Goal: Transaction & Acquisition: Purchase product/service

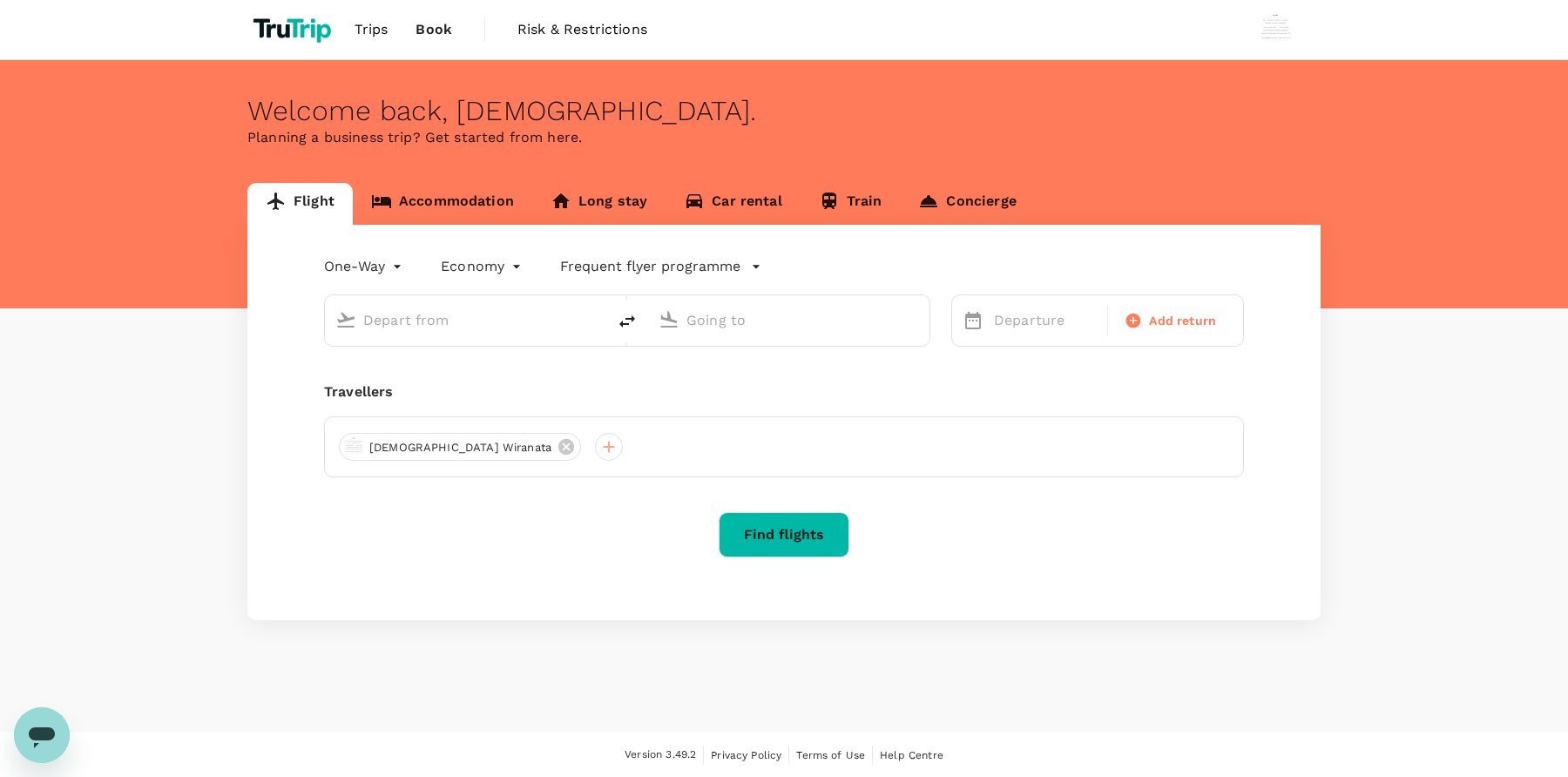
type input "roundtrip"
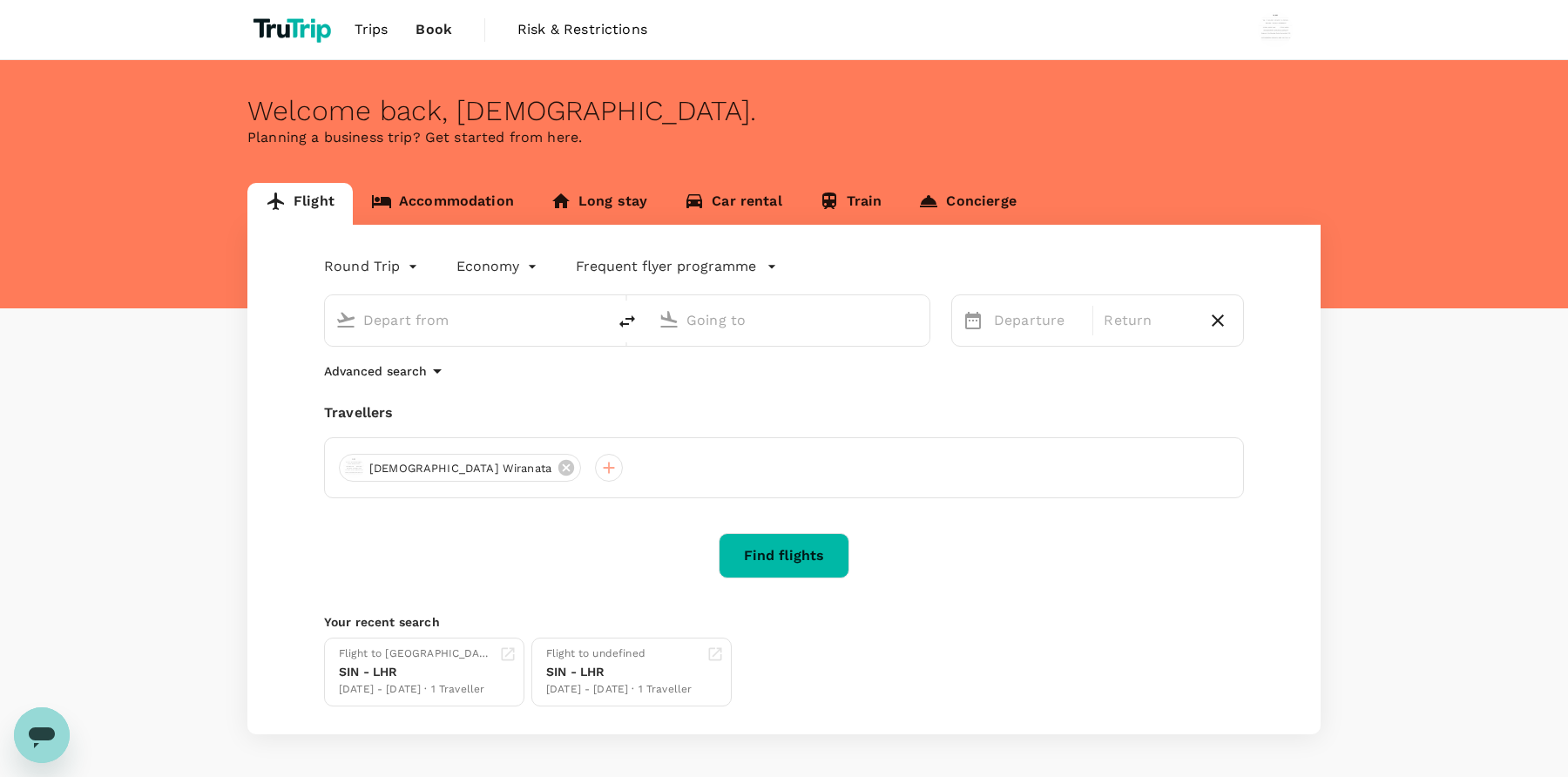
type input "Singapore Changi (SIN)"
type input "[GEOGRAPHIC_DATA], [GEOGRAPHIC_DATA] (any)"
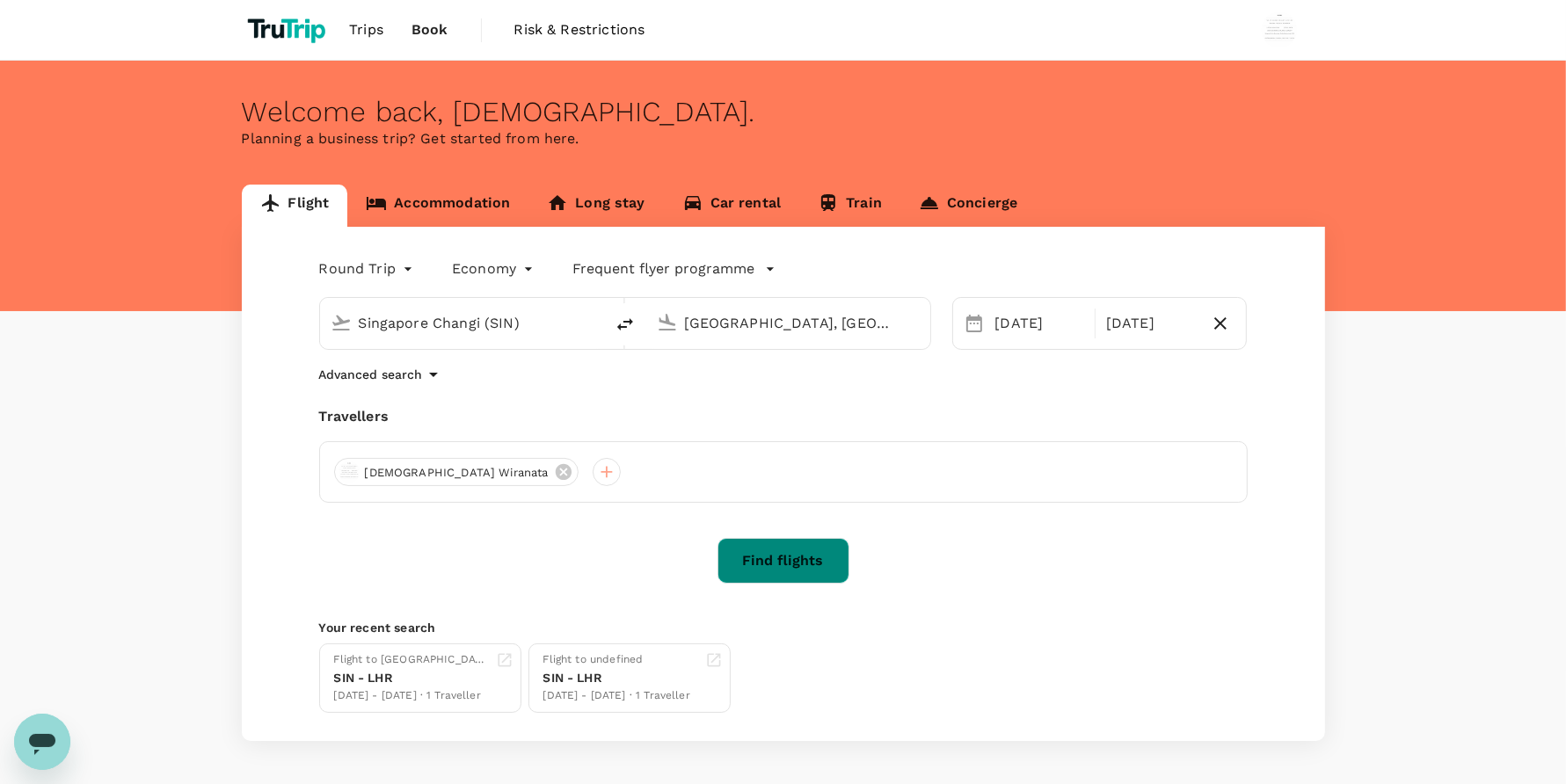
click at [800, 555] on button "Find flights" at bounding box center [783, 561] width 132 height 46
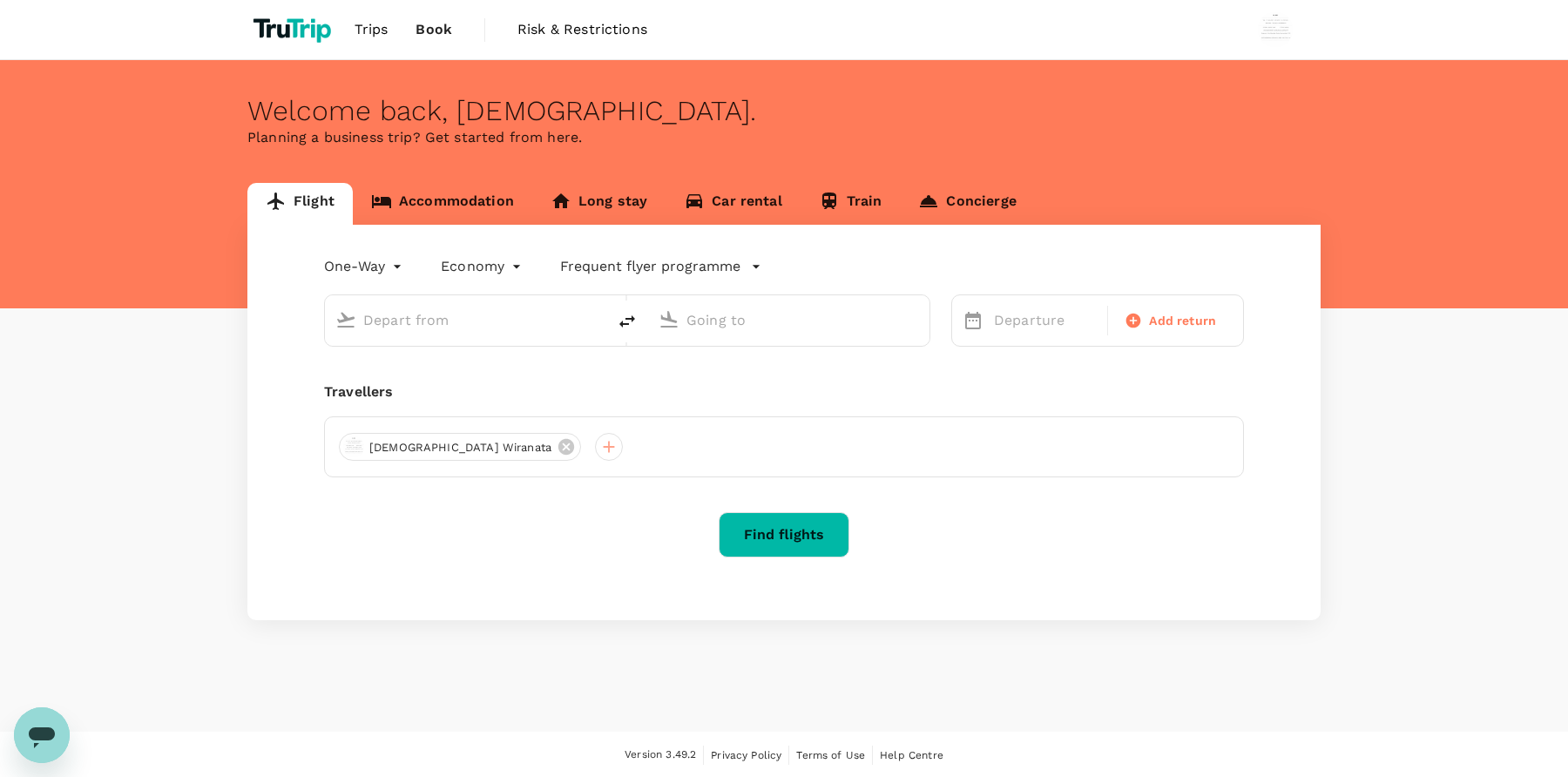
type input "roundtrip"
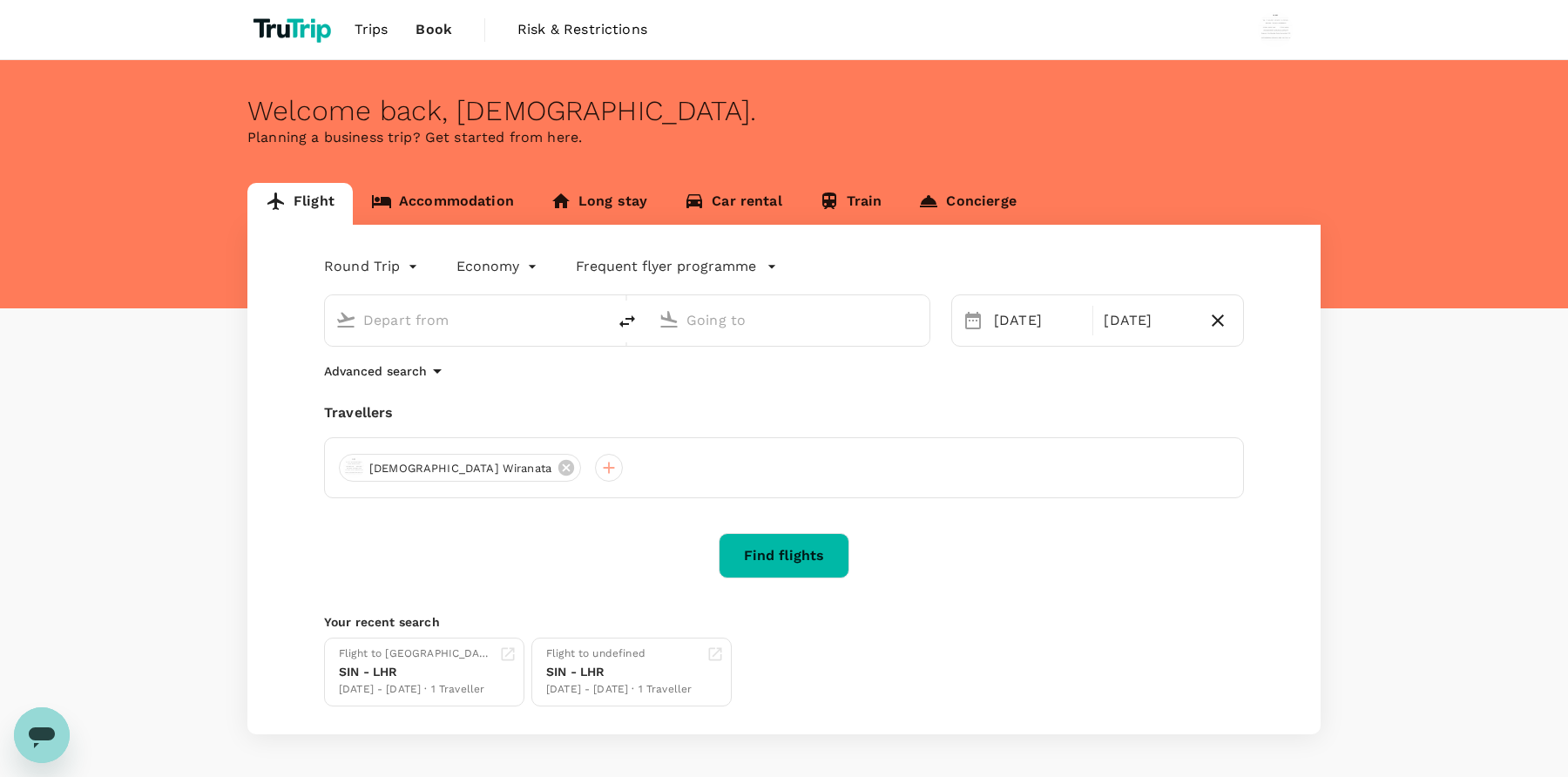
type input "Singapore Changi (SIN)"
type input "[GEOGRAPHIC_DATA], [GEOGRAPHIC_DATA] (any)"
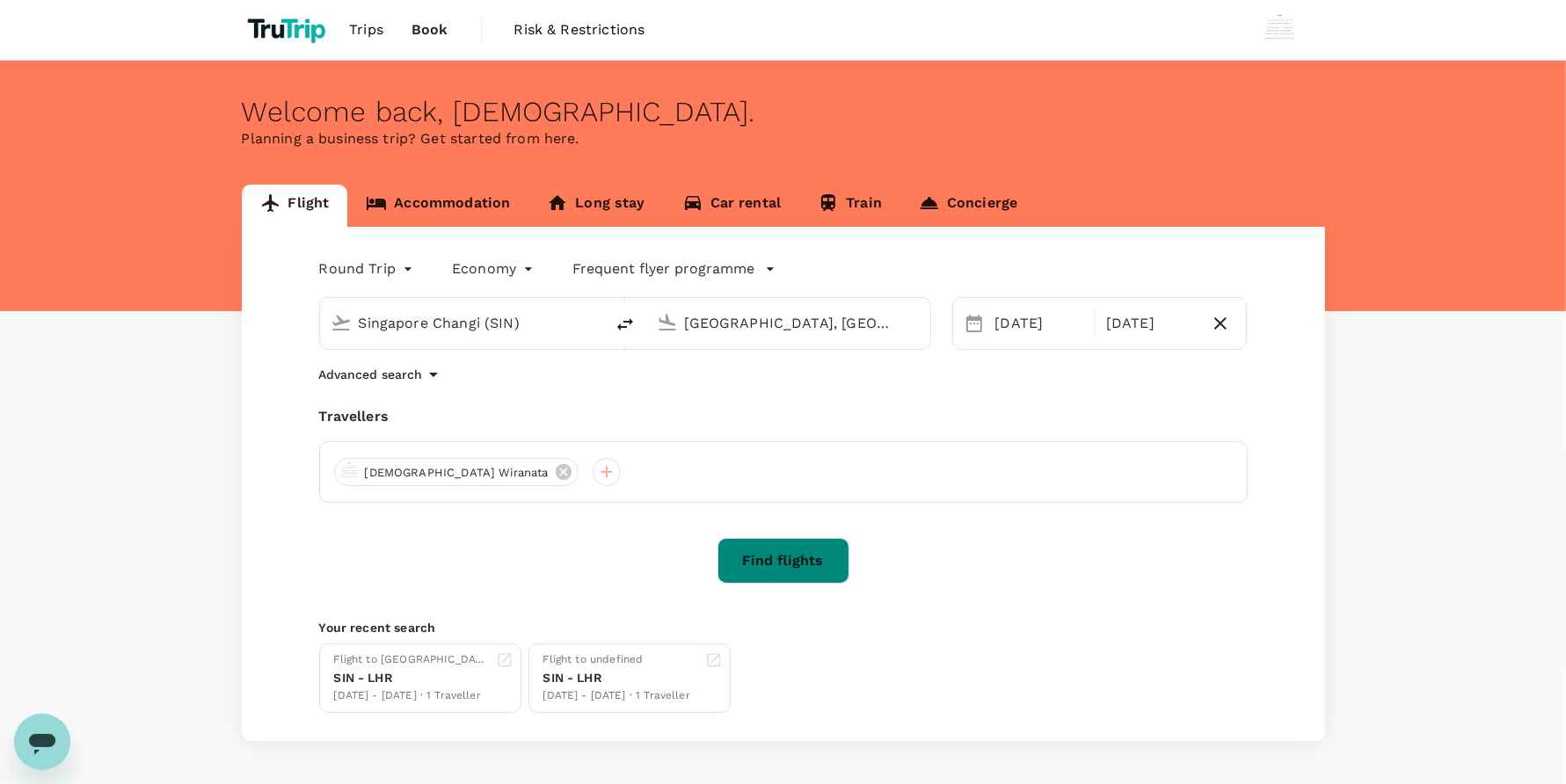
click at [747, 569] on button "Find flights" at bounding box center [783, 561] width 132 height 46
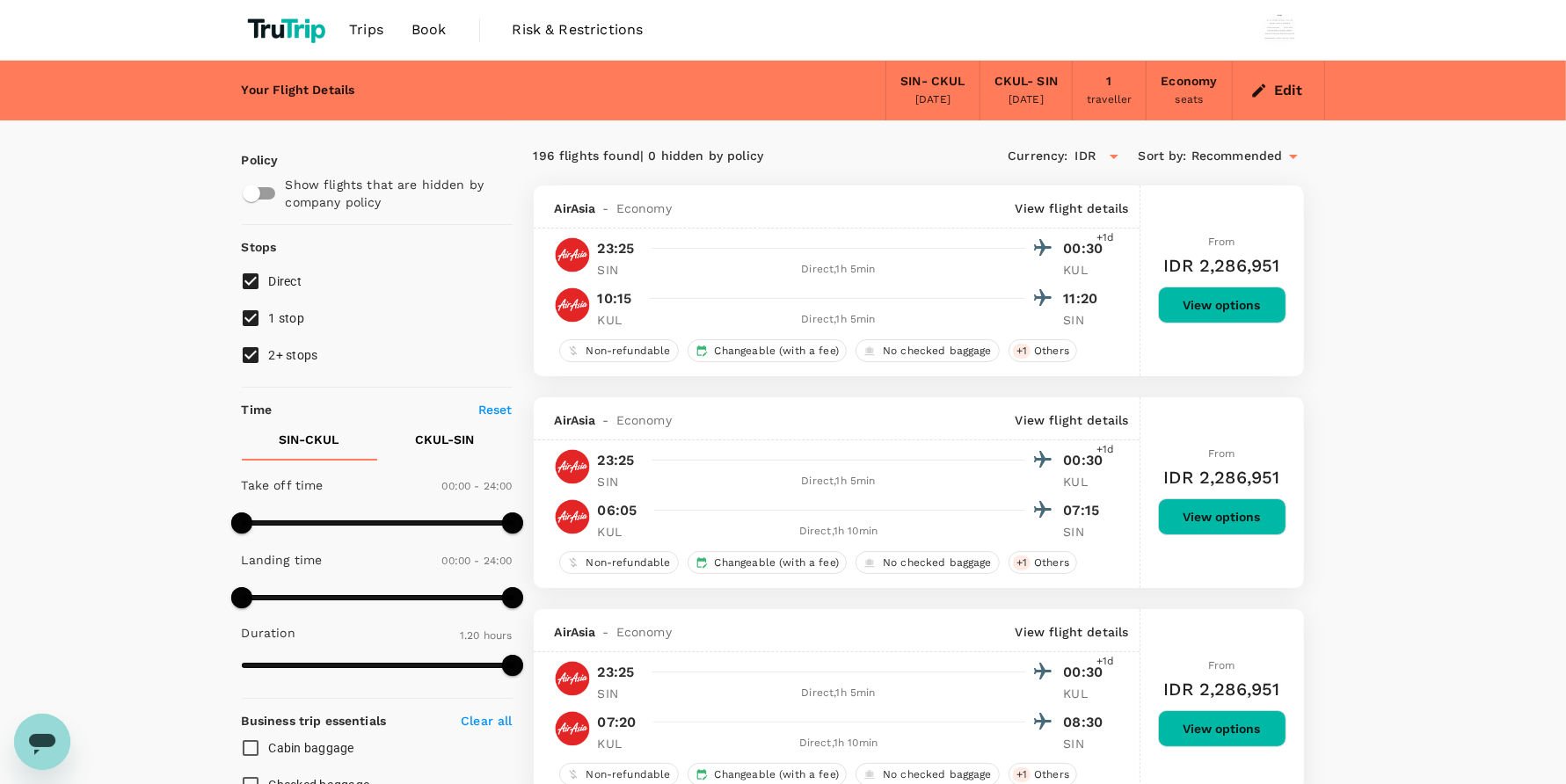
click at [409, 36] on link "Book" at bounding box center [428, 29] width 63 height 59
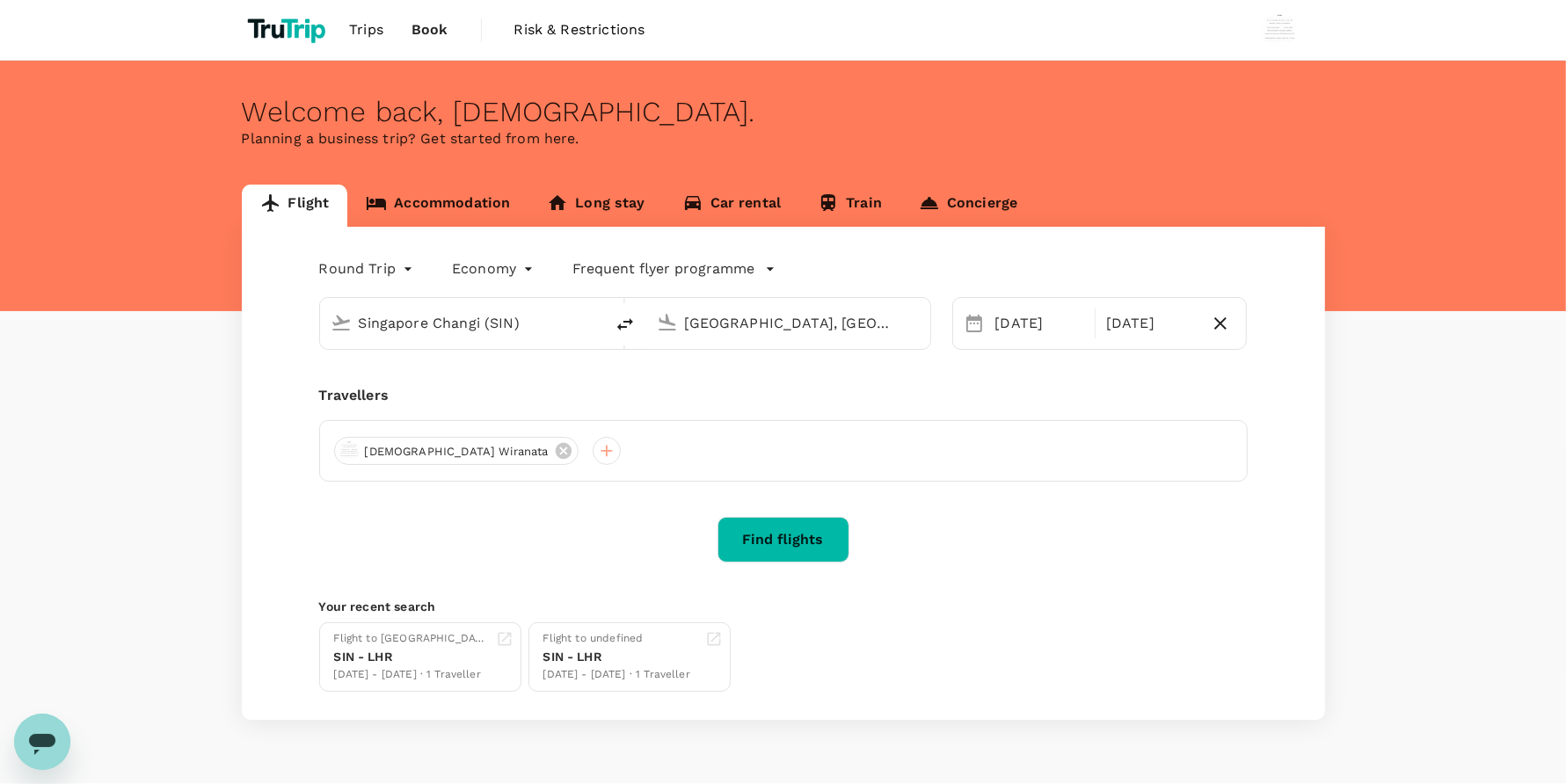
type input "Singapore Changi (SIN)"
type input "[GEOGRAPHIC_DATA], [GEOGRAPHIC_DATA] (any)"
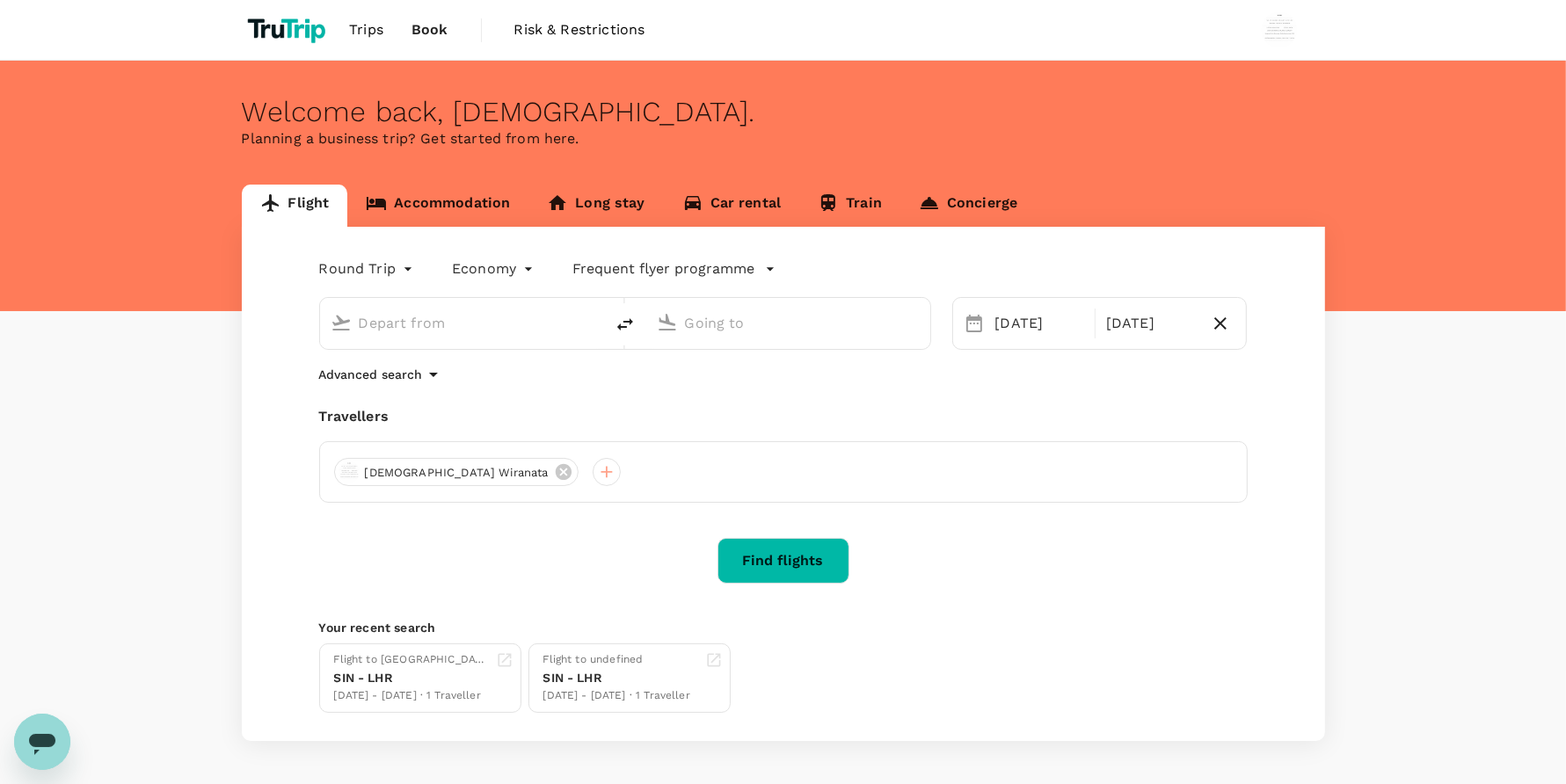
type input "Singapore Changi (SIN)"
type input "[GEOGRAPHIC_DATA], [GEOGRAPHIC_DATA] (any)"
click at [1461, 184] on div "Flight Accommodation Long stay Car rental Train Concierge Round Trip roundtrip …" at bounding box center [783, 462] width 1566 height 556
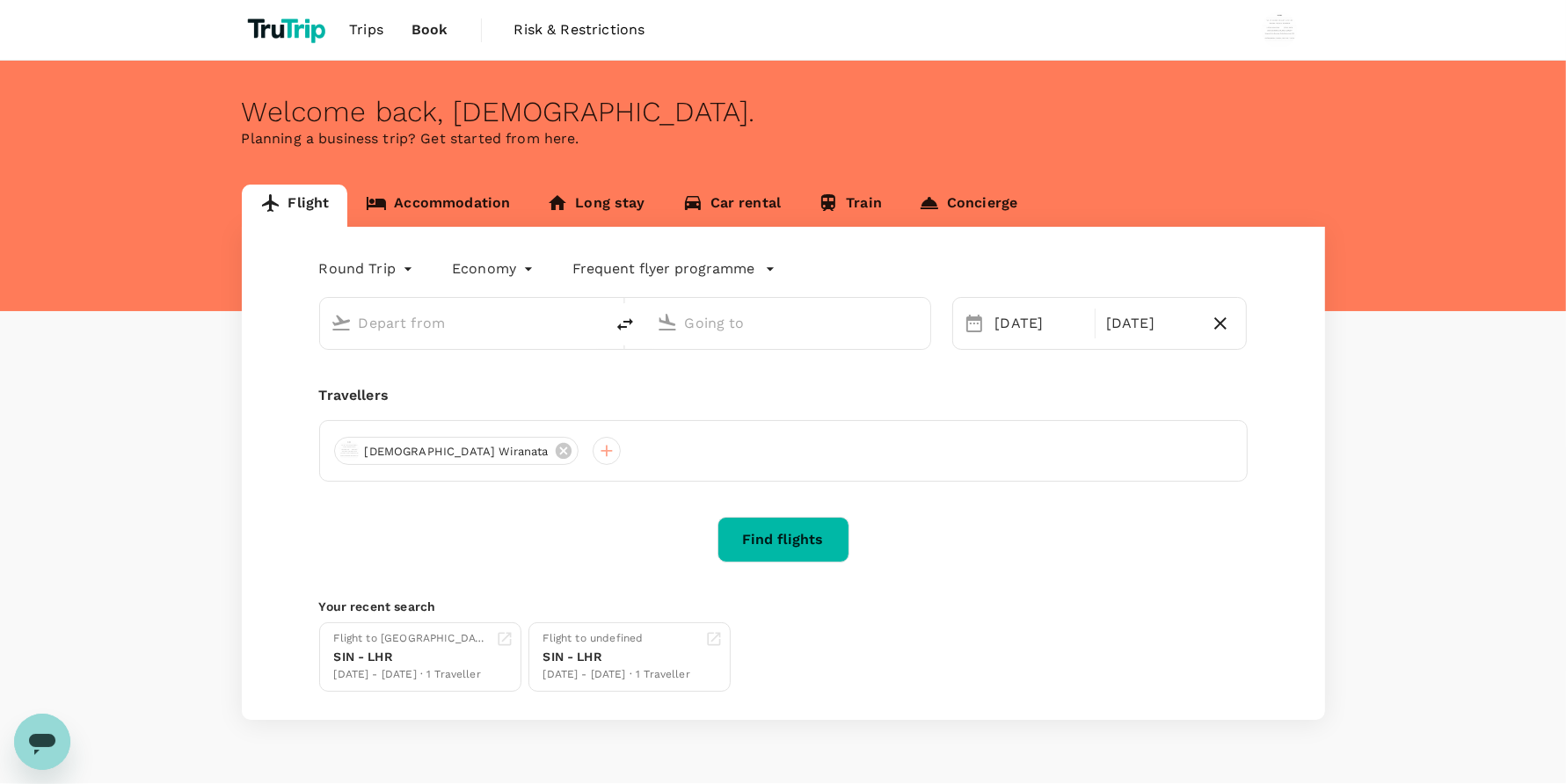
type input "Singapore Changi (SIN)"
type input "Kuala Lumpur, Malaysia (any)"
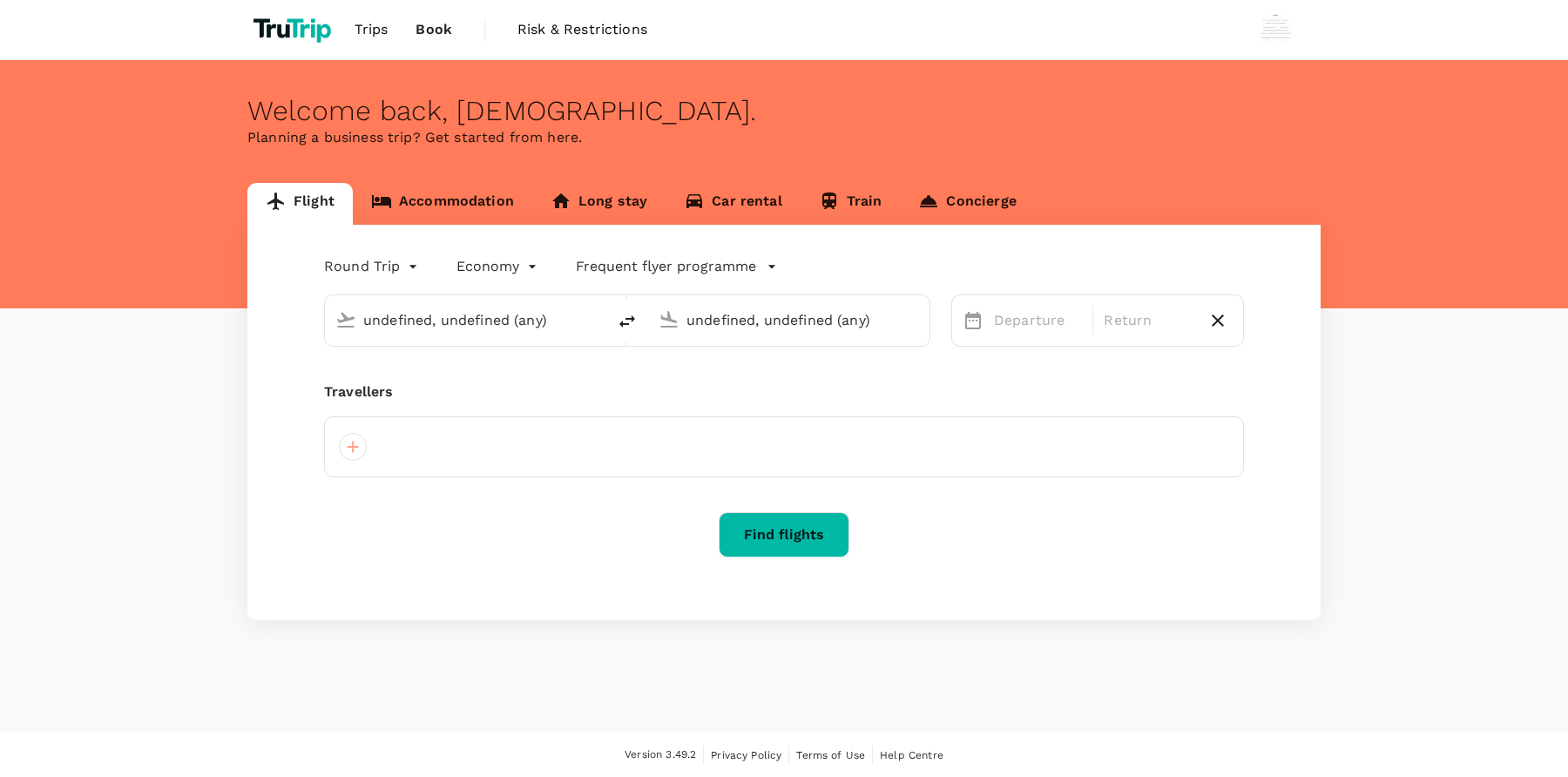
type input "Singapore Changi (SIN)"
type input "[GEOGRAPHIC_DATA], [GEOGRAPHIC_DATA] (any)"
type input "Singapore Changi (SIN)"
type input "[GEOGRAPHIC_DATA], [GEOGRAPHIC_DATA] (any)"
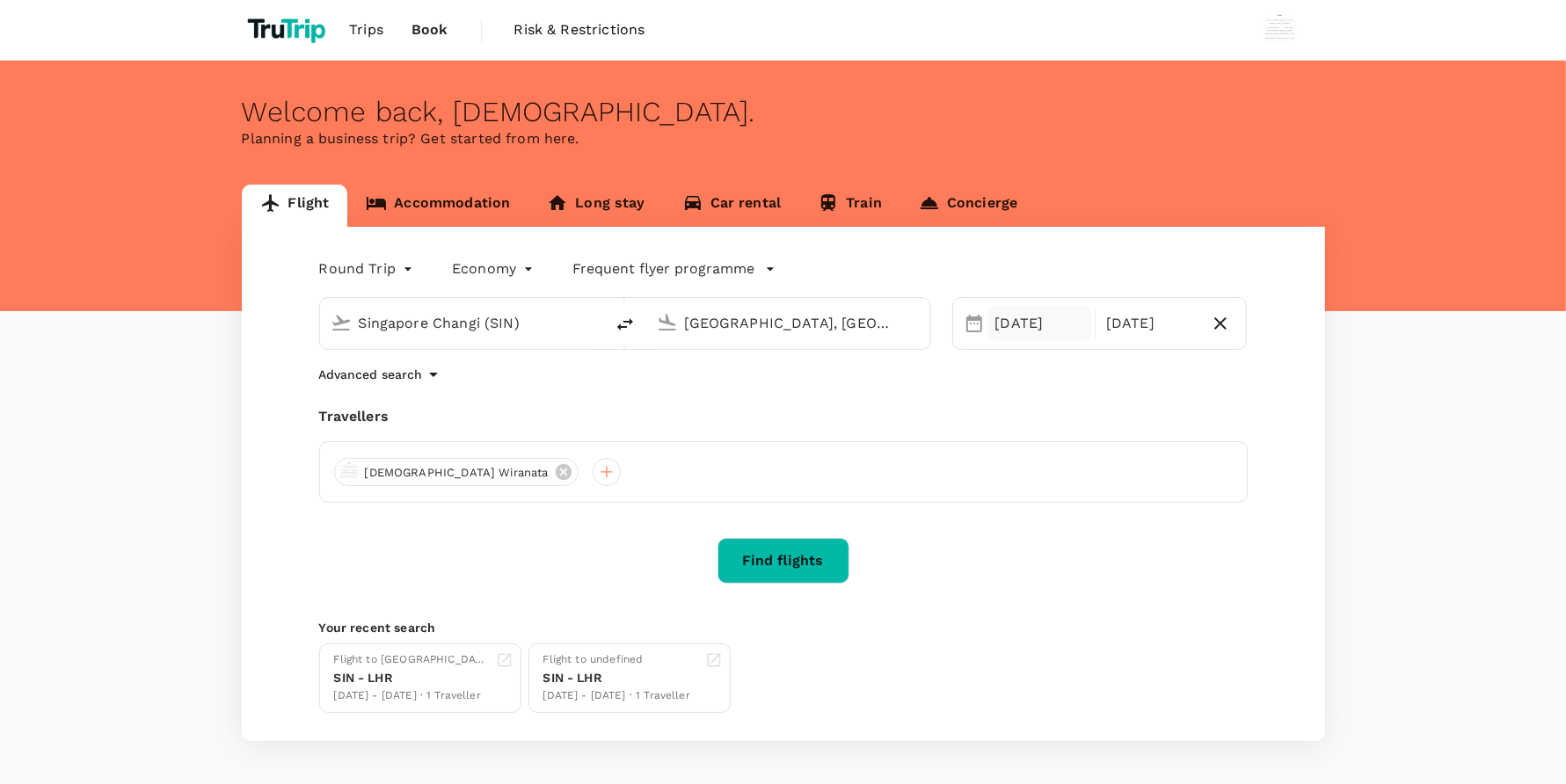
click at [1023, 330] on div "[DATE]" at bounding box center [1040, 323] width 103 height 35
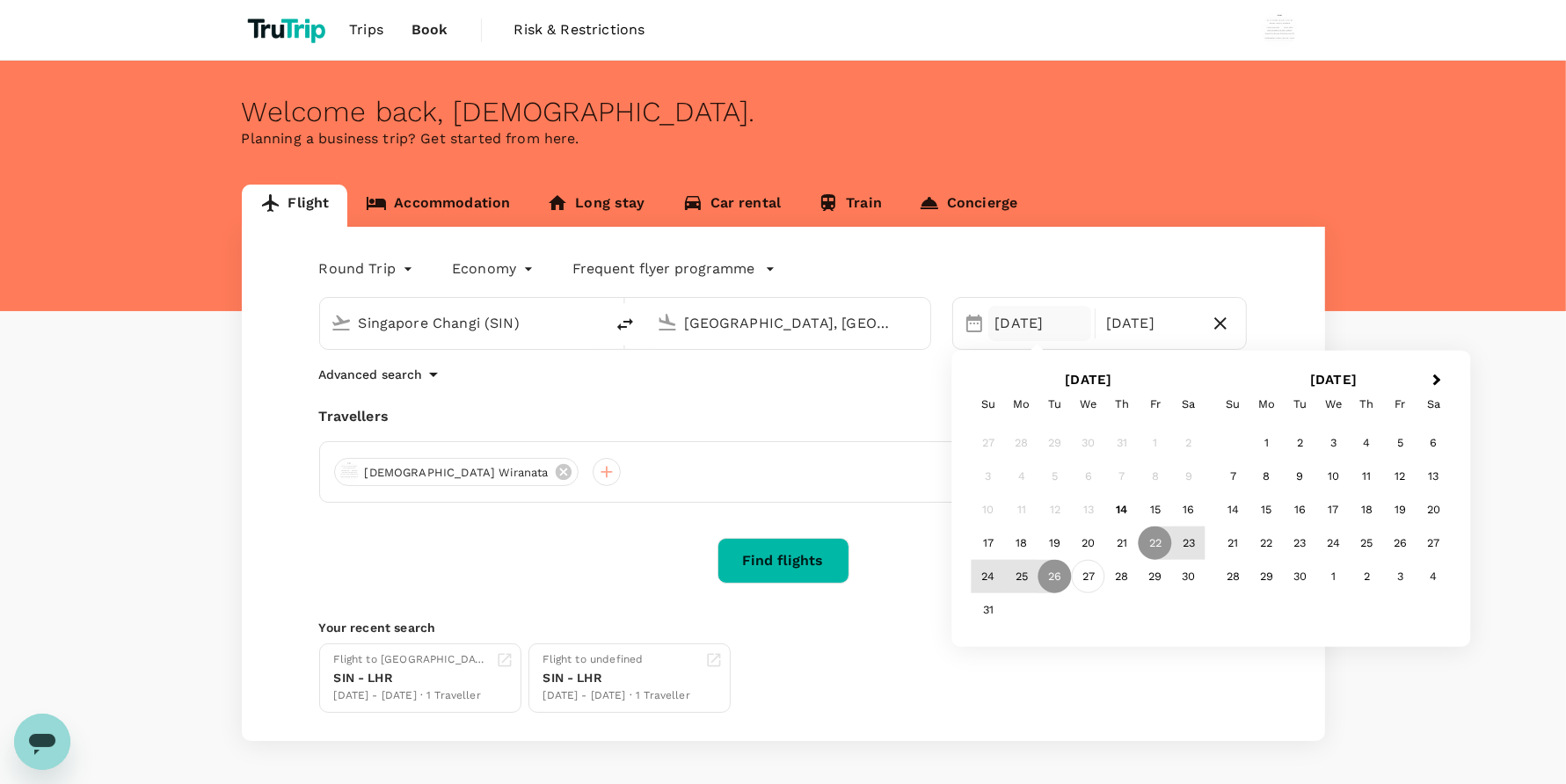
click at [1095, 578] on div "27" at bounding box center [1088, 577] width 34 height 34
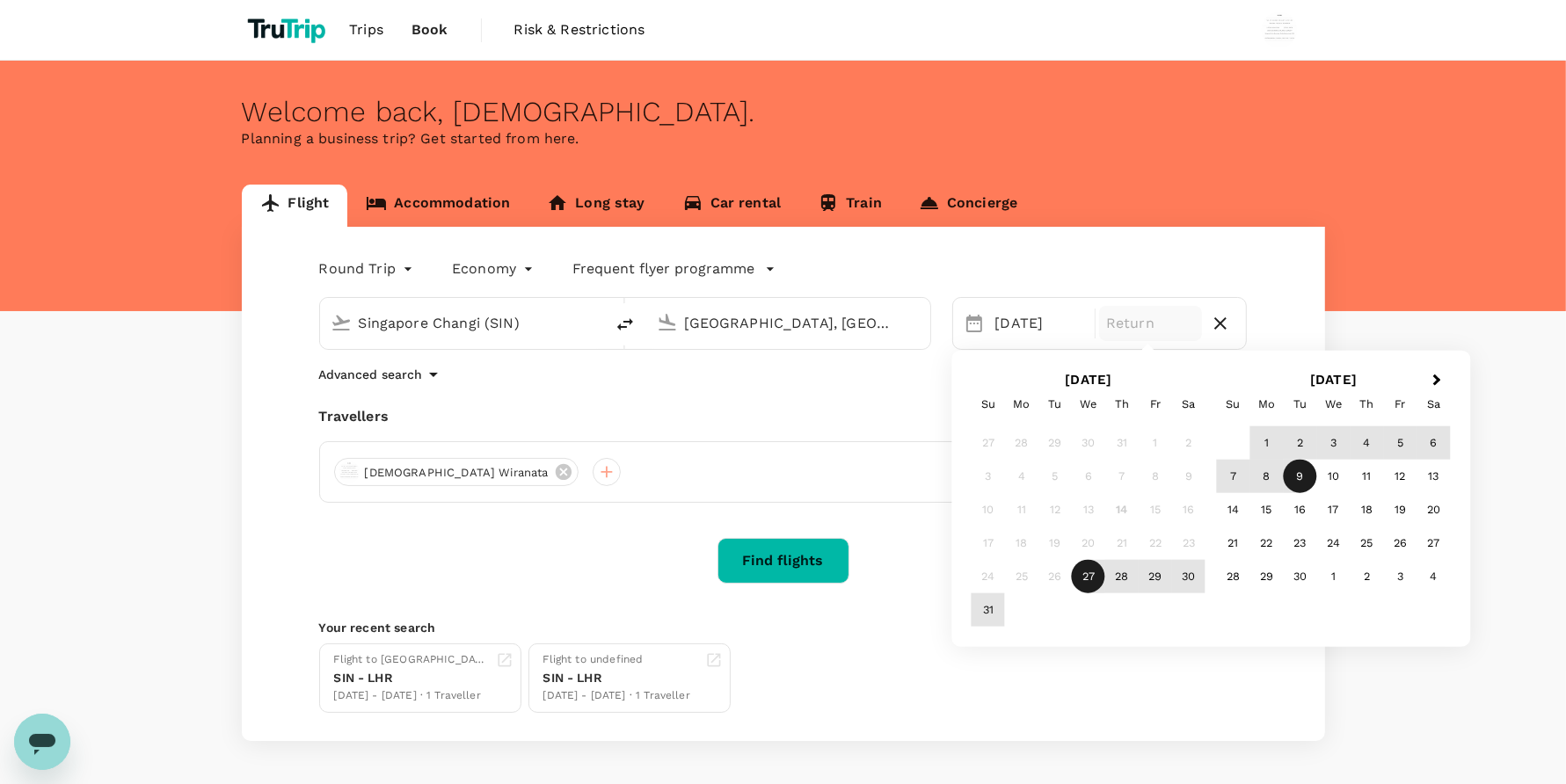
click at [1304, 477] on div "9" at bounding box center [1300, 477] width 34 height 34
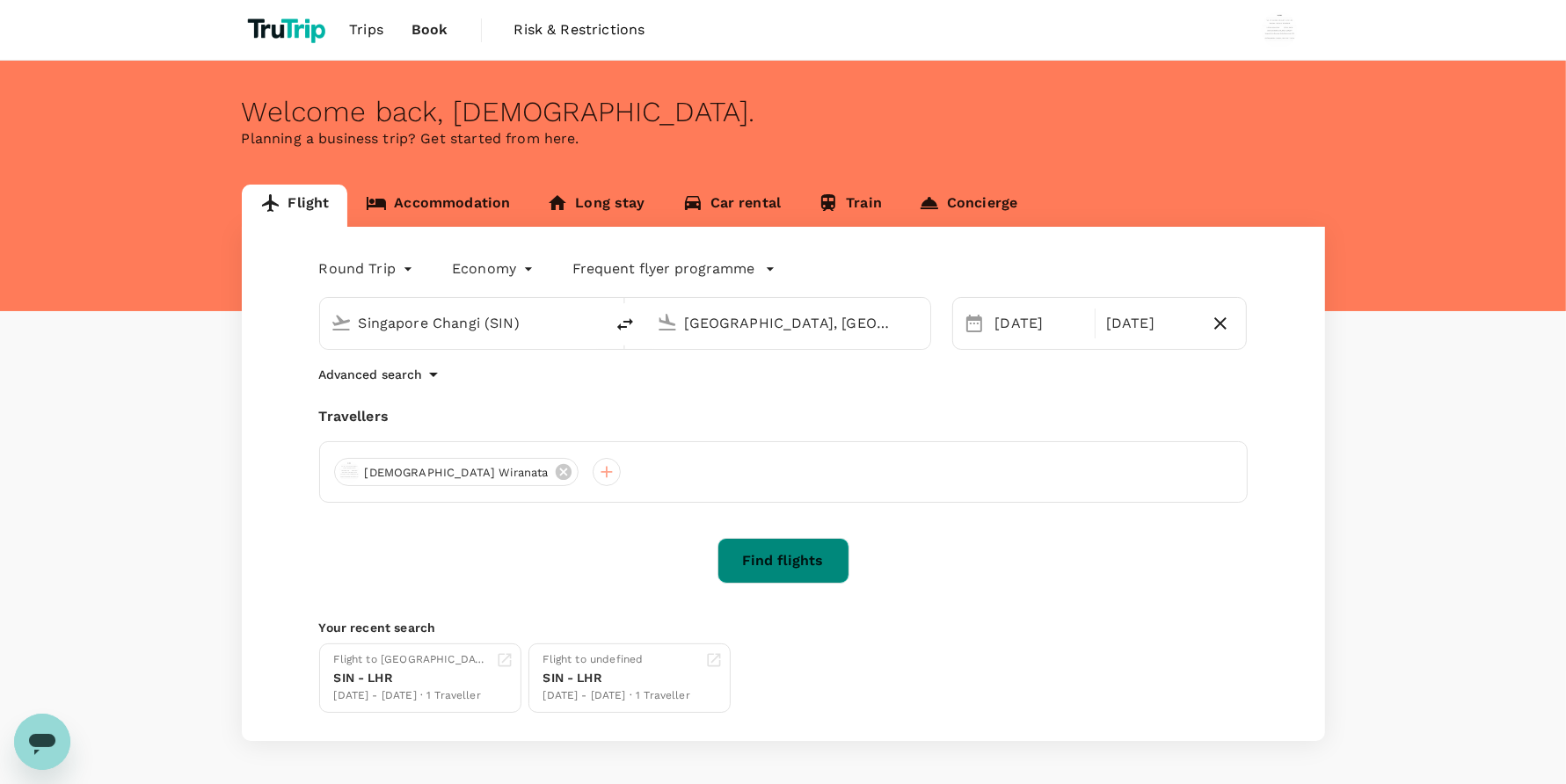
click at [745, 563] on button "Find flights" at bounding box center [783, 561] width 132 height 46
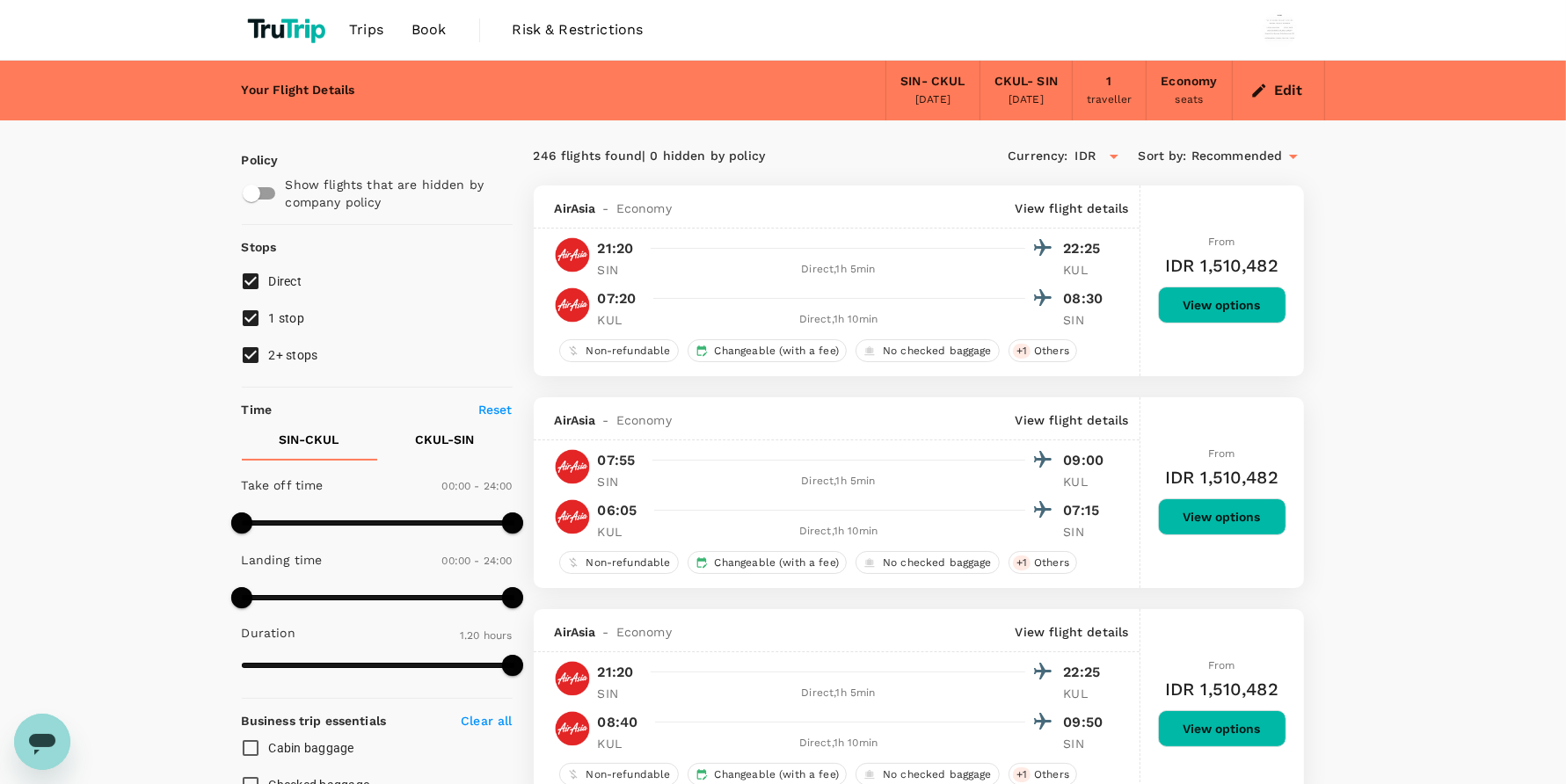
click at [414, 37] on span "Book" at bounding box center [429, 30] width 35 height 21
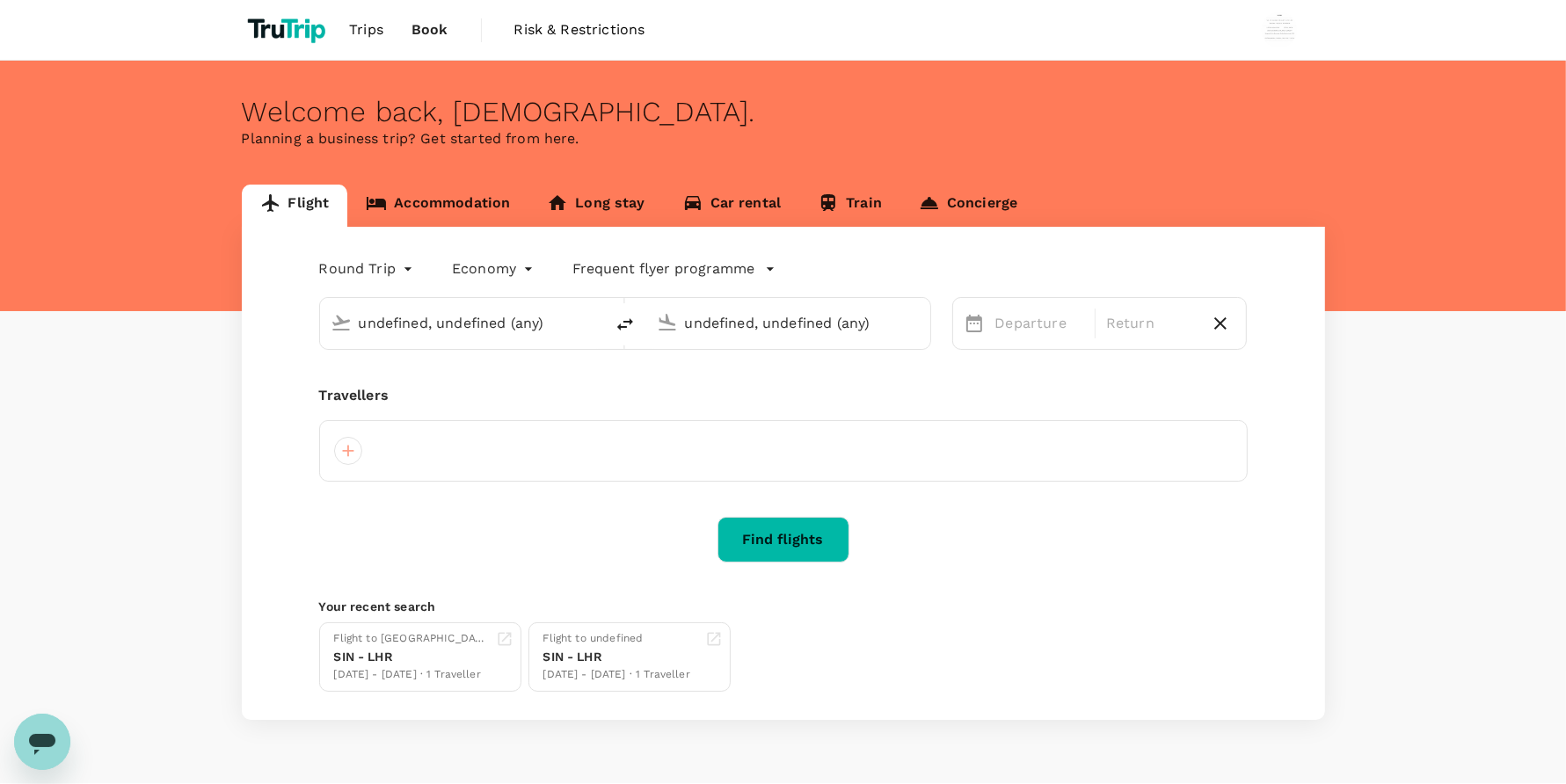
type input "Singapore Changi (SIN)"
type input "[GEOGRAPHIC_DATA], [GEOGRAPHIC_DATA] (any)"
type input "Singapore Changi (SIN)"
type input "[GEOGRAPHIC_DATA], [GEOGRAPHIC_DATA] (any)"
type input "Singapore Changi (SIN)"
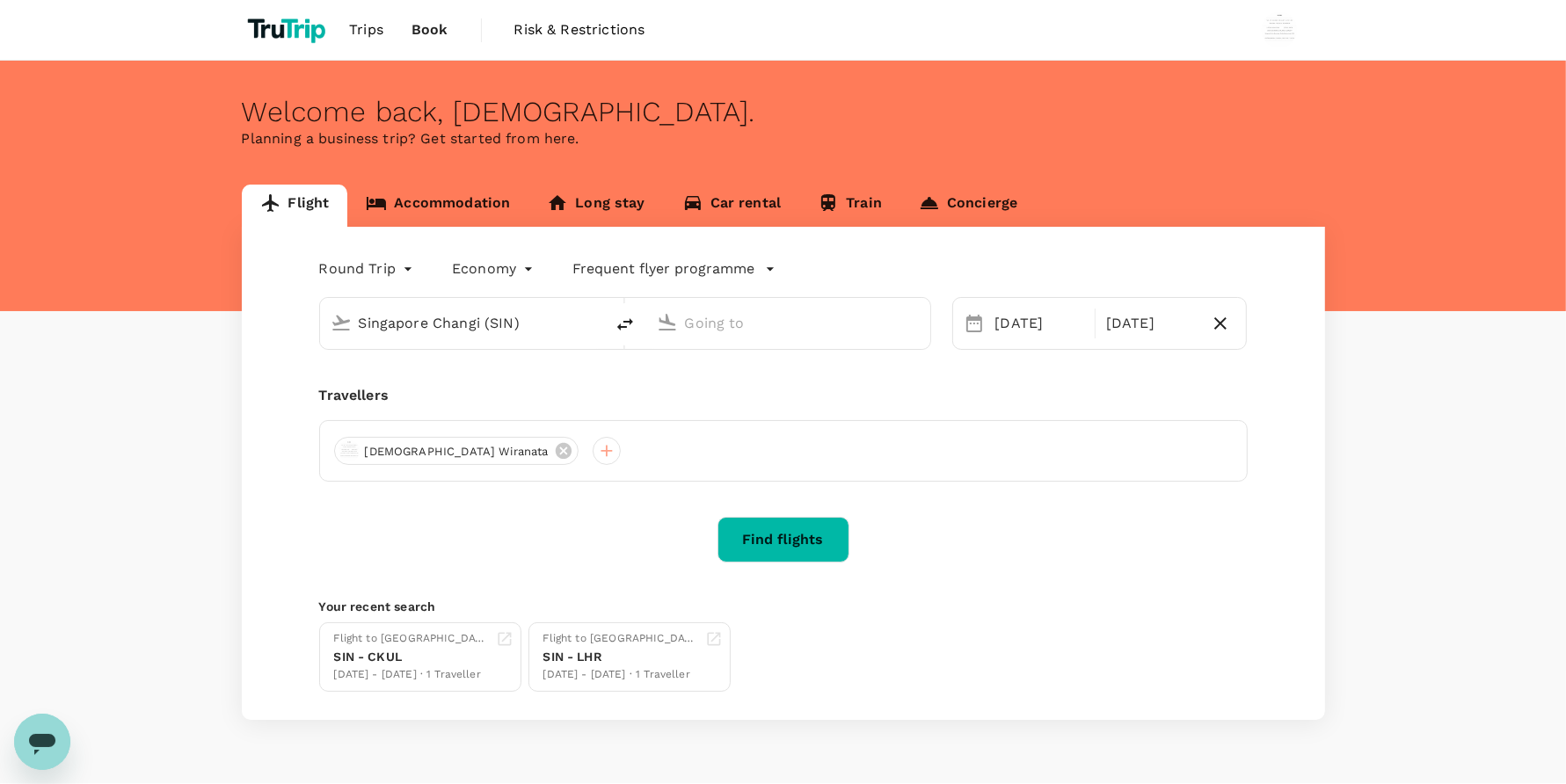
type input "[GEOGRAPHIC_DATA], [GEOGRAPHIC_DATA] (any)"
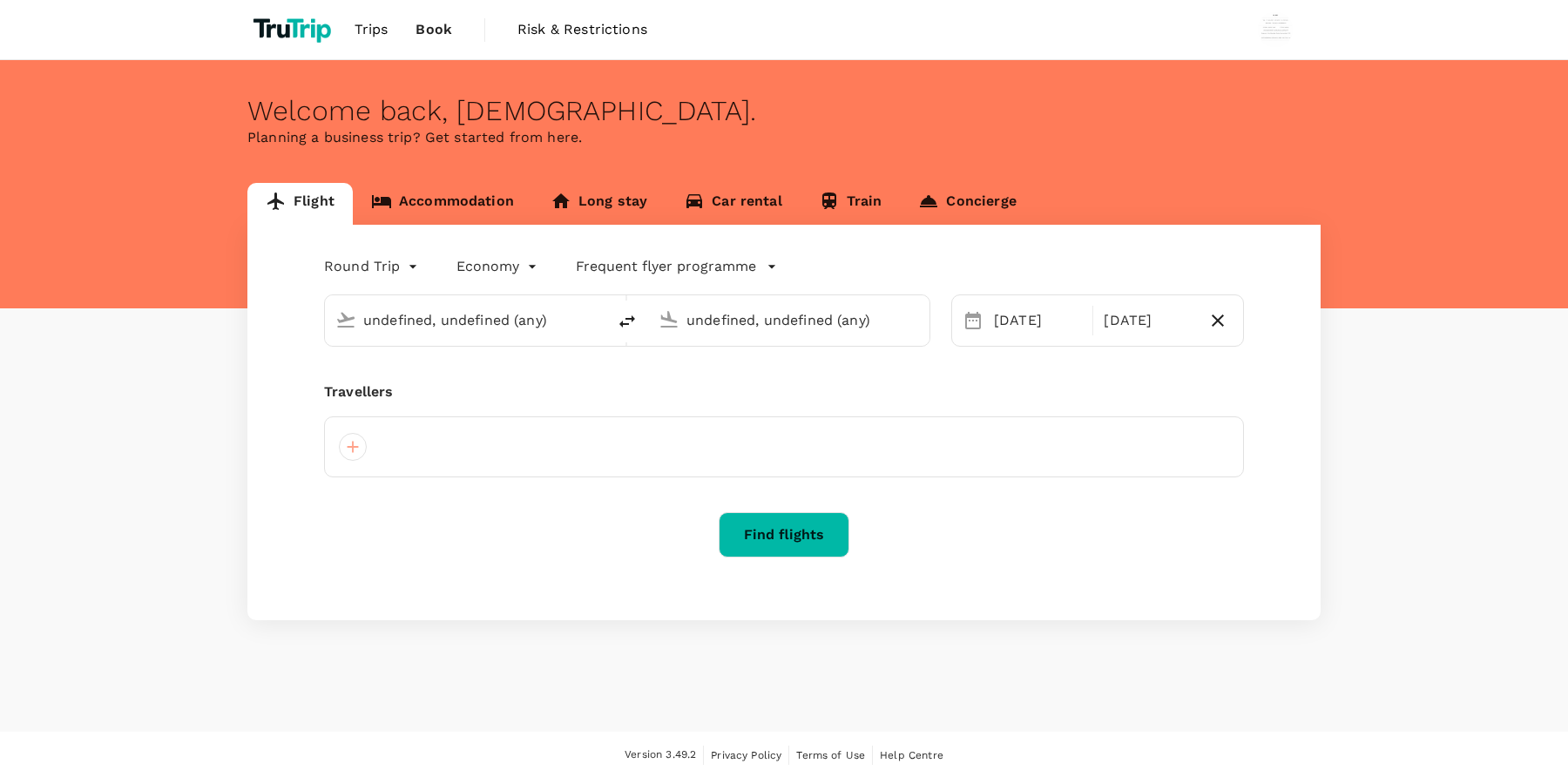
type input "Singapore Changi (SIN)"
type input "Kuala Lumpur, Malaysia (any)"
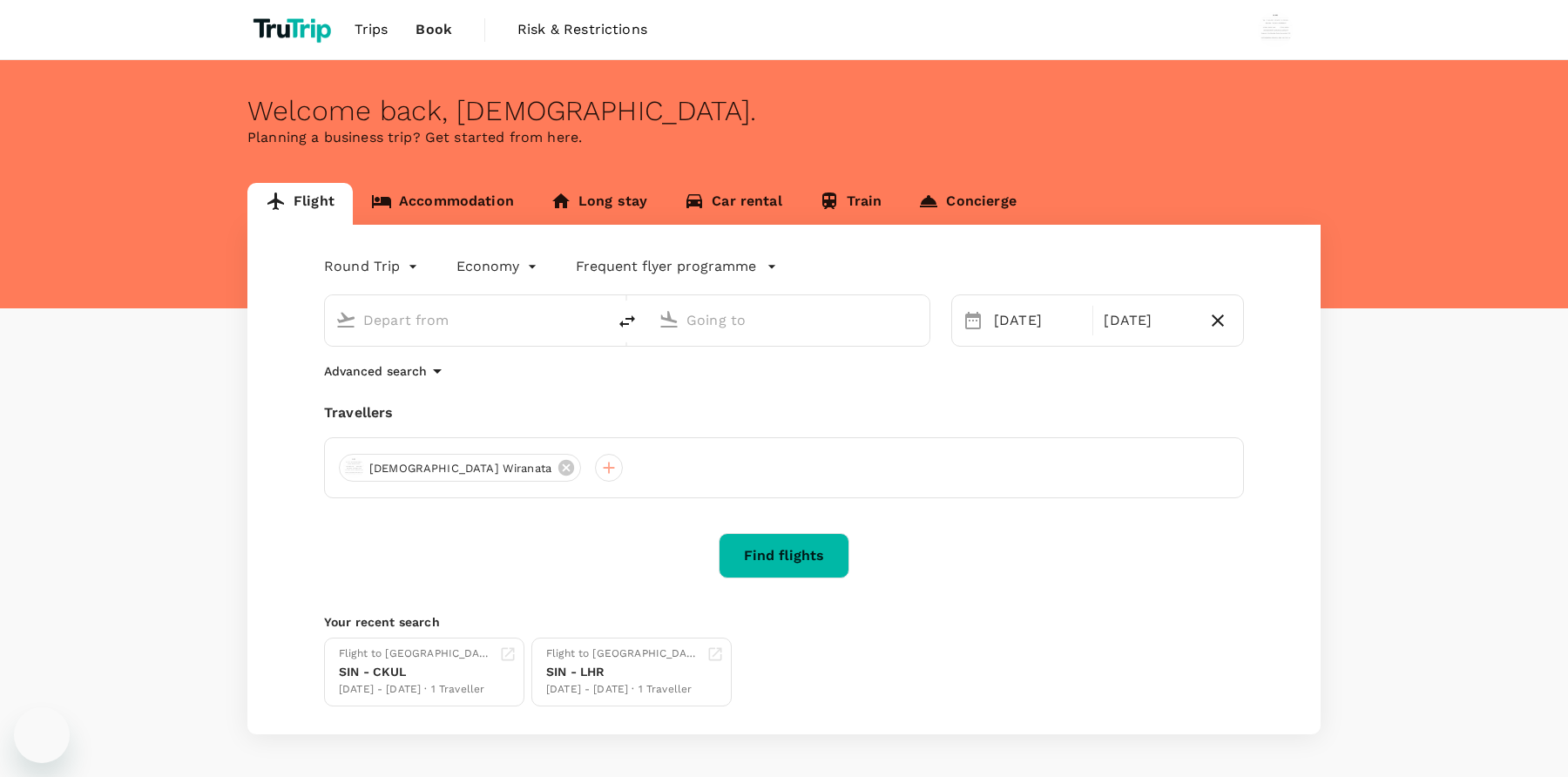
type input "Singapore Changi (SIN)"
type input "Kuala Lumpur, Malaysia (any)"
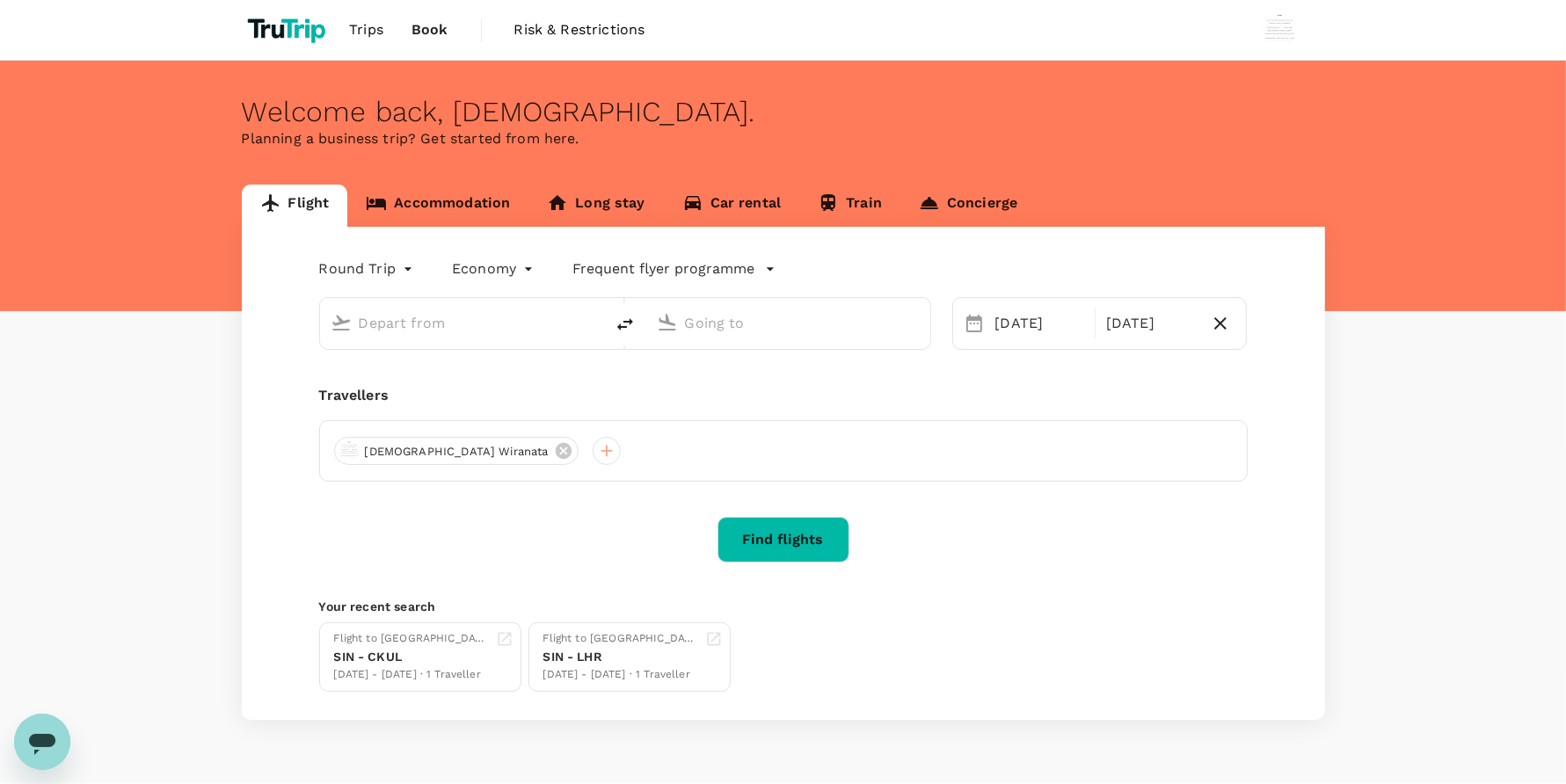
type input "Singapore Changi (SIN)"
type input "Kuala Lumpur, Malaysia (any)"
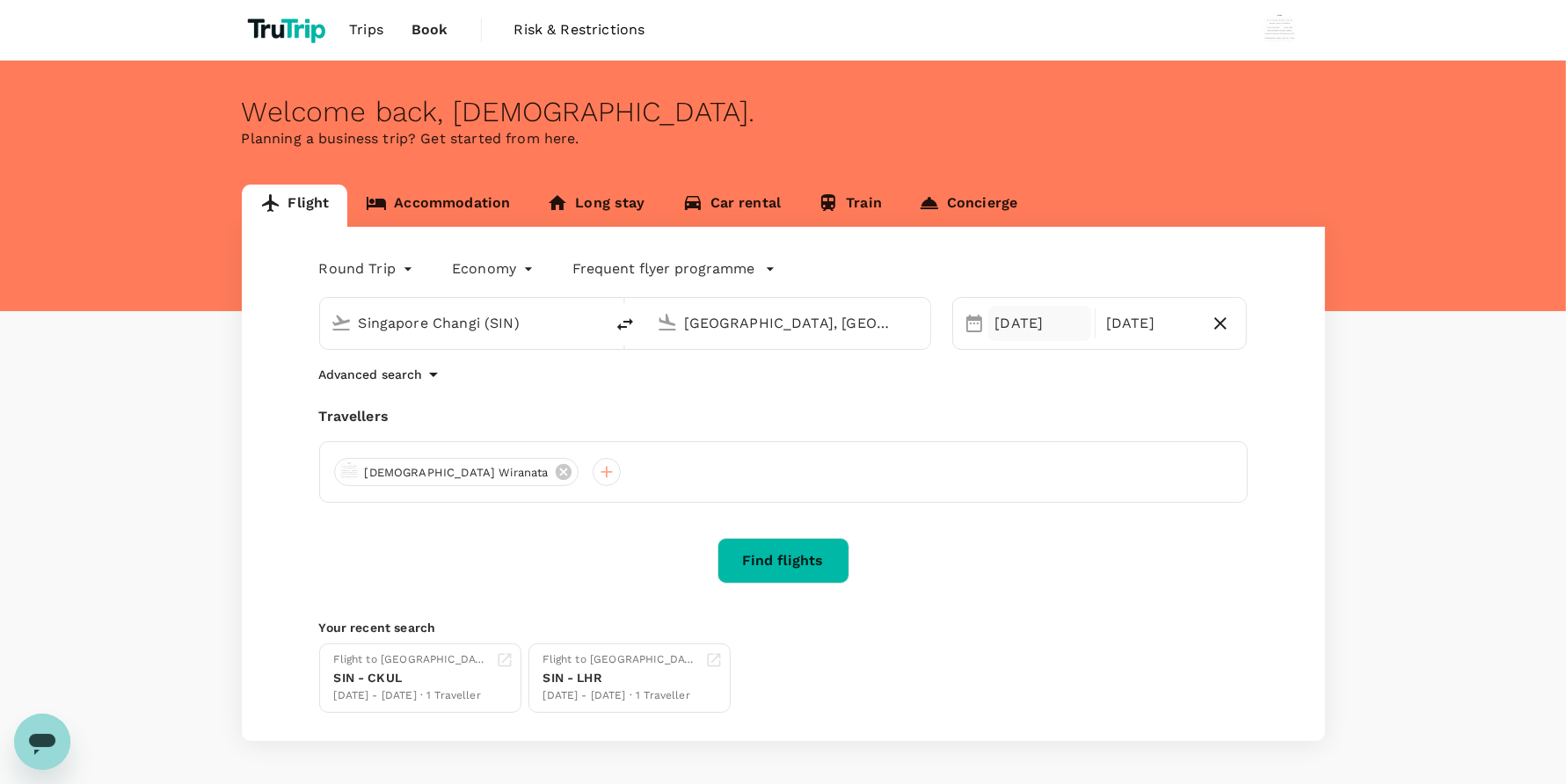
click at [996, 321] on div "27 Aug" at bounding box center [1040, 323] width 103 height 35
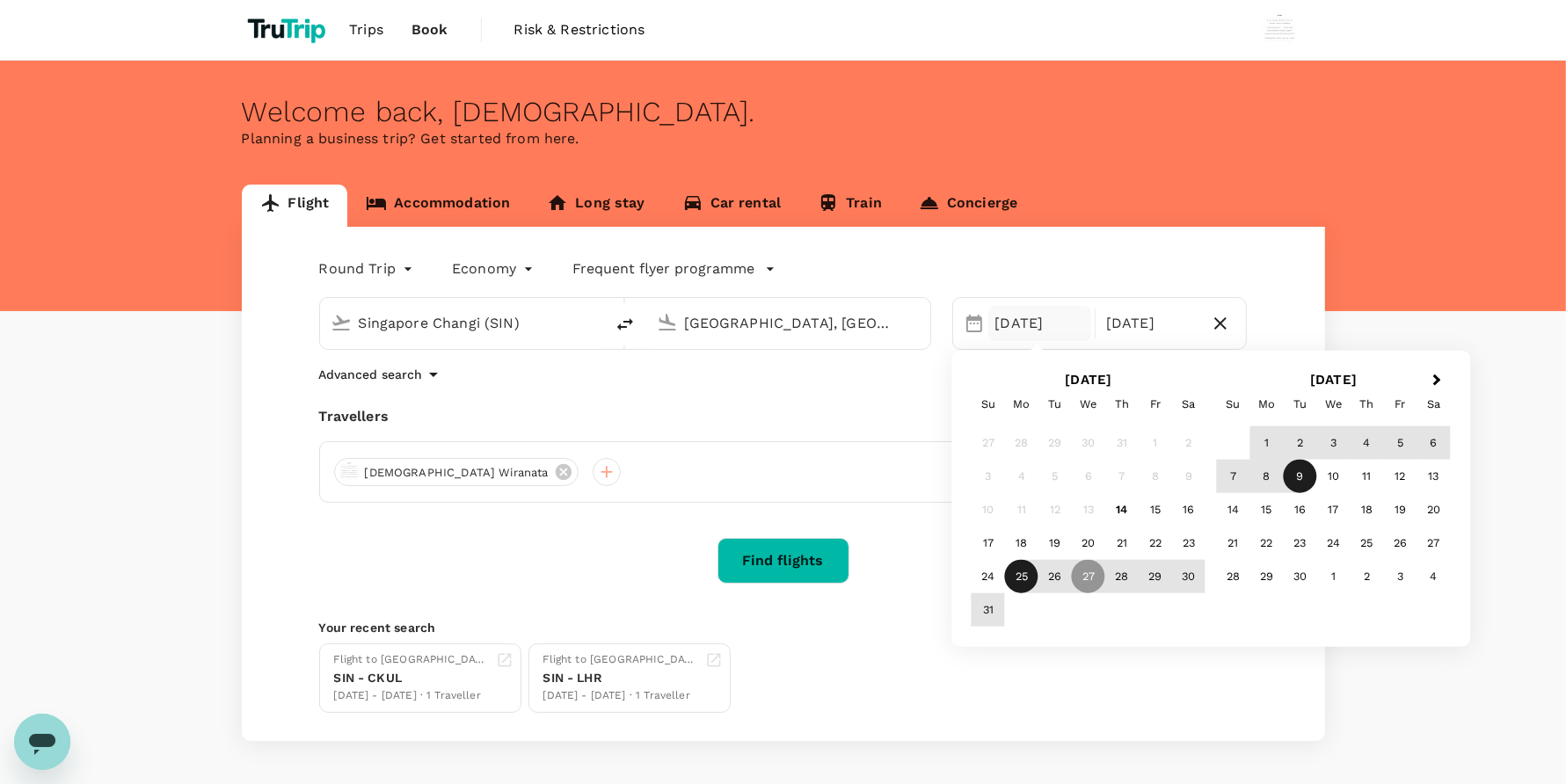
click at [1027, 571] on div "25" at bounding box center [1022, 577] width 34 height 34
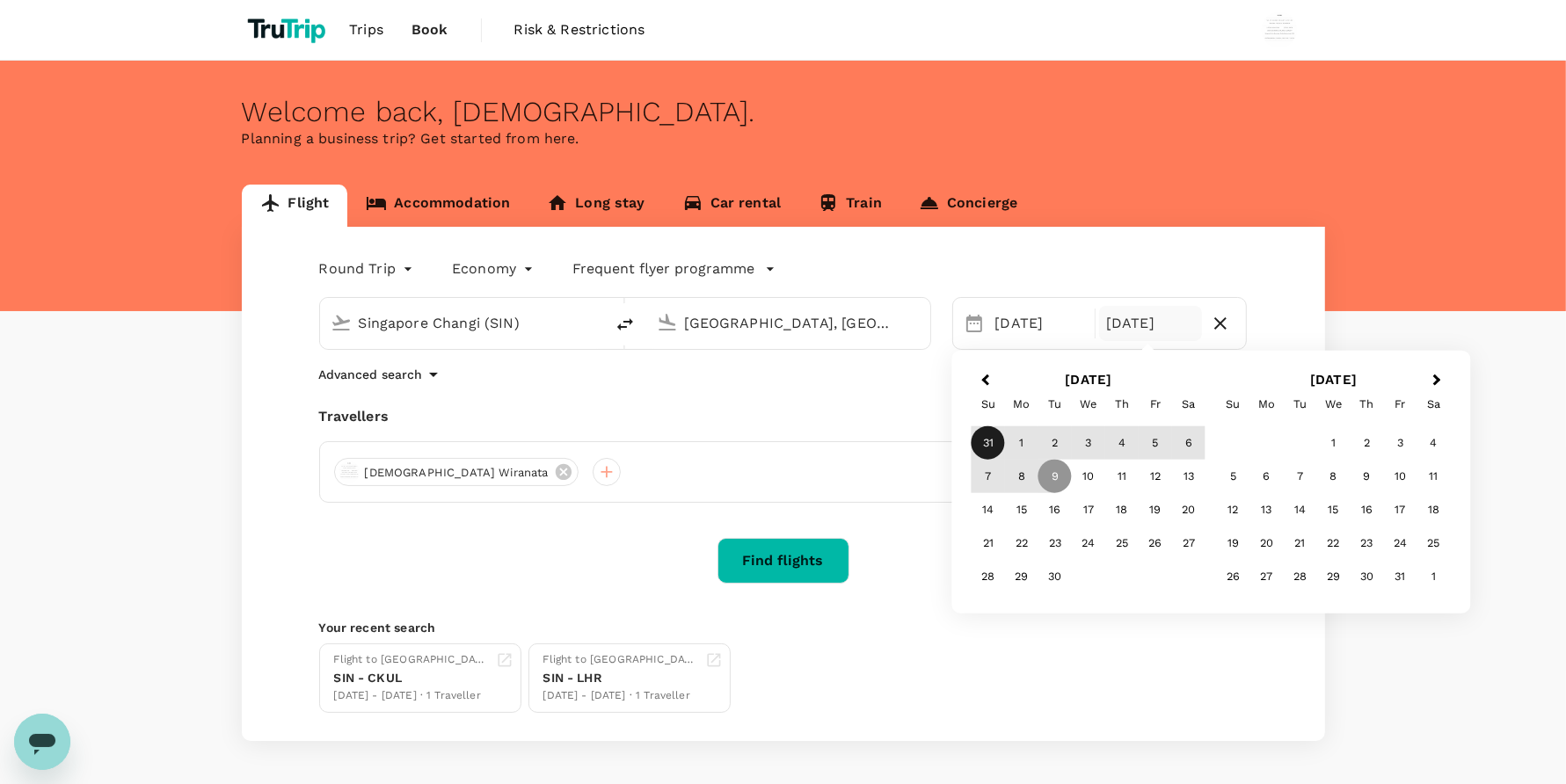
click at [978, 440] on div "31" at bounding box center [988, 443] width 34 height 34
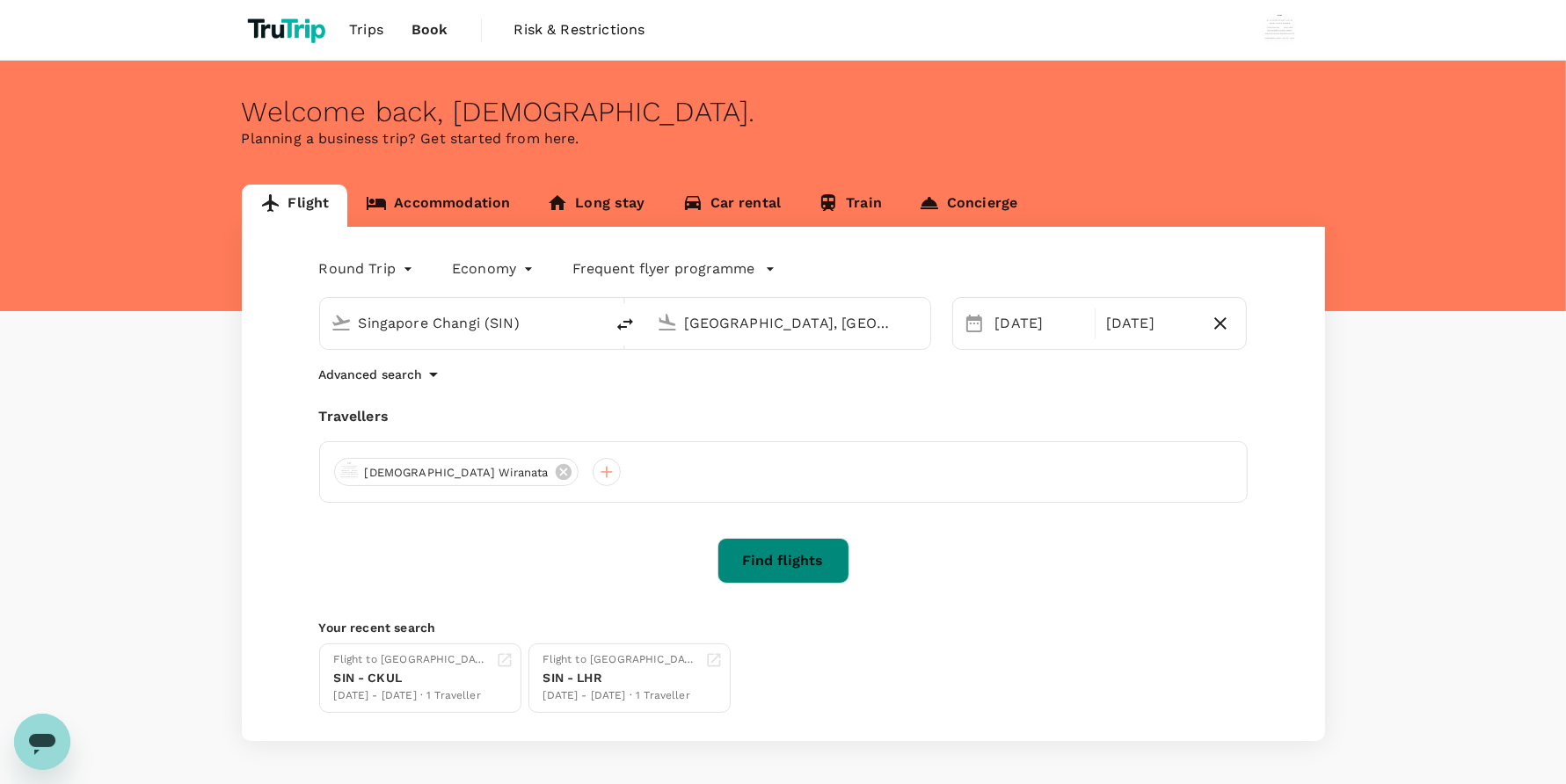
click at [802, 547] on button "Find flights" at bounding box center [783, 561] width 132 height 46
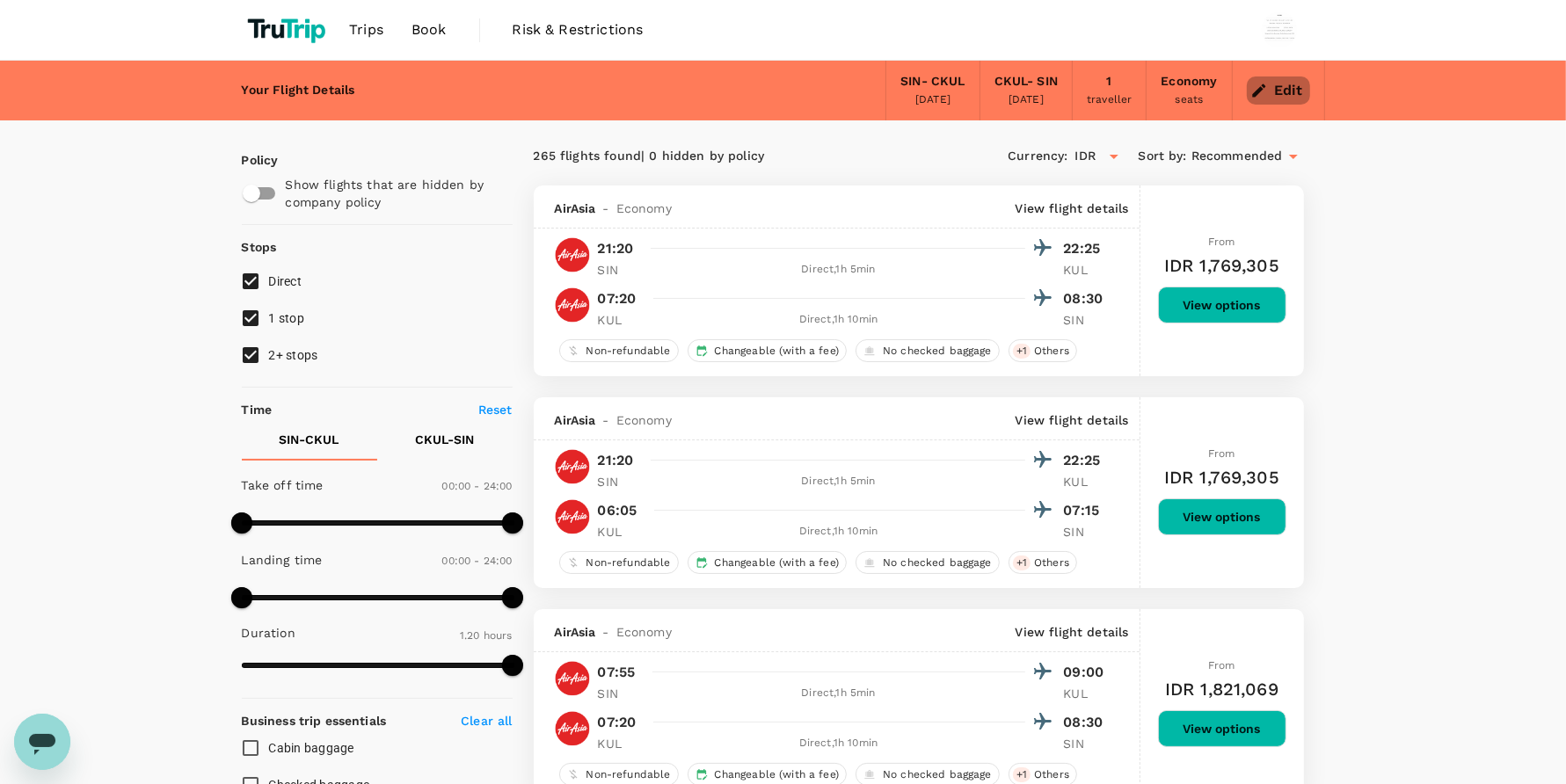
click at [1290, 86] on button "Edit" at bounding box center [1278, 90] width 63 height 28
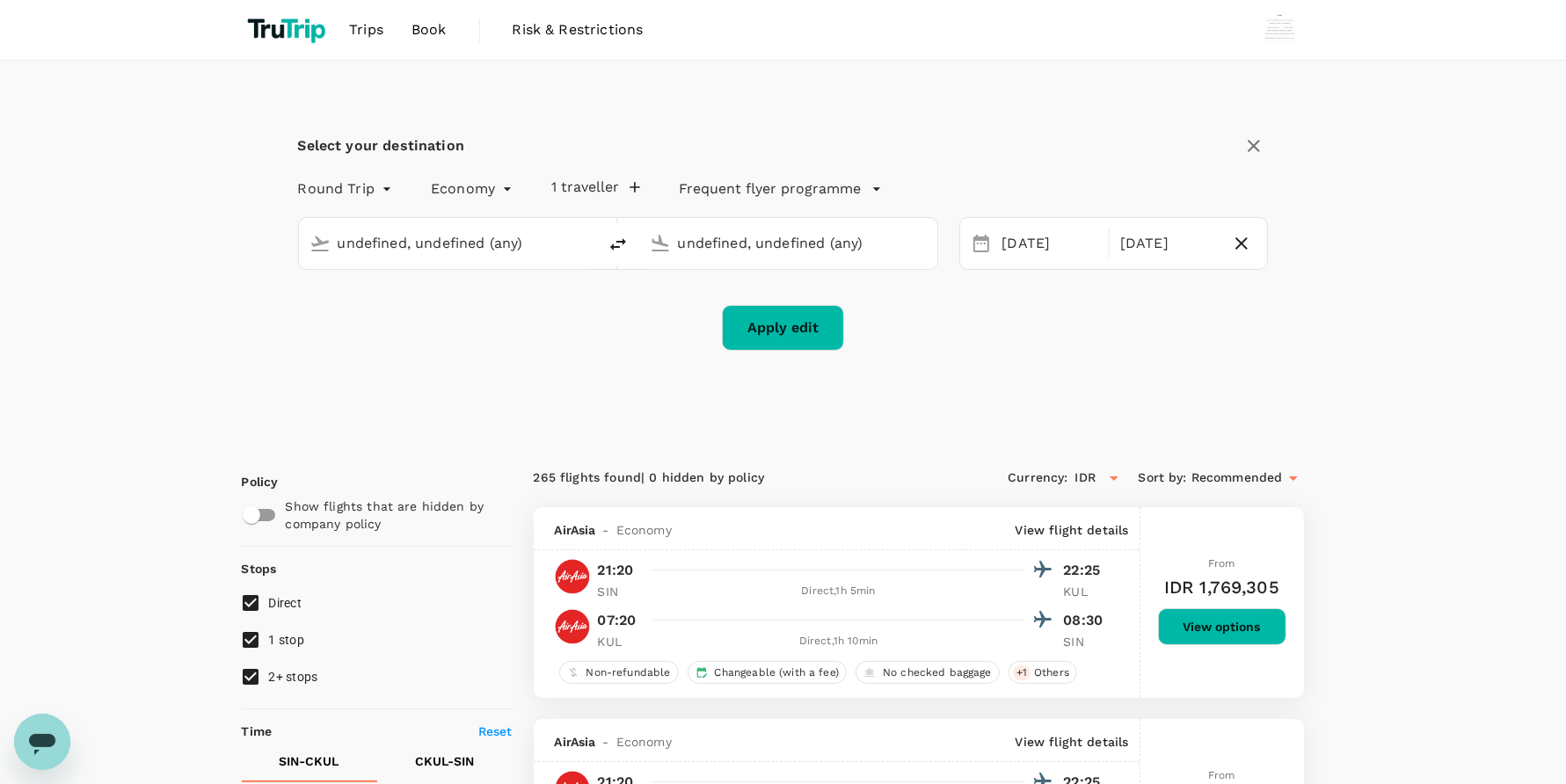
type input "Singapore Changi (SIN)"
type input "Kuala Lumpur, Malaysia (any)"
type input "Singapore Changi (SIN)"
type input "Kuala Lumpur, Malaysia (any)"
click at [1022, 237] on div "25 Aug" at bounding box center [1050, 244] width 110 height 35
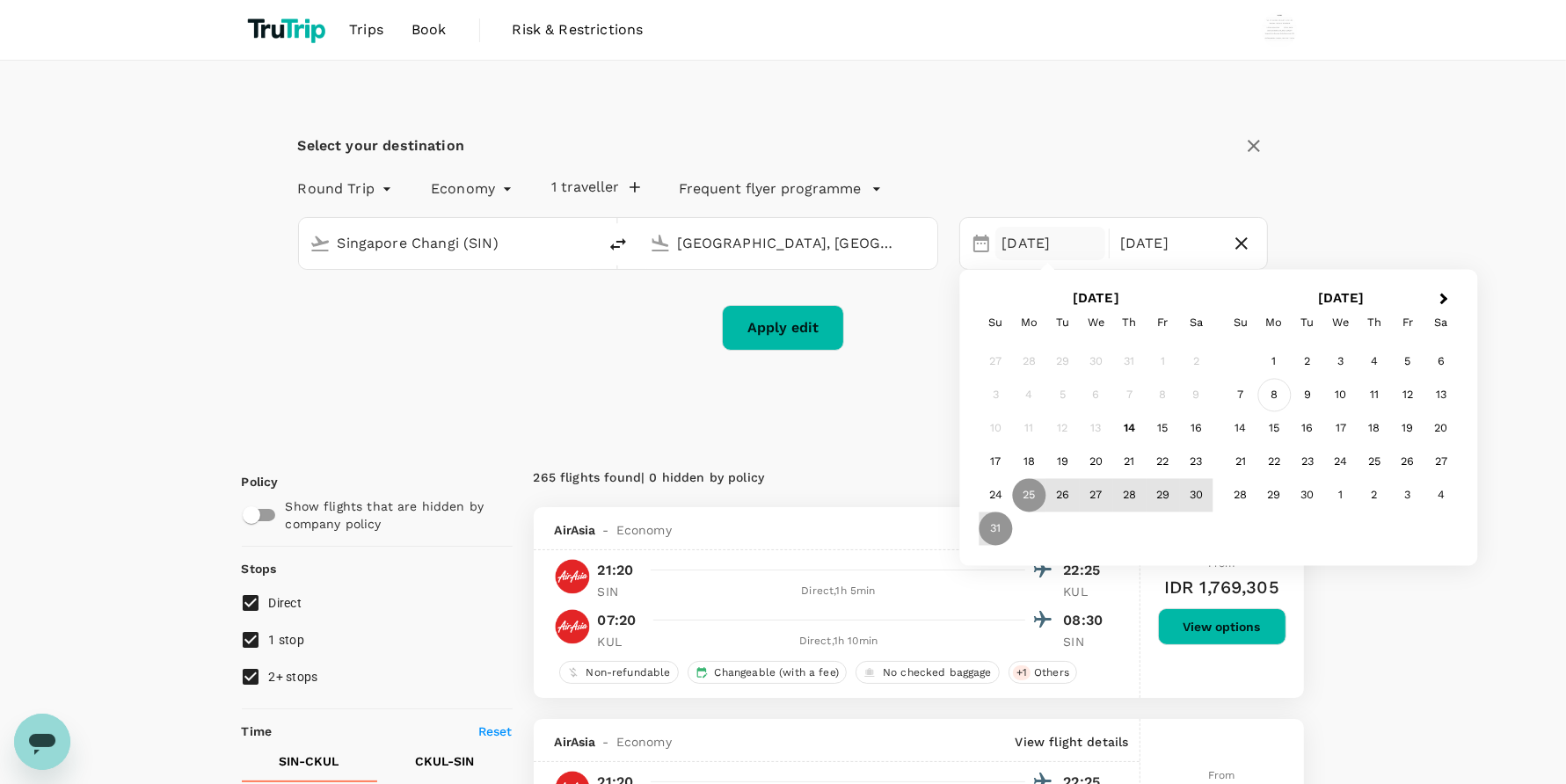
click at [1284, 383] on div "8" at bounding box center [1274, 396] width 34 height 34
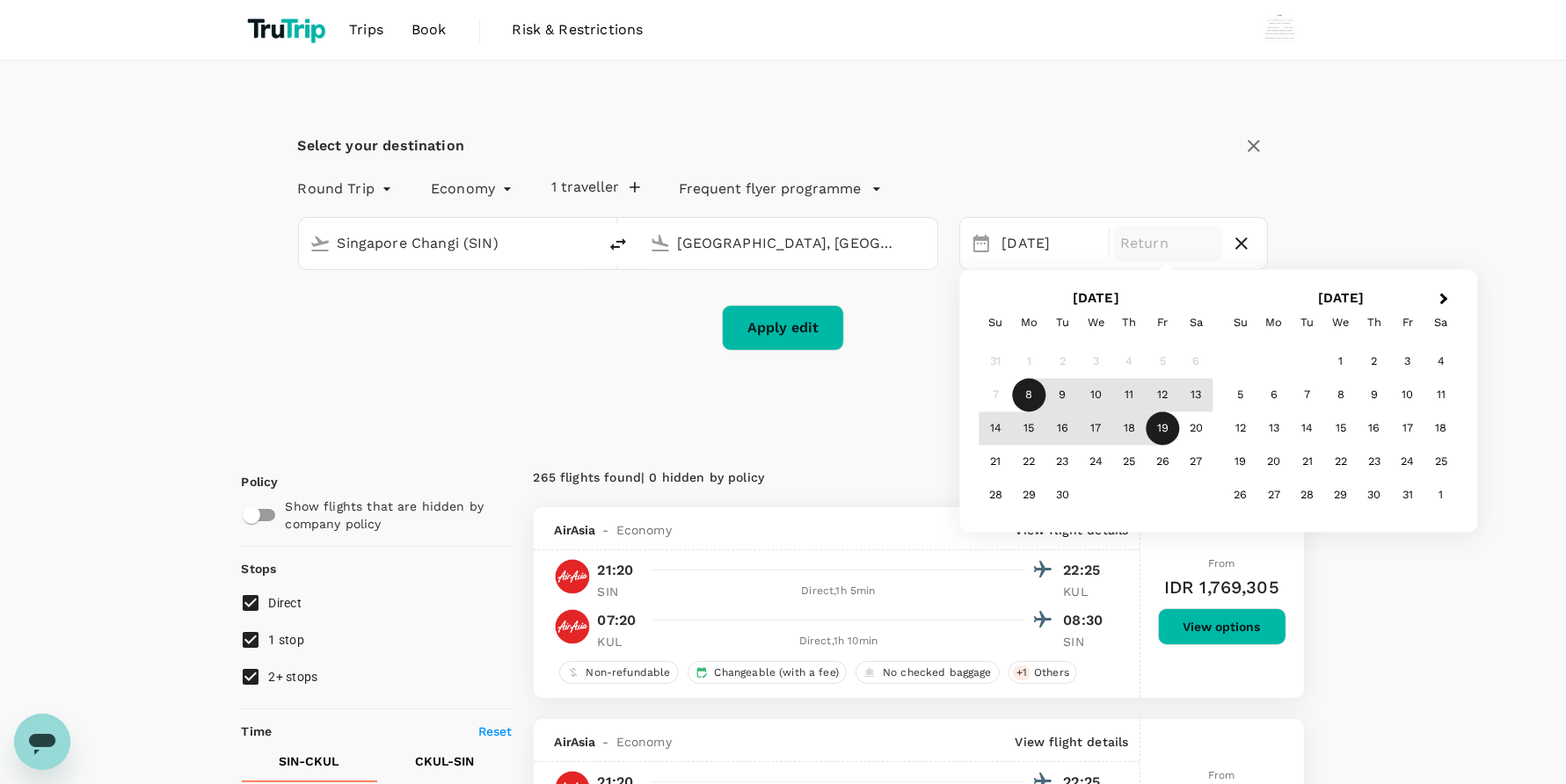
click at [1154, 433] on div "19" at bounding box center [1163, 429] width 34 height 34
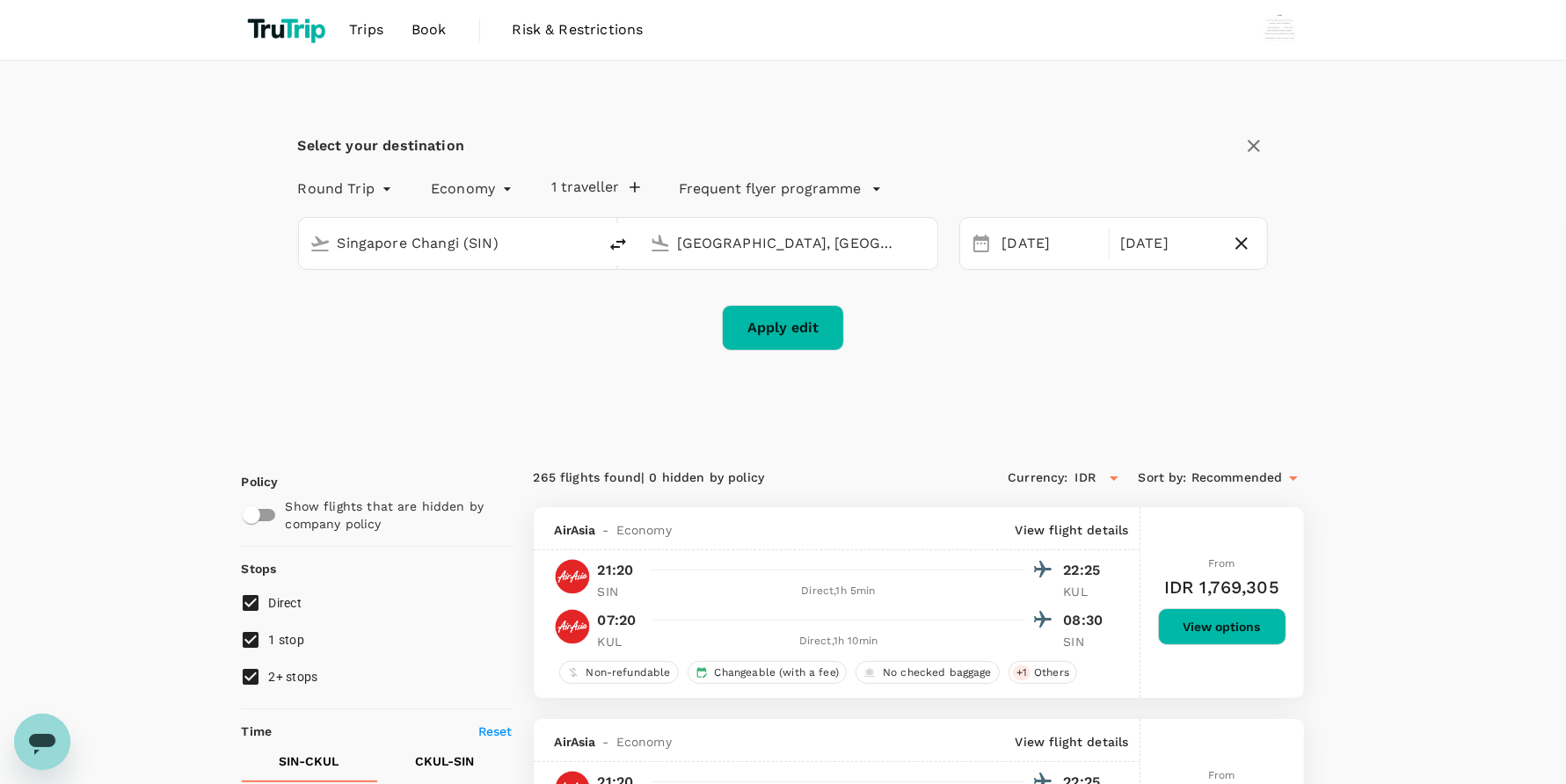
click at [758, 310] on button "Apply edit" at bounding box center [783, 328] width 122 height 46
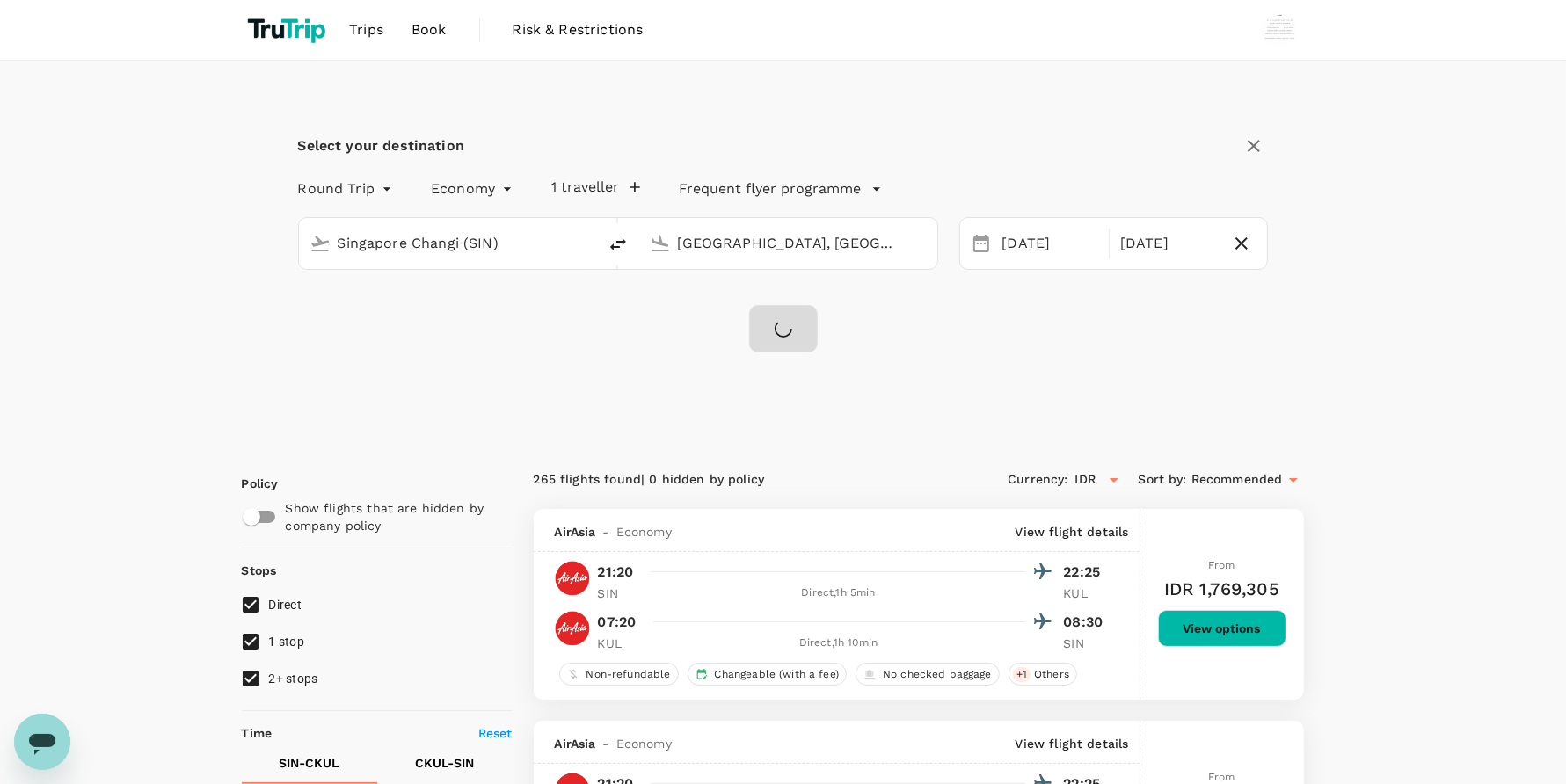
checkbox input "false"
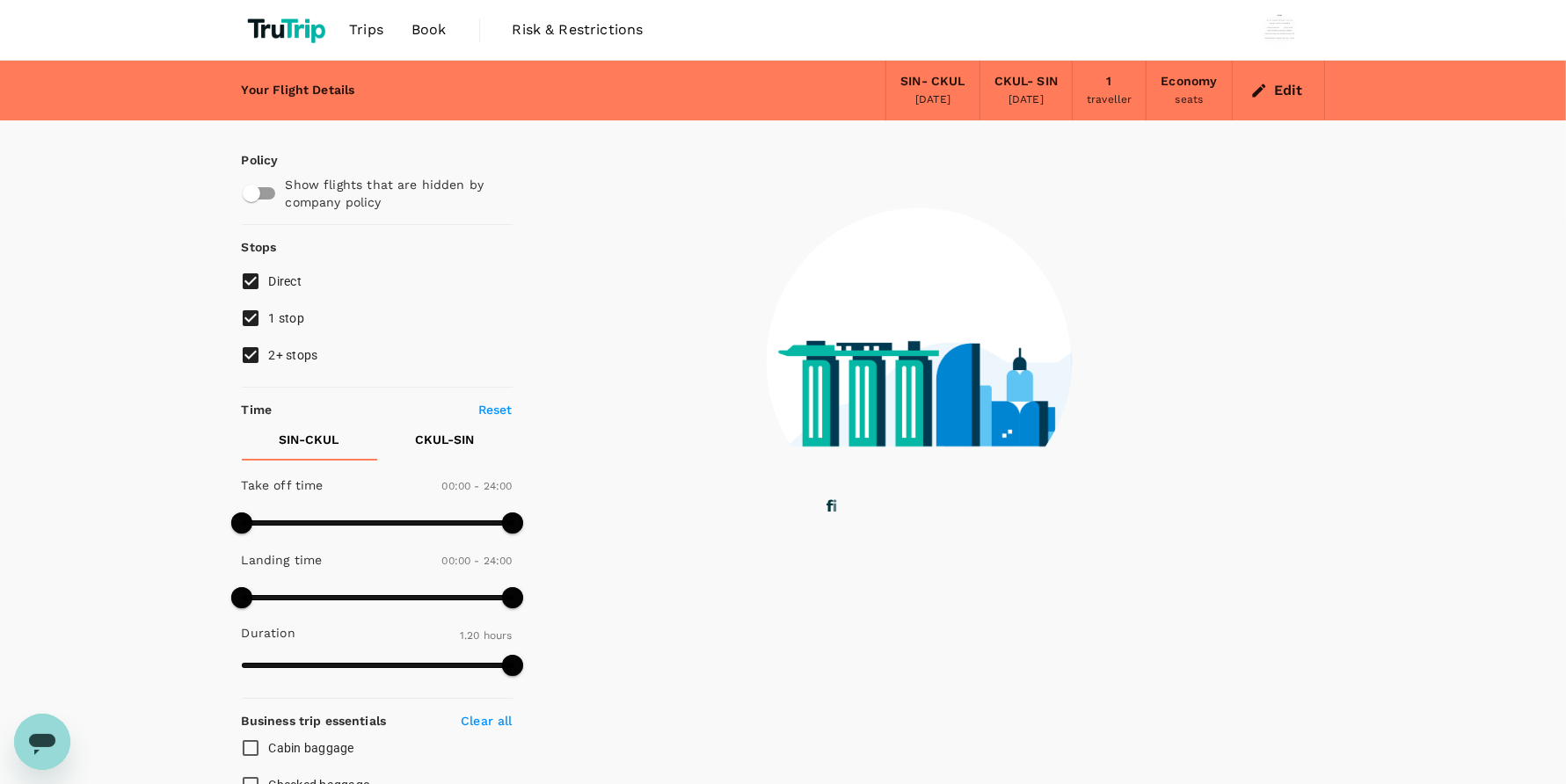
type input "1440"
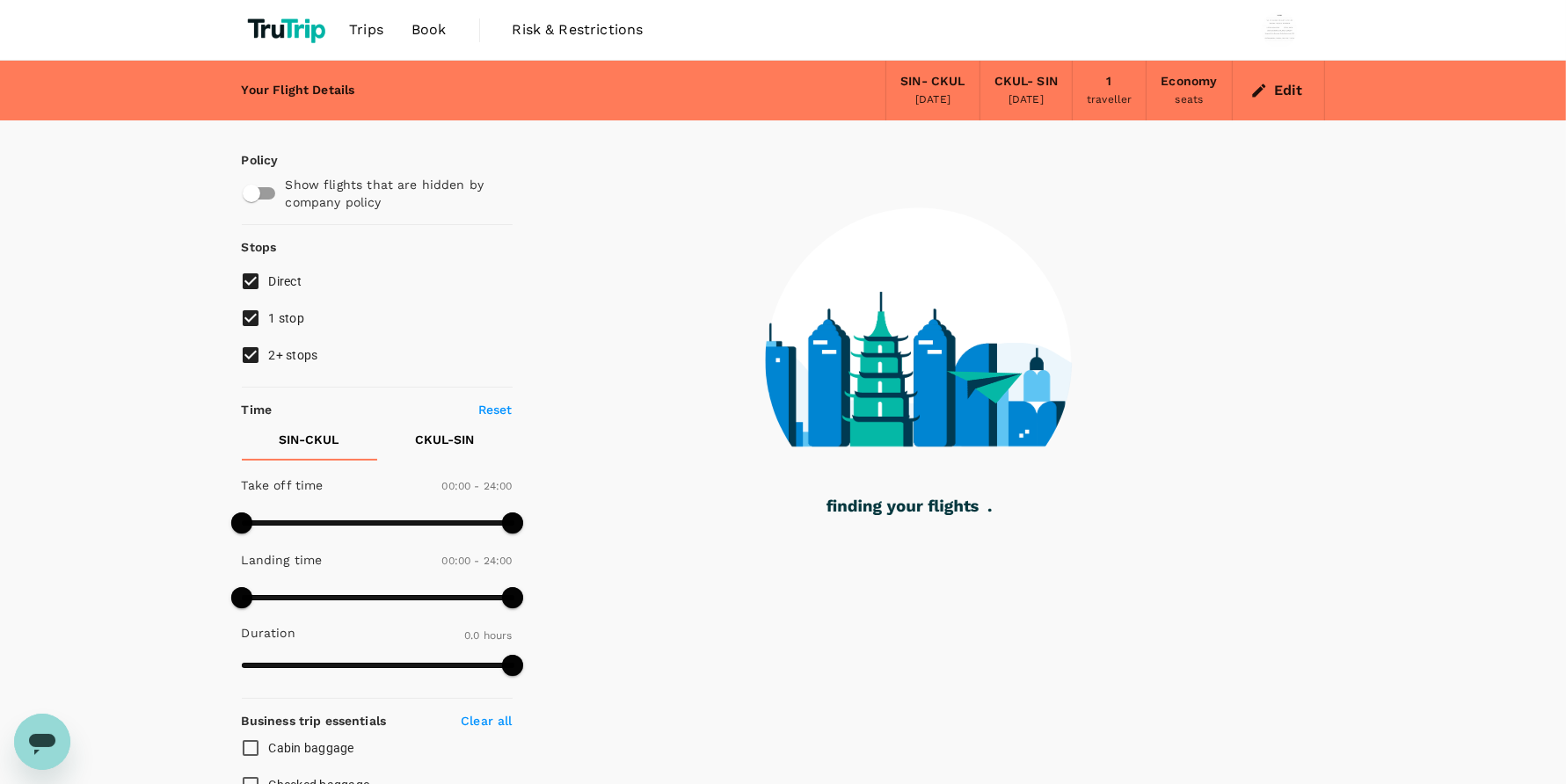
checkbox input "true"
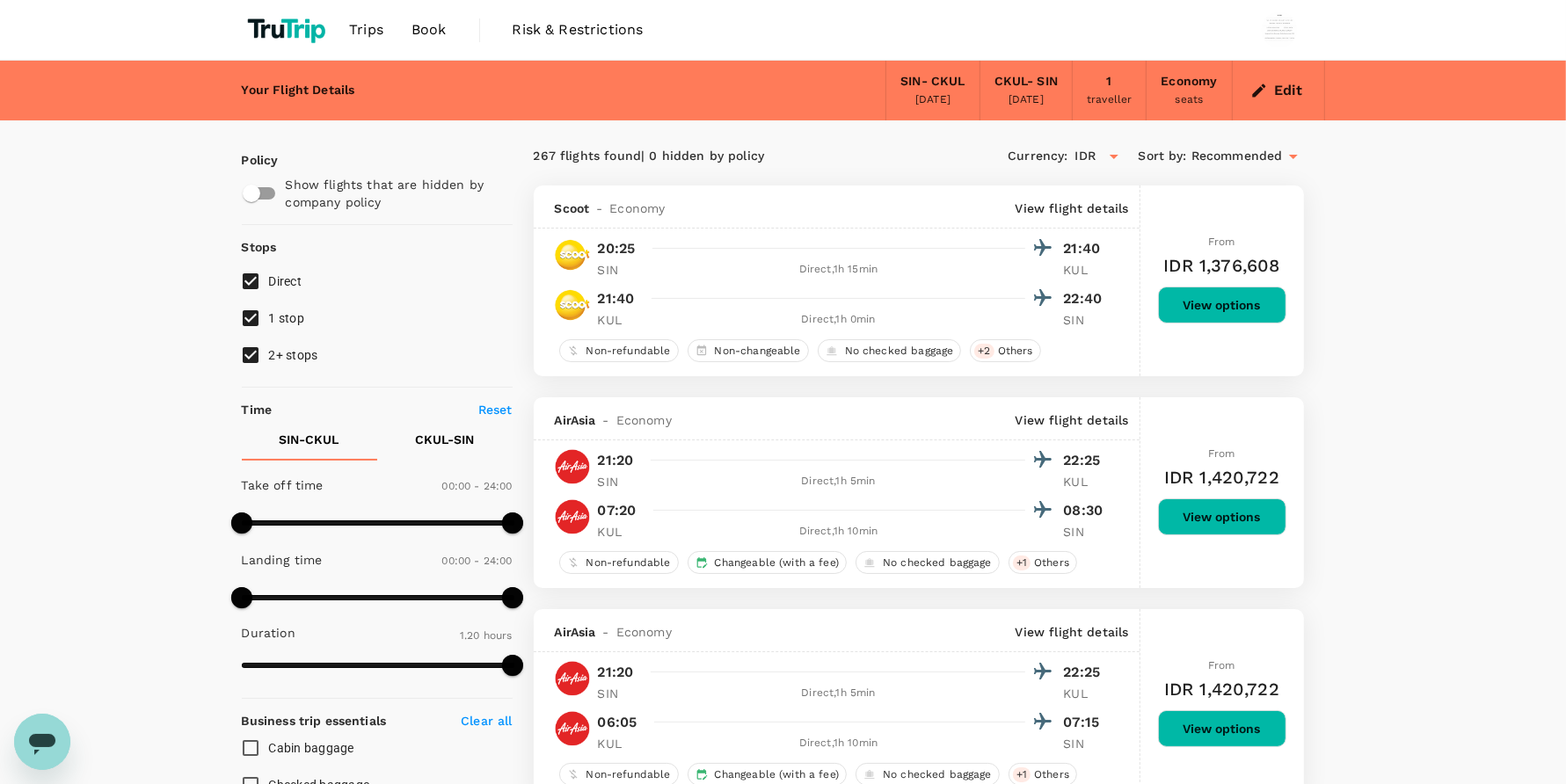
click at [438, 36] on span "Book" at bounding box center [429, 30] width 35 height 21
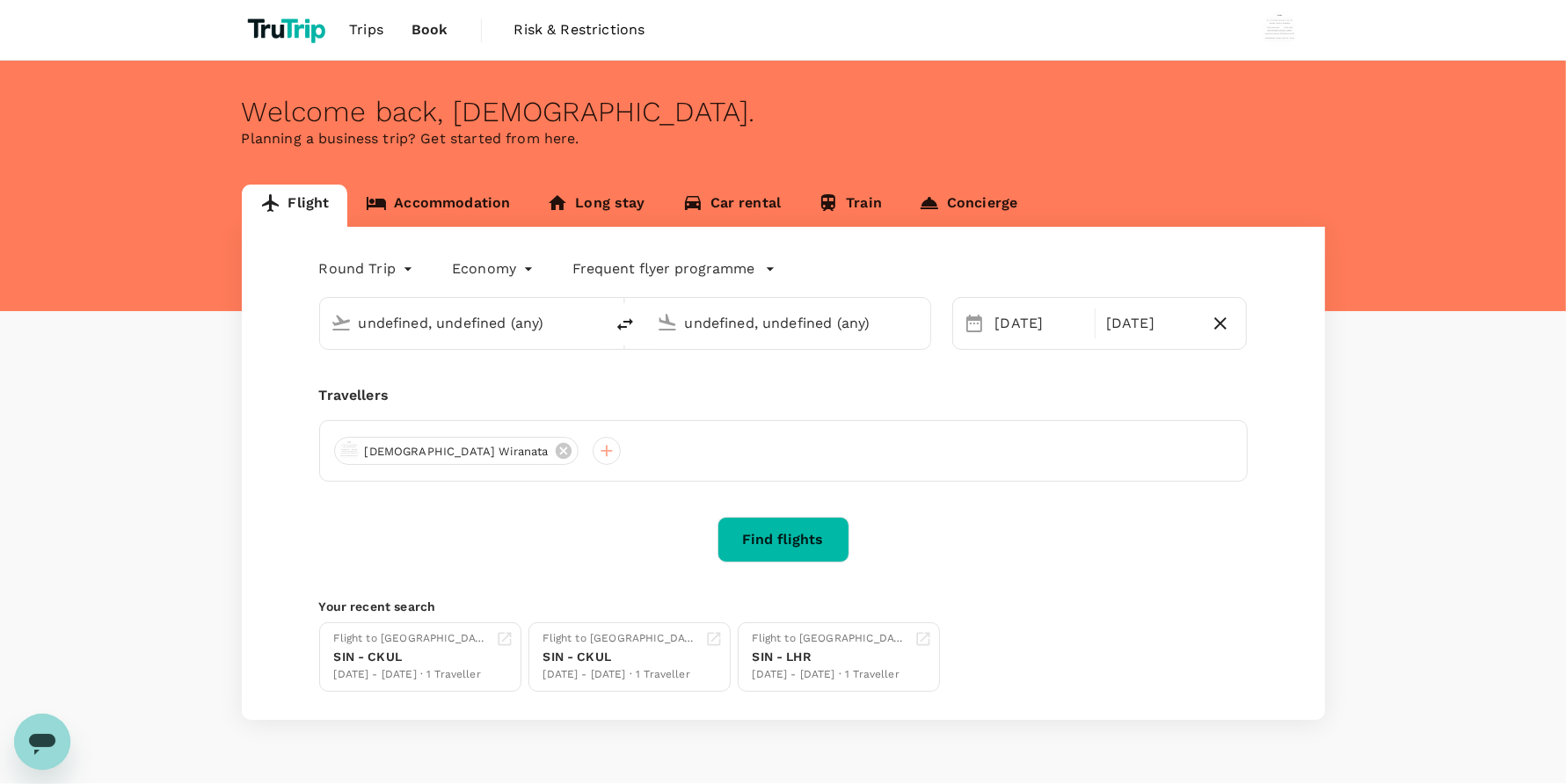
type input "Singapore Changi (SIN)"
type input "Kuala Lumpur, Malaysia (any)"
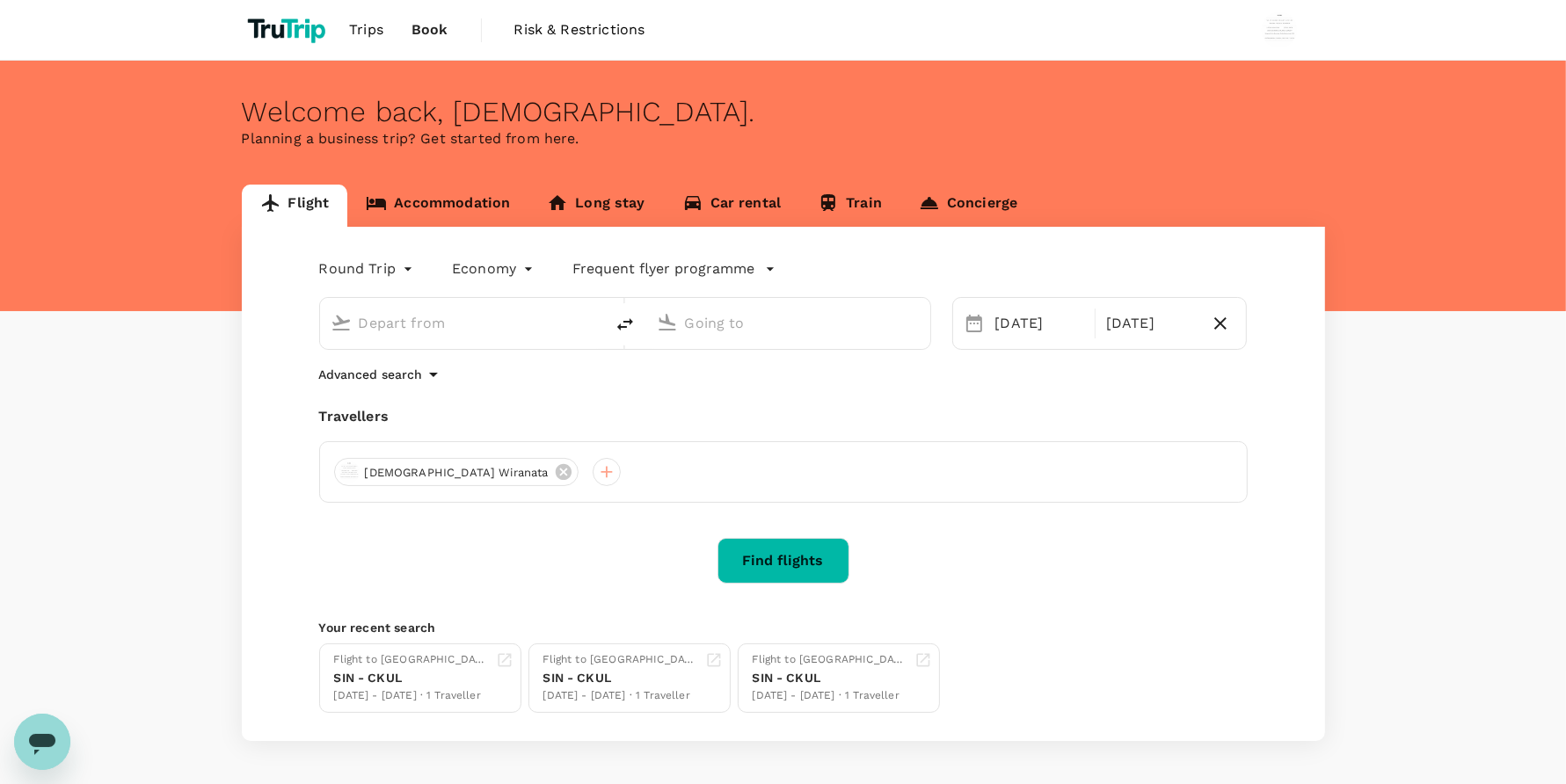
type input "Singapore Changi (SIN)"
type input "Kuala Lumpur, Malaysia (any)"
type input "Singapore Changi (SIN)"
type input "Kuala Lumpur, Malaysia (any)"
click at [998, 323] on div "[DATE]" at bounding box center [1040, 323] width 103 height 35
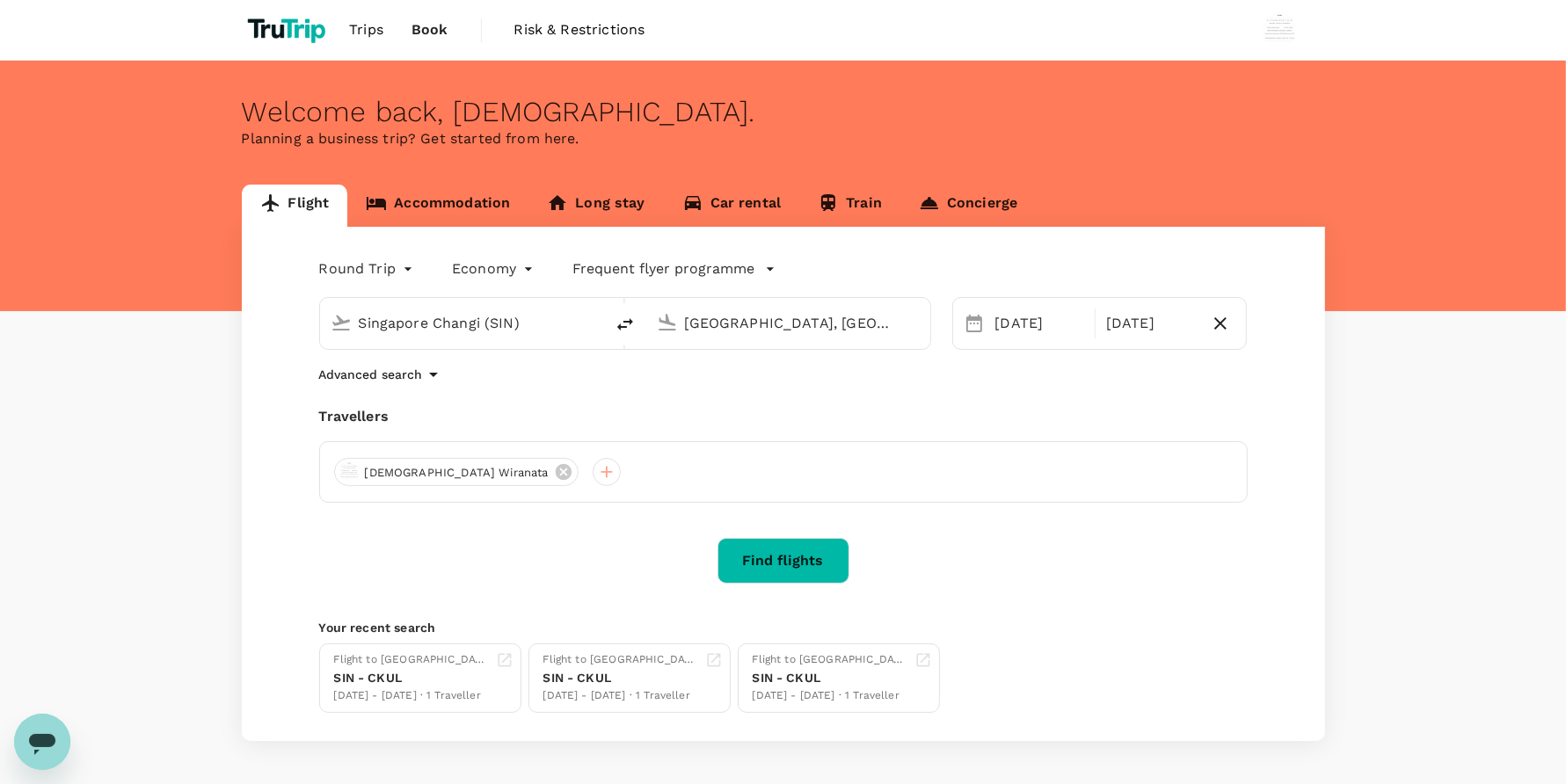
click at [832, 317] on input "Kuala Lumpur, Malaysia (any)" at bounding box center [789, 322] width 208 height 27
click at [721, 359] on p "Jakarta, Indonesia" at bounding box center [810, 350] width 386 height 18
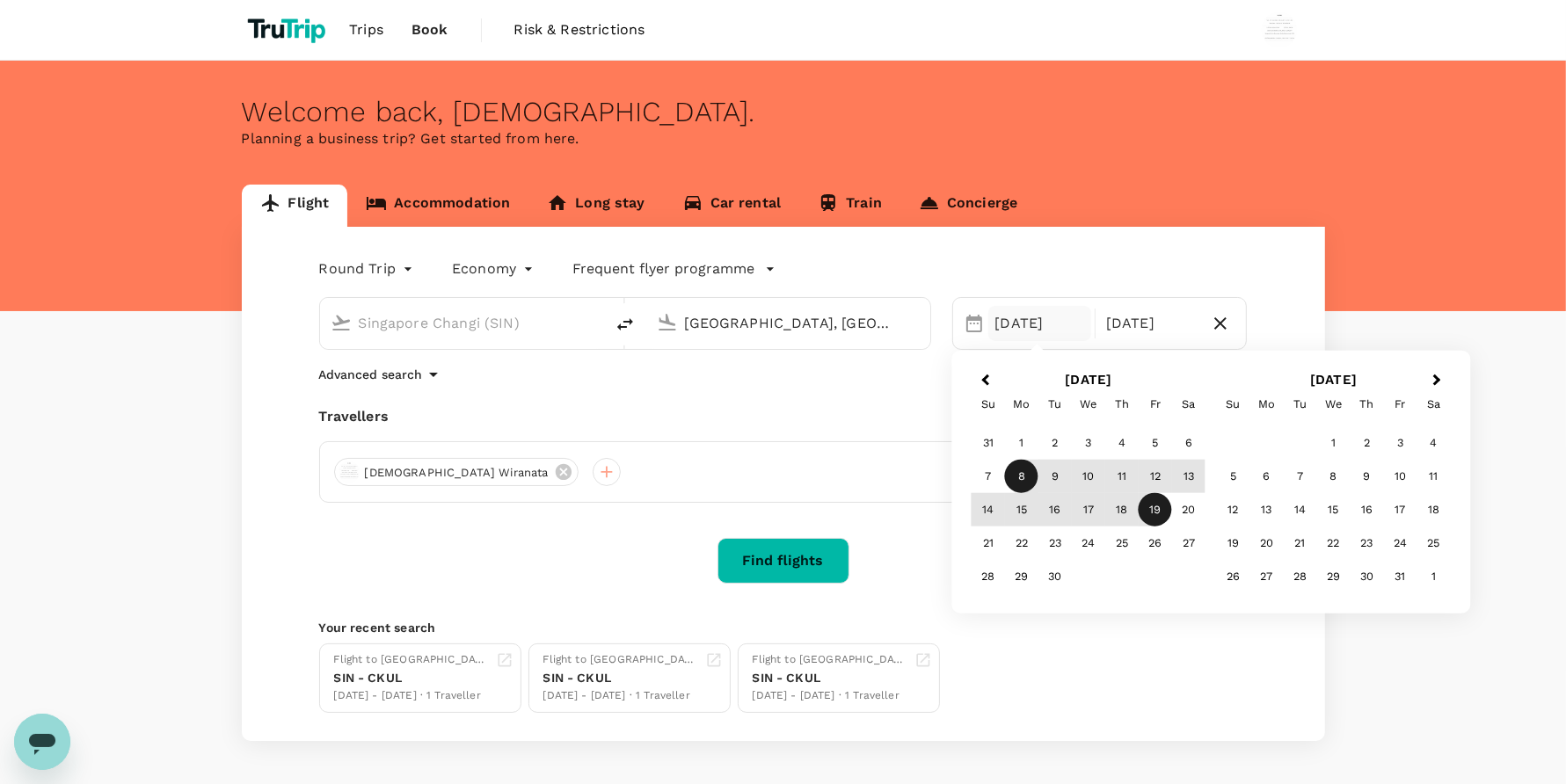
type input "[GEOGRAPHIC_DATA], [GEOGRAPHIC_DATA] (any)"
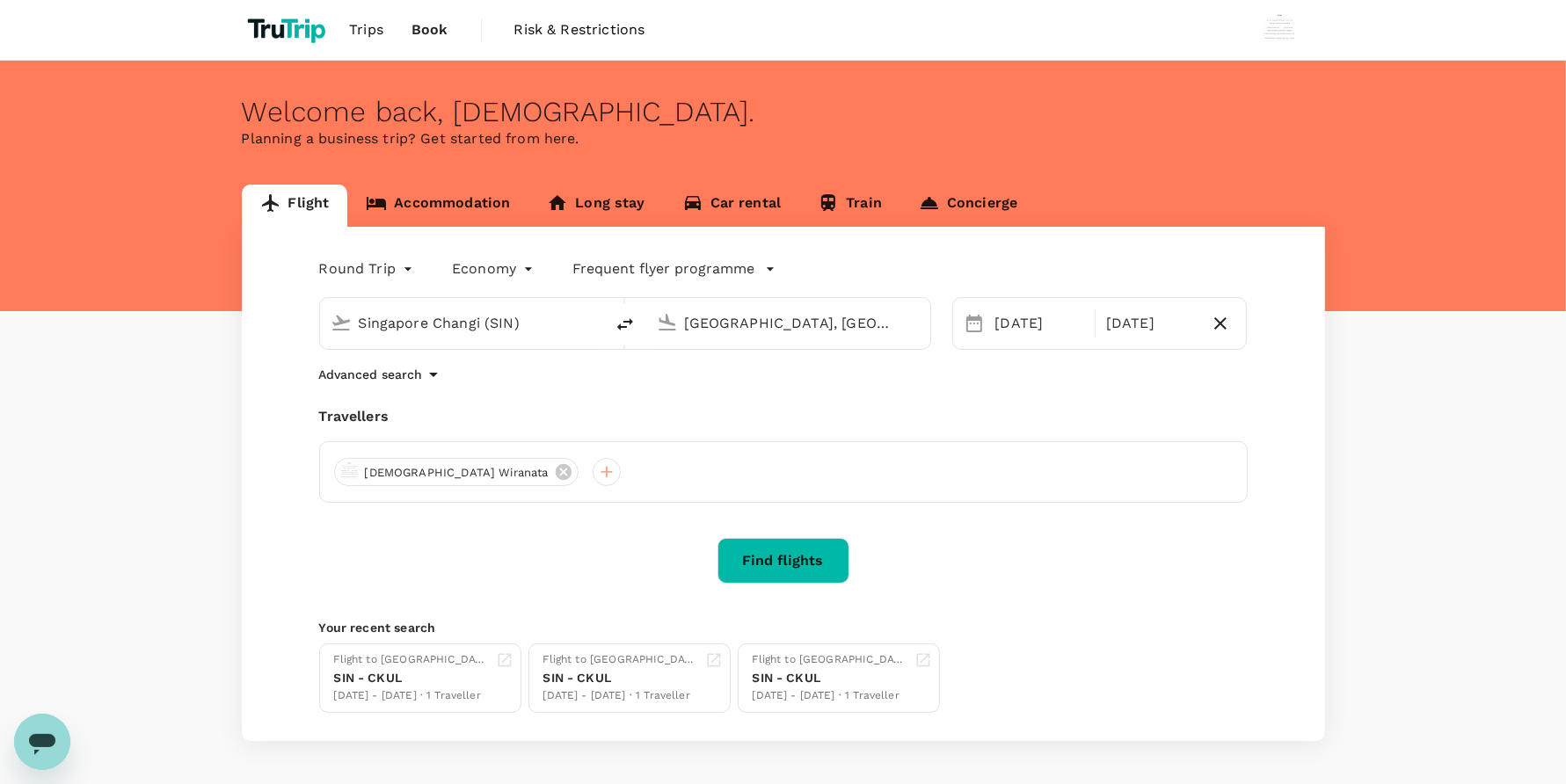
click at [1127, 639] on div "Flight to Kuala Lumpur SIN - CKUL 25 Aug - 31 Aug · 1 Traveller Flight to Kuala…" at bounding box center [779, 674] width 935 height 76
click at [752, 578] on button "Find flights" at bounding box center [783, 561] width 132 height 46
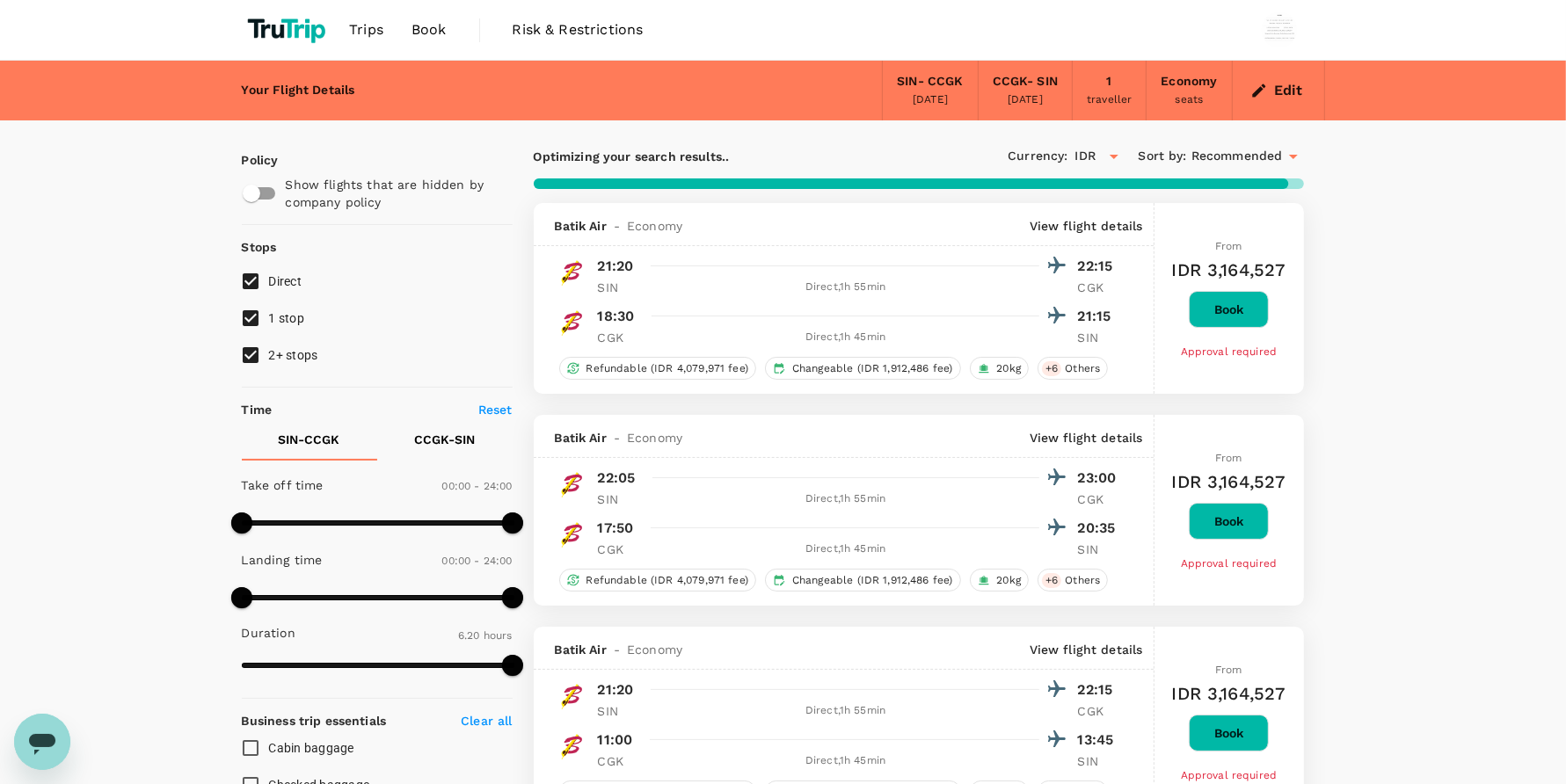
type input "1210"
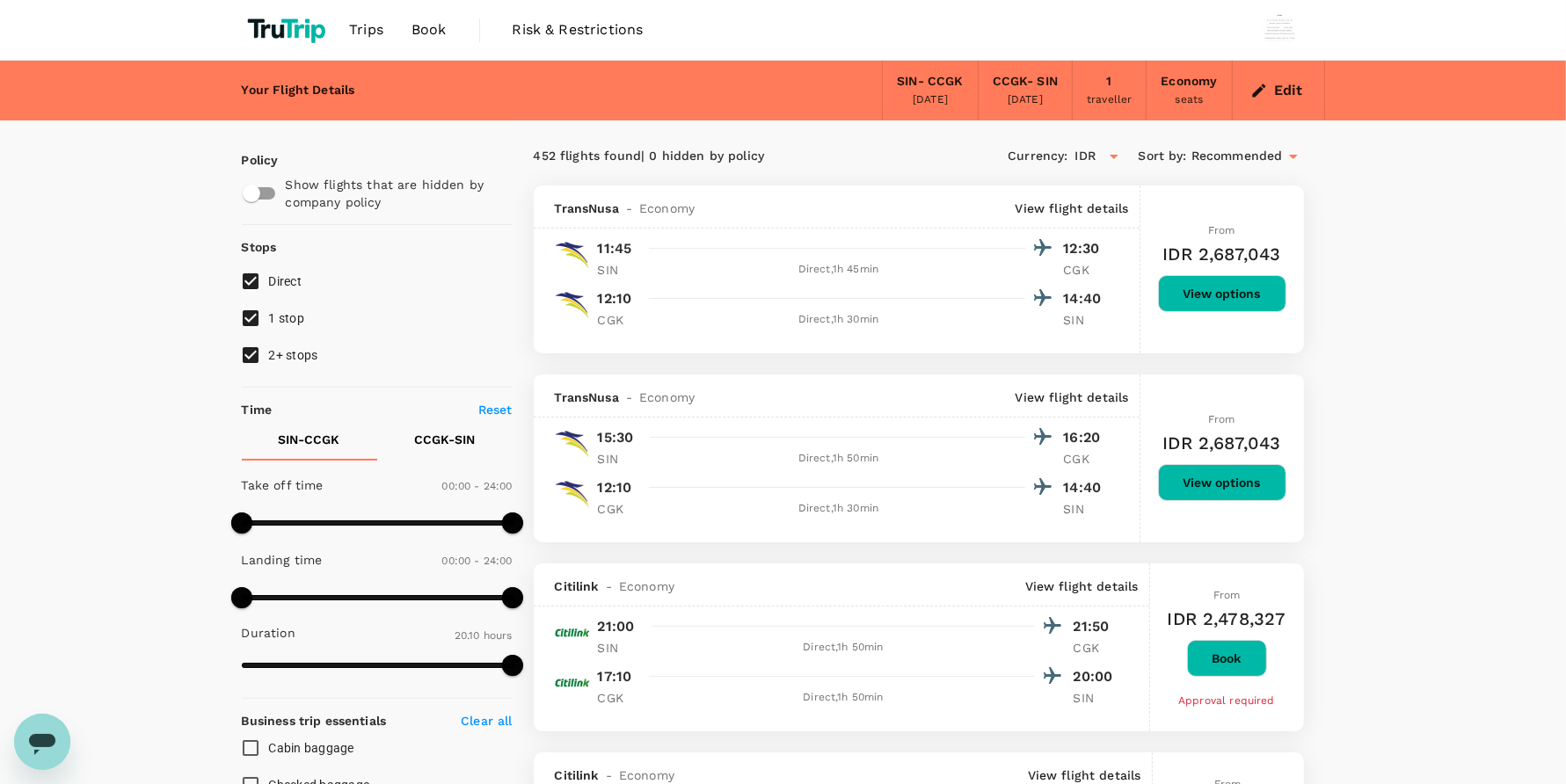
click at [427, 27] on span "Book" at bounding box center [429, 30] width 35 height 21
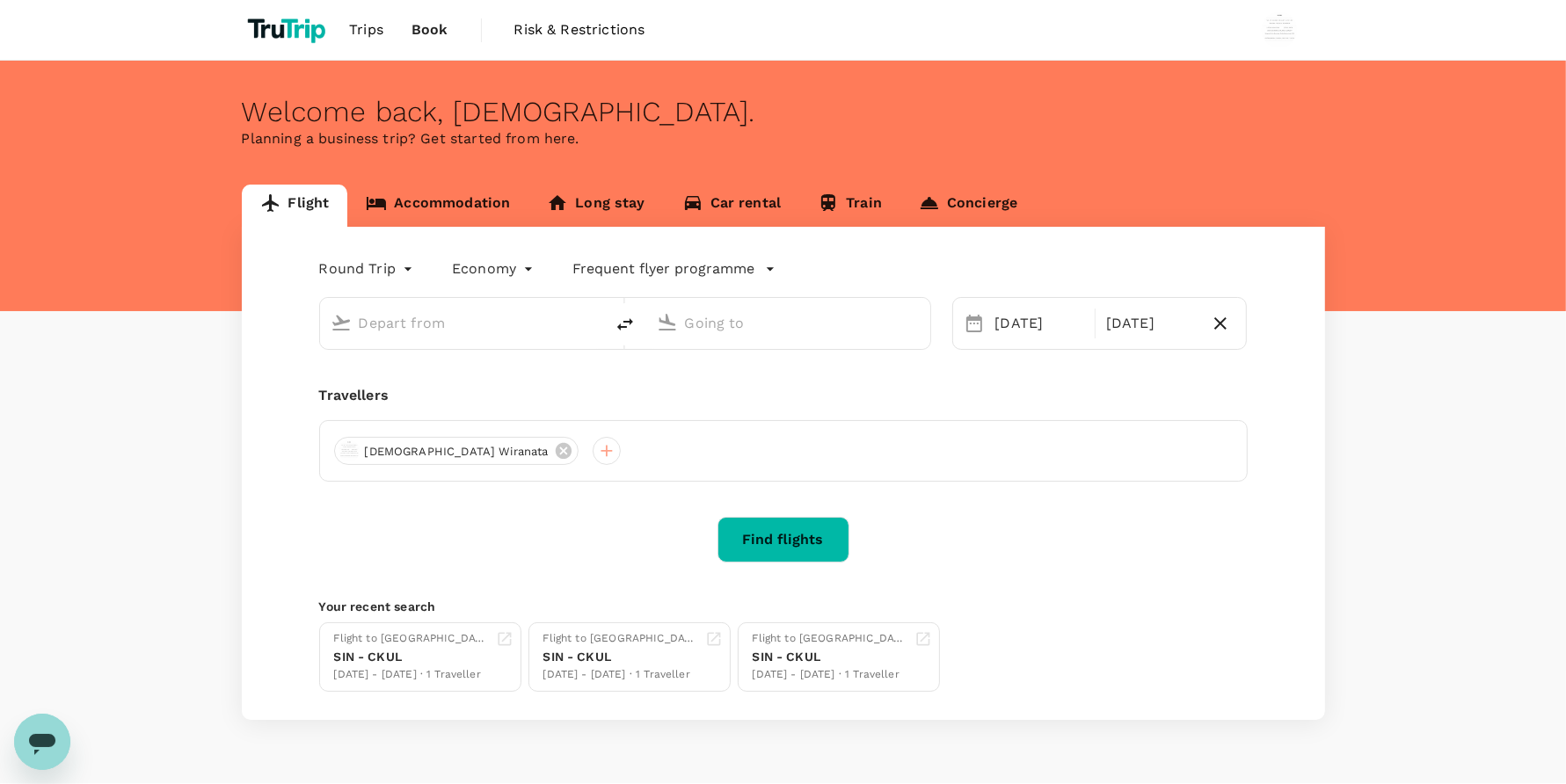
type input "Singapore Changi (SIN)"
type input "[GEOGRAPHIC_DATA], [GEOGRAPHIC_DATA] (any)"
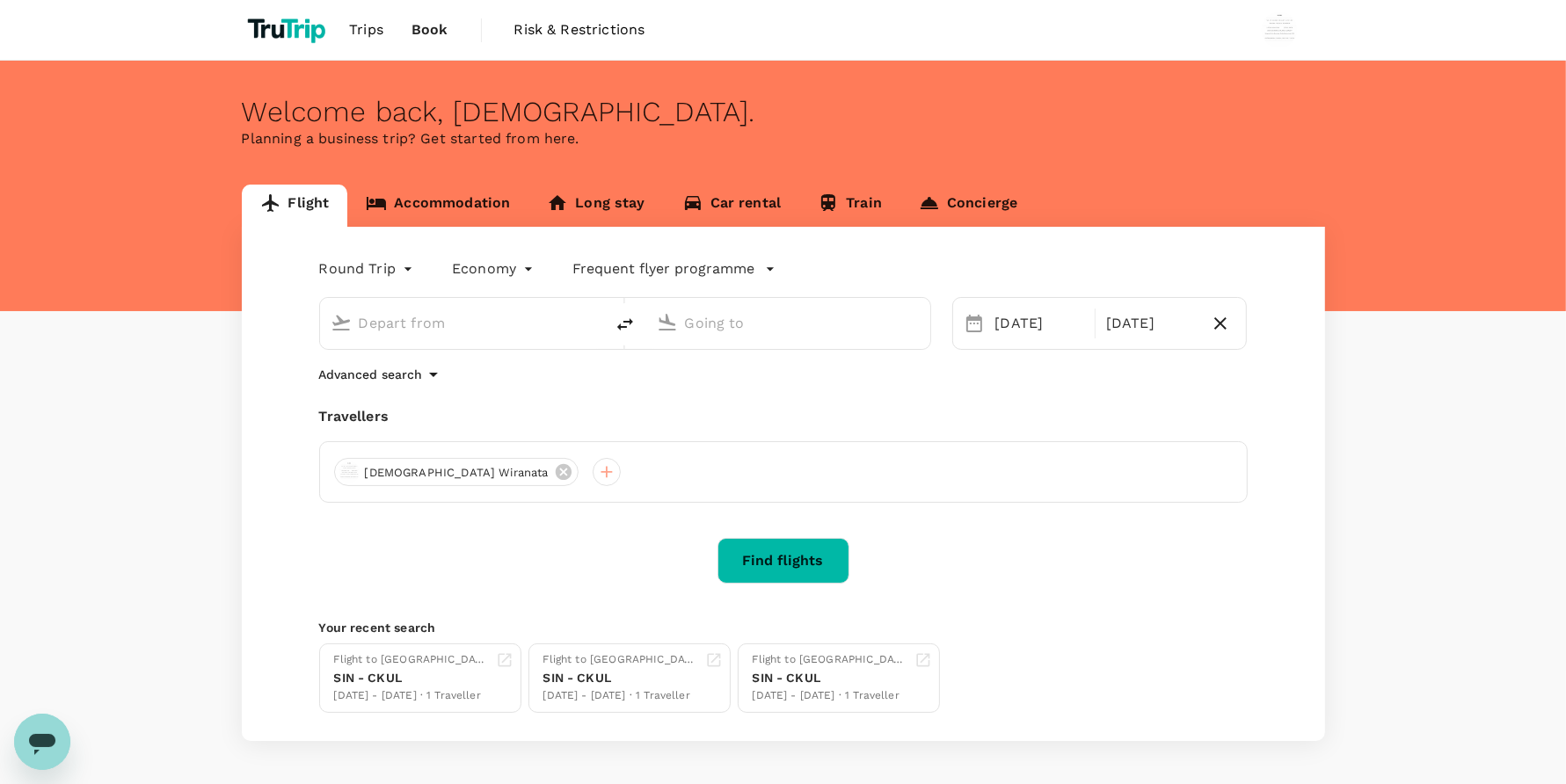
type input "Singapore Changi (SIN)"
type input "[GEOGRAPHIC_DATA], [GEOGRAPHIC_DATA] (any)"
click at [866, 45] on div "Trips Book Risk & Restrictions" at bounding box center [783, 29] width 1083 height 59
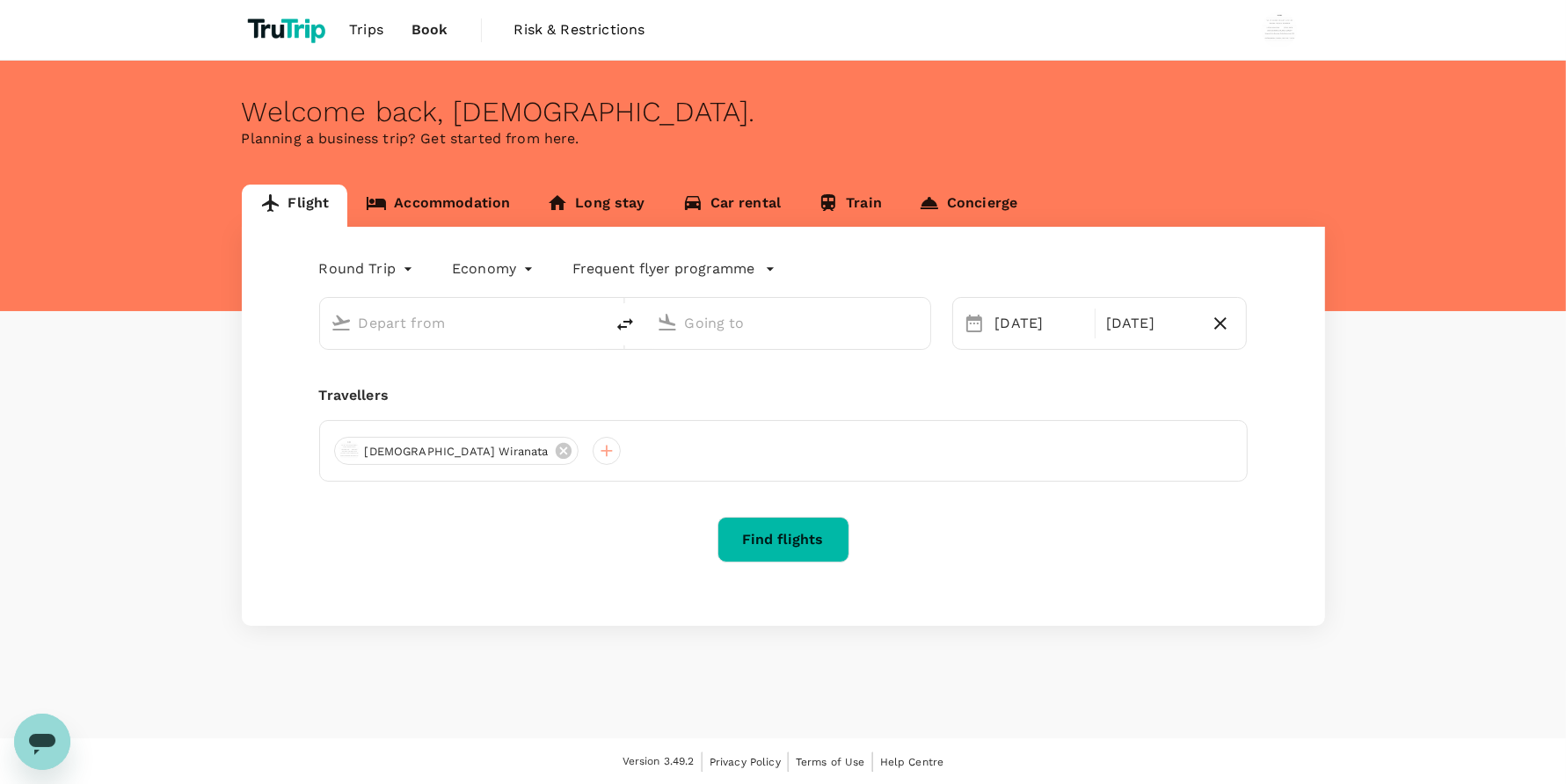
type input "Singapore Changi (SIN)"
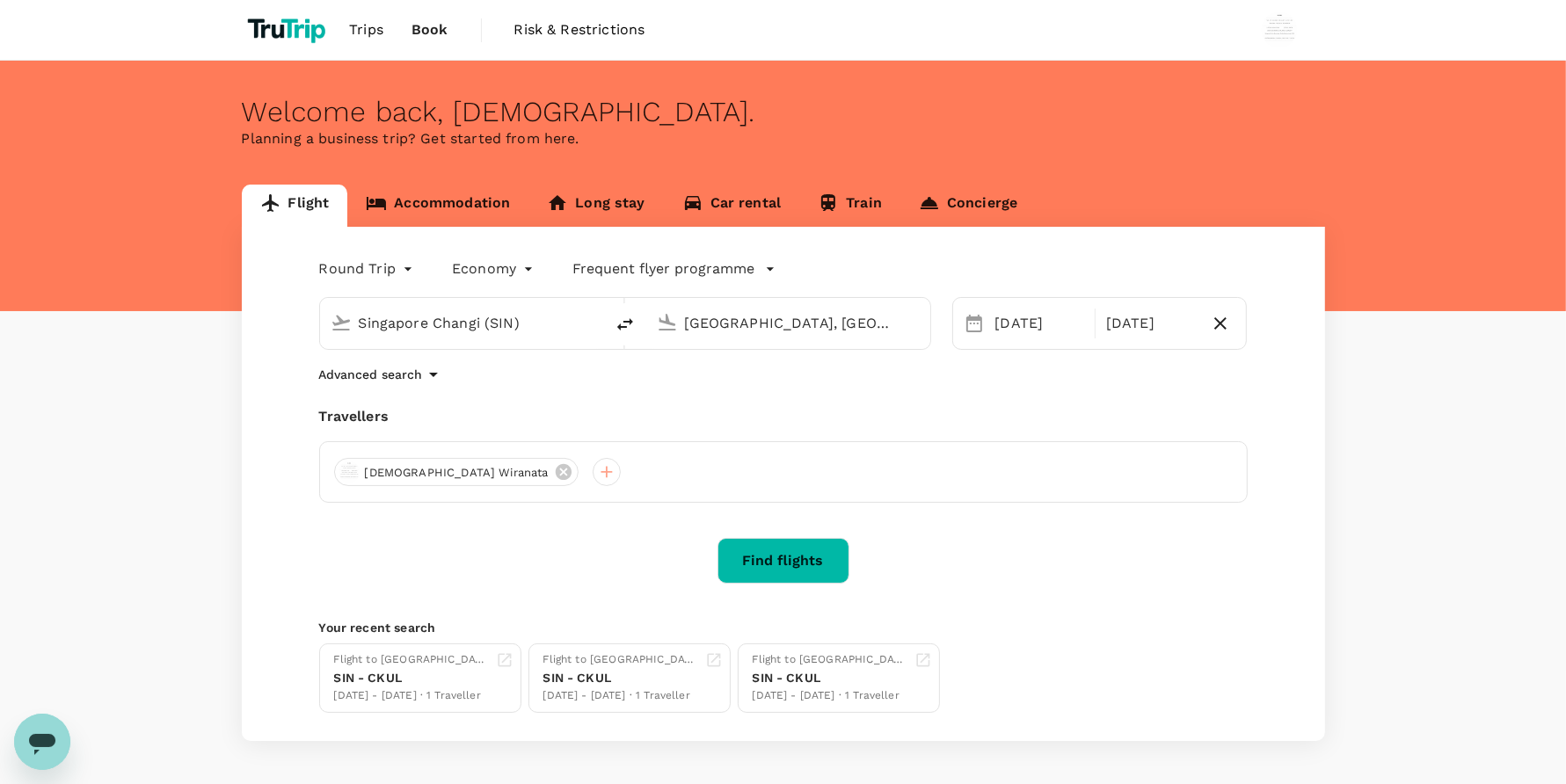
click at [787, 321] on input "[GEOGRAPHIC_DATA], [GEOGRAPHIC_DATA] (any)" at bounding box center [789, 322] width 208 height 27
click at [789, 348] on li "[GEOGRAPHIC_DATA], [GEOGRAPHIC_DATA]" at bounding box center [802, 359] width 404 height 28
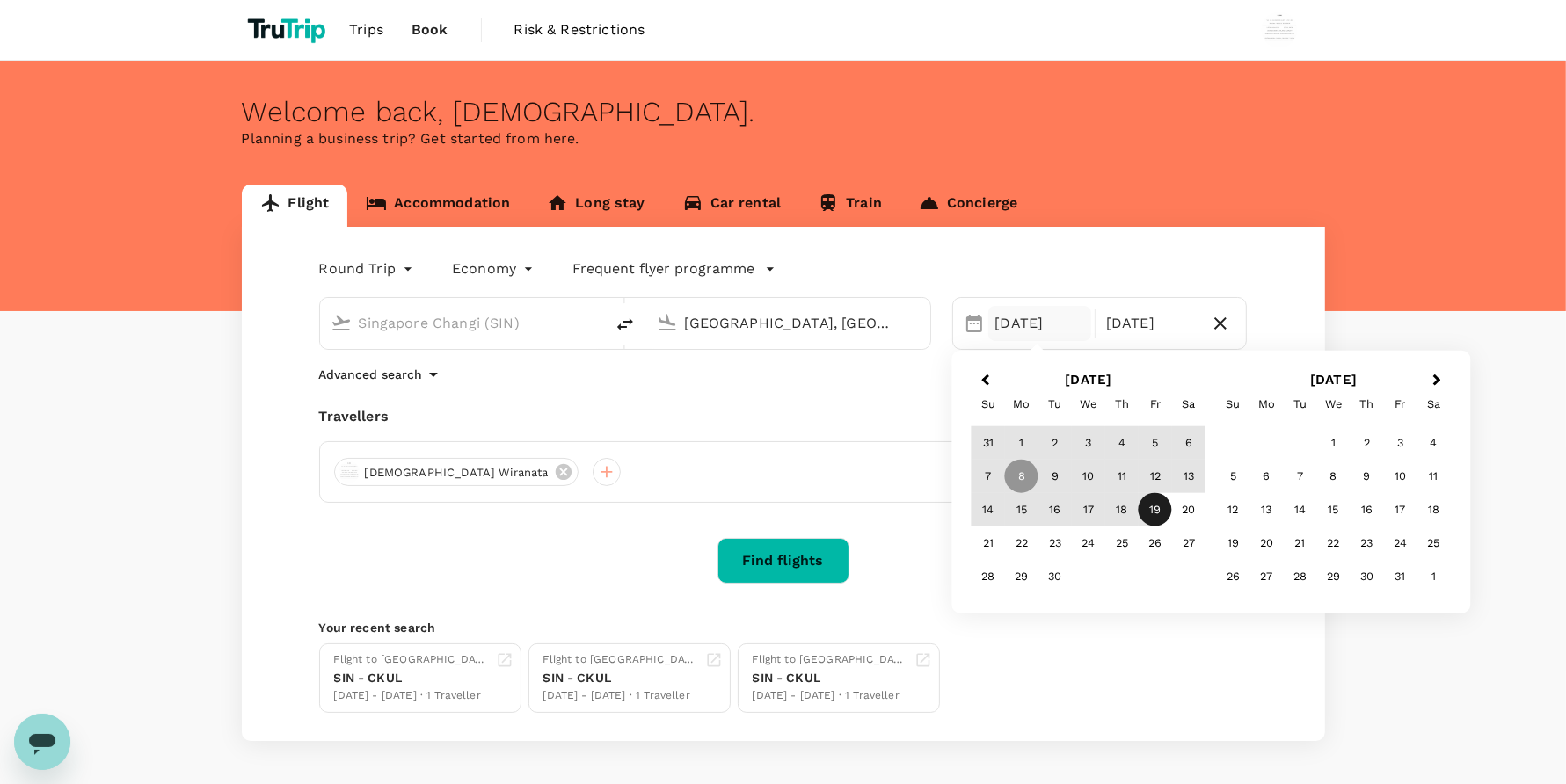
type input "[GEOGRAPHIC_DATA], [GEOGRAPHIC_DATA] (any)"
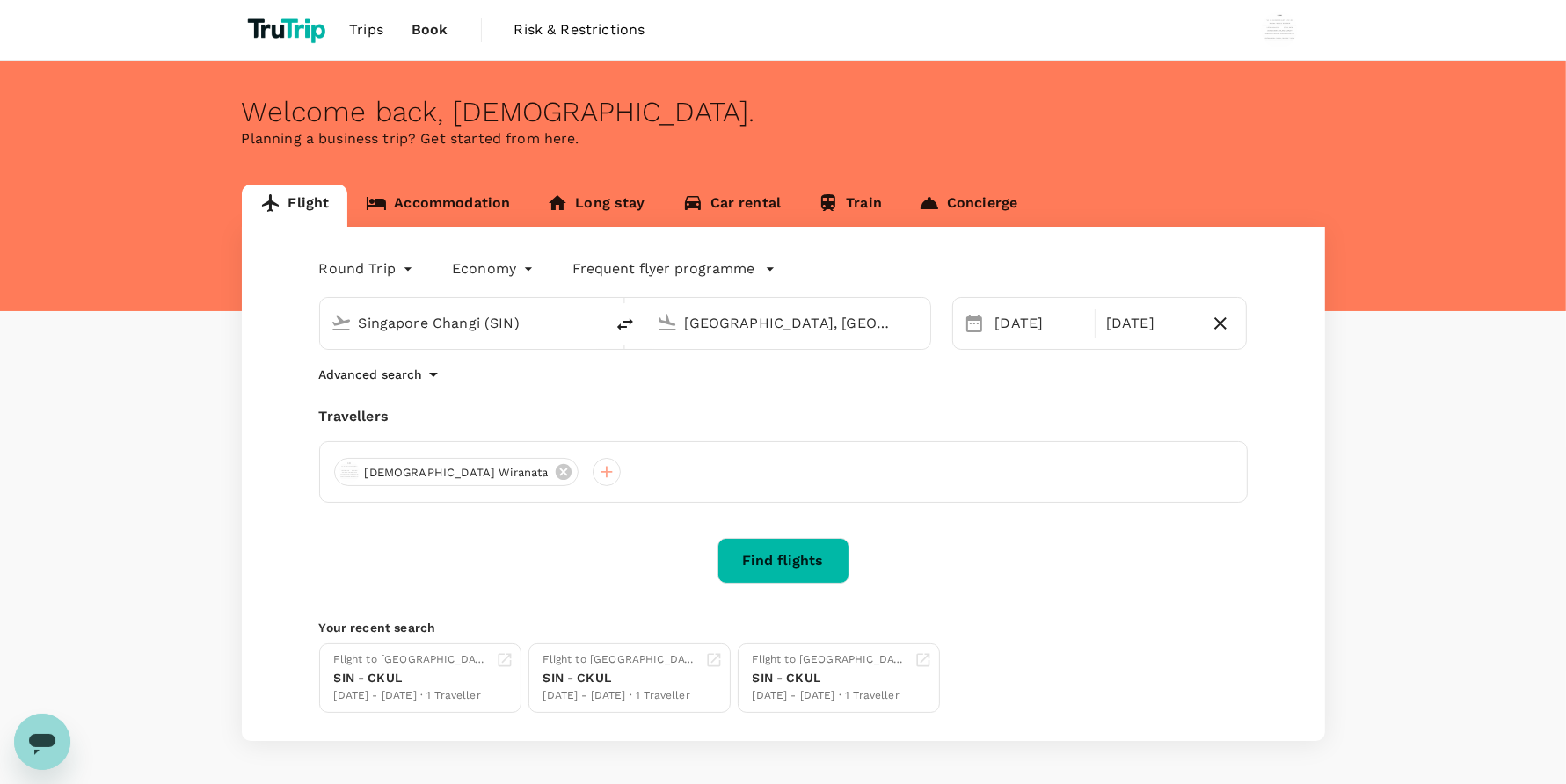
click at [1126, 640] on div "Flight to [GEOGRAPHIC_DATA] SIN - CKUL [DATE] - [DATE] · 1 Traveller Flight to …" at bounding box center [779, 674] width 935 height 76
drag, startPoint x: 792, startPoint y: 563, endPoint x: 807, endPoint y: 572, distance: 17.5
click at [792, 563] on button "Find flights" at bounding box center [783, 561] width 132 height 46
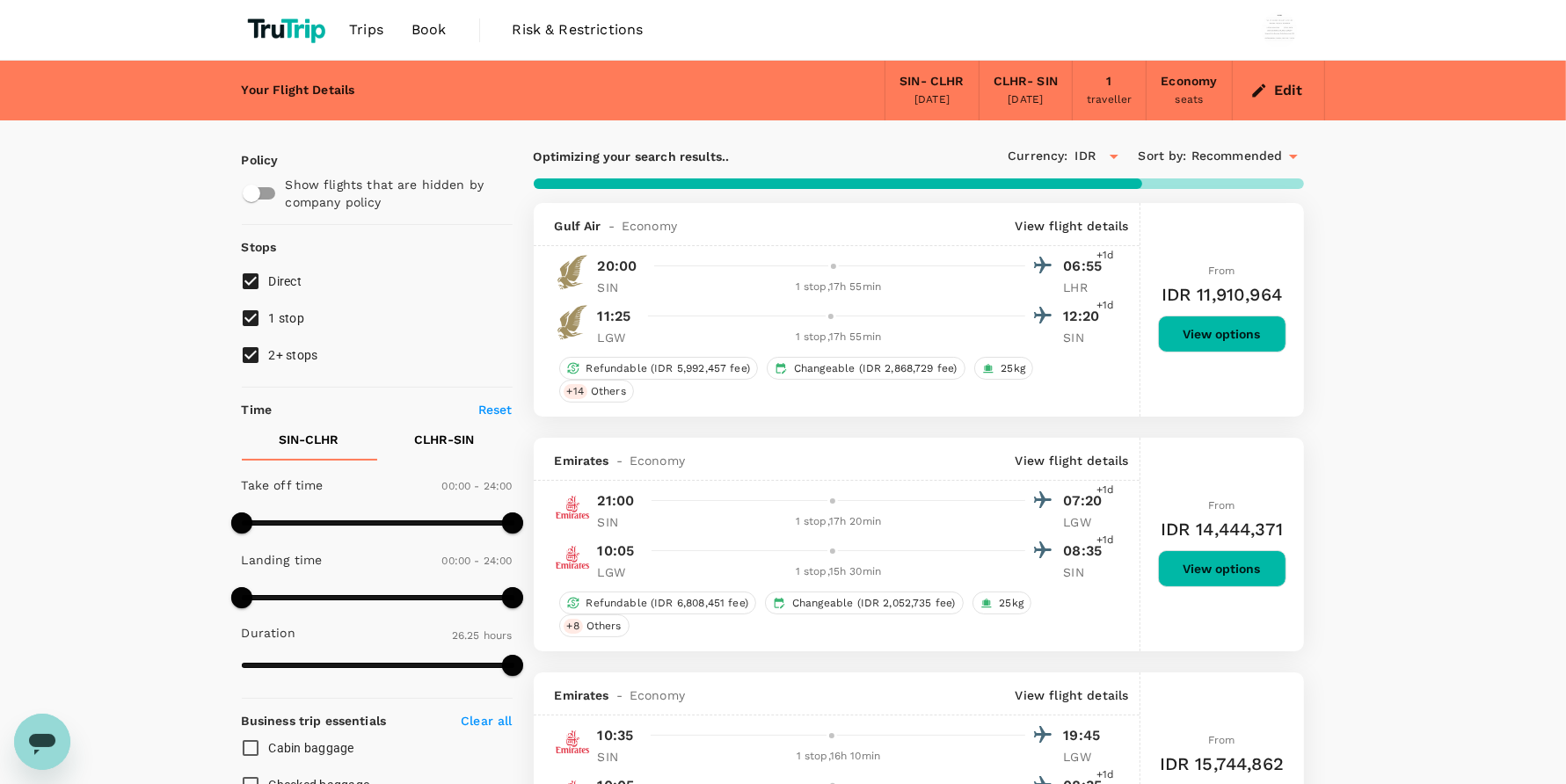
type input "2110"
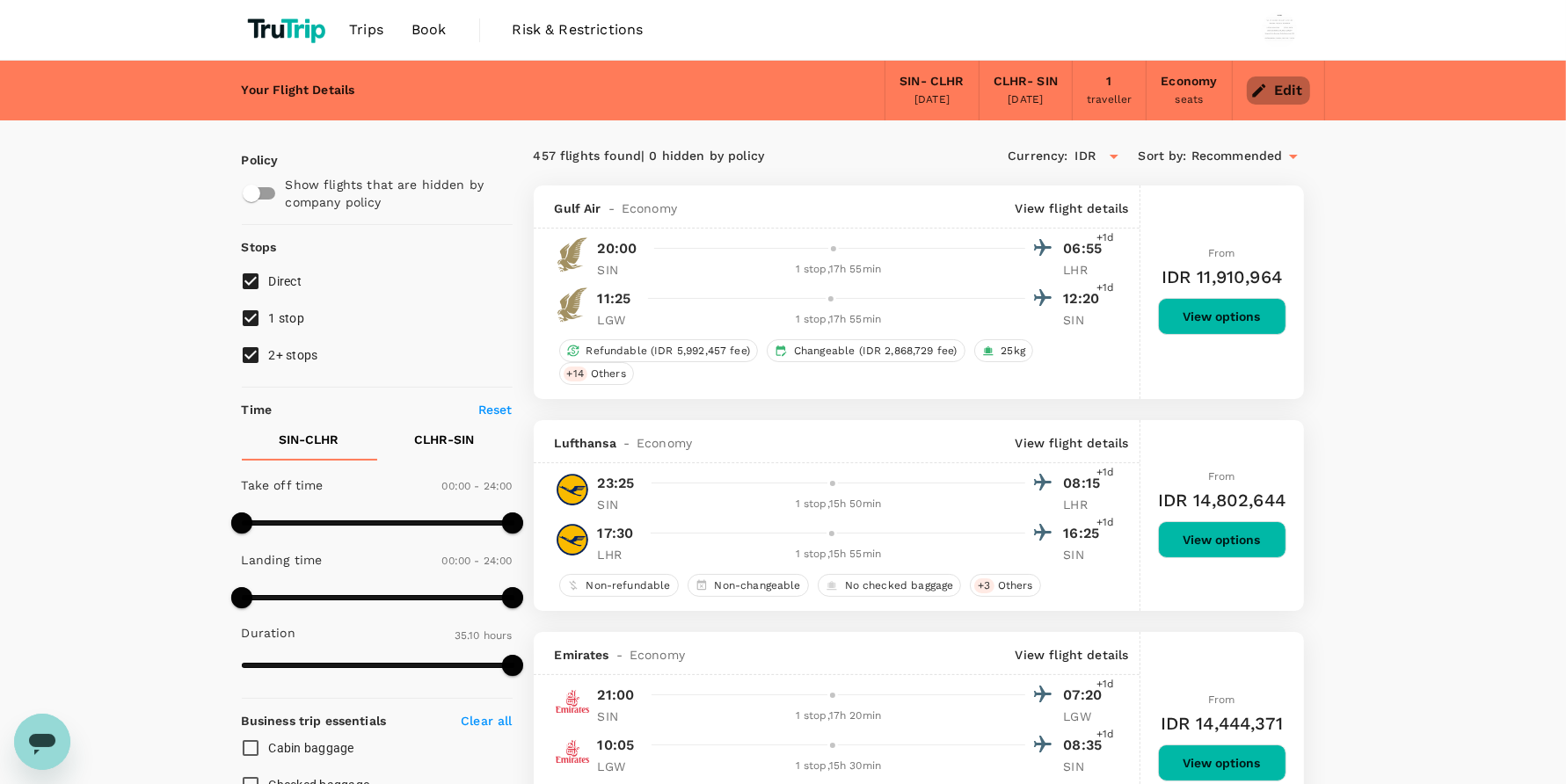
click at [1266, 86] on icon "button" at bounding box center [1259, 90] width 18 height 18
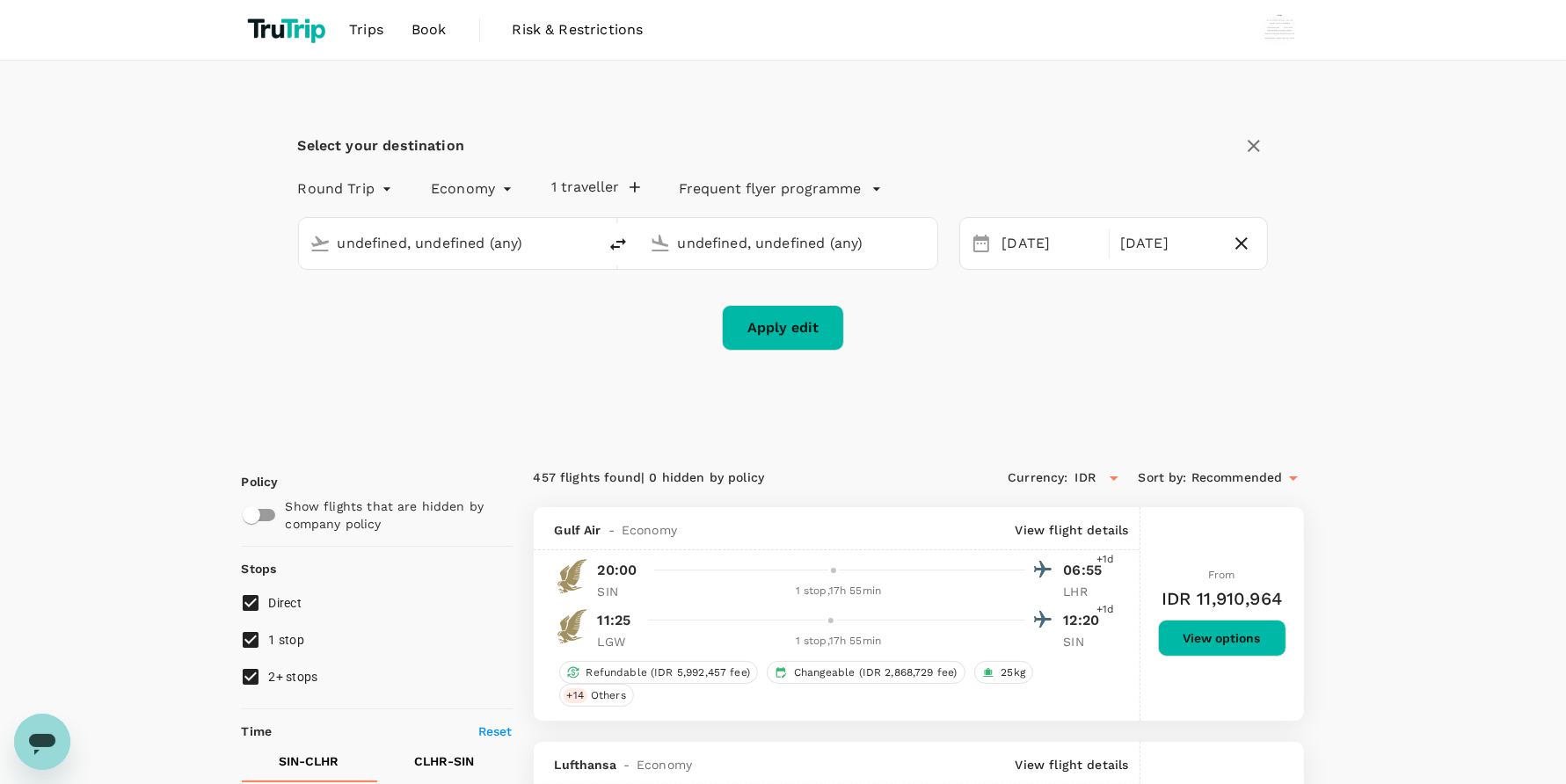
type input "Singapore Changi (SIN)"
type input "[GEOGRAPHIC_DATA], [GEOGRAPHIC_DATA] (any)"
type input "Singapore Changi (SIN)"
type input "[GEOGRAPHIC_DATA], [GEOGRAPHIC_DATA] (any)"
click at [993, 240] on div "[DATE]" at bounding box center [1050, 244] width 117 height 35
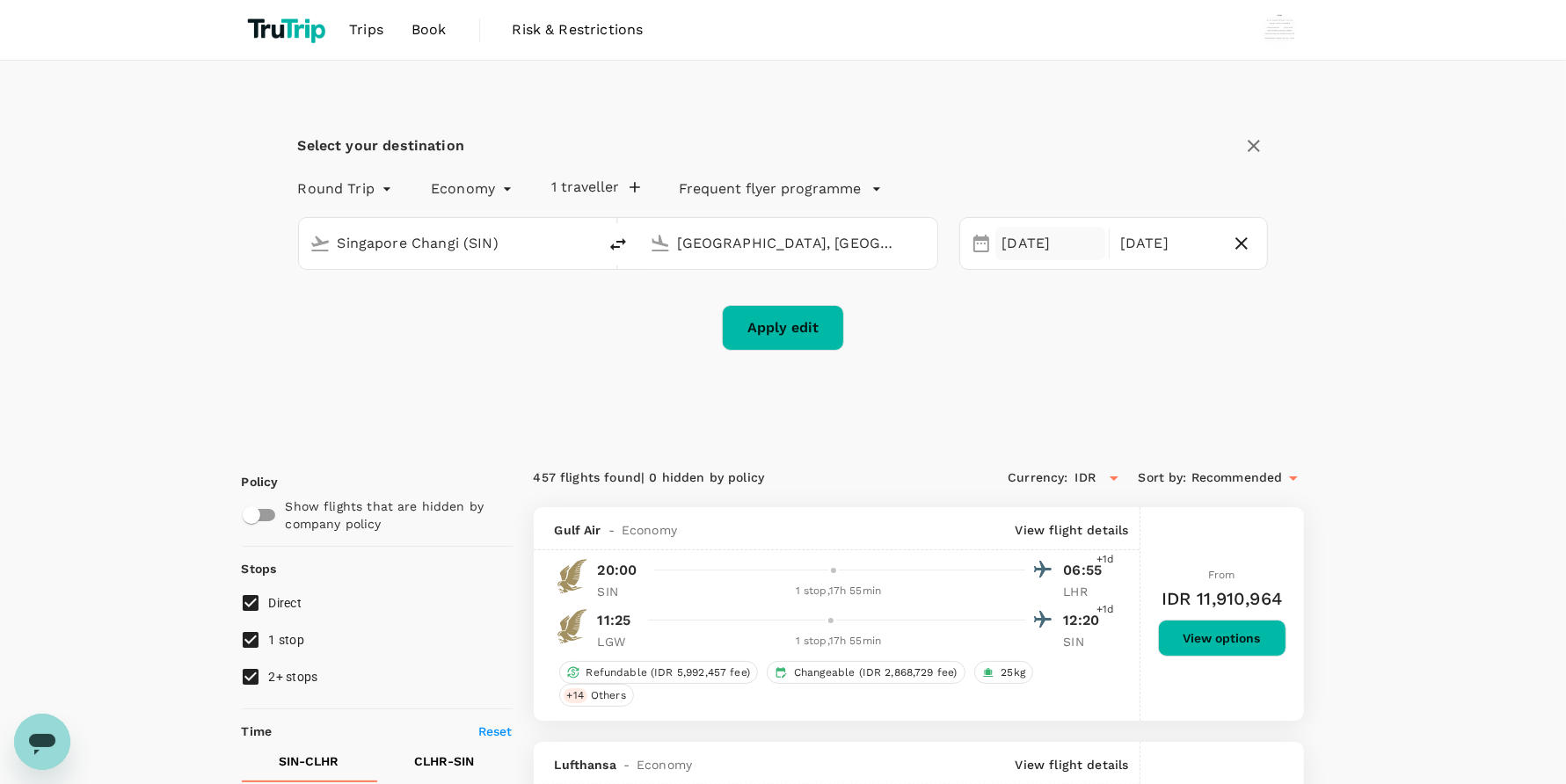
click at [1020, 237] on div "[DATE]" at bounding box center [1050, 244] width 110 height 35
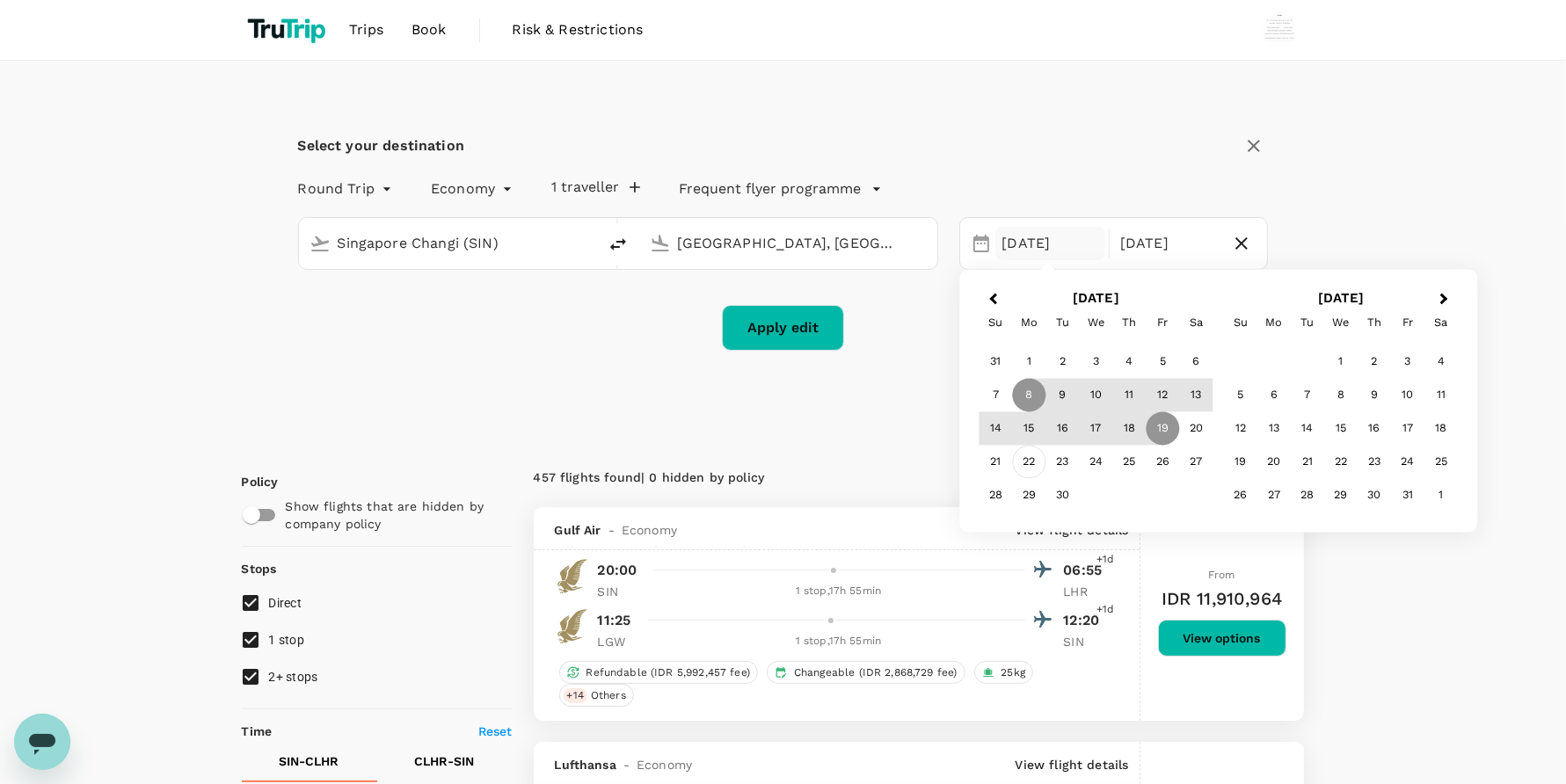
click at [1027, 464] on div "22" at bounding box center [1029, 462] width 34 height 34
click at [1029, 490] on div "29" at bounding box center [1029, 496] width 34 height 34
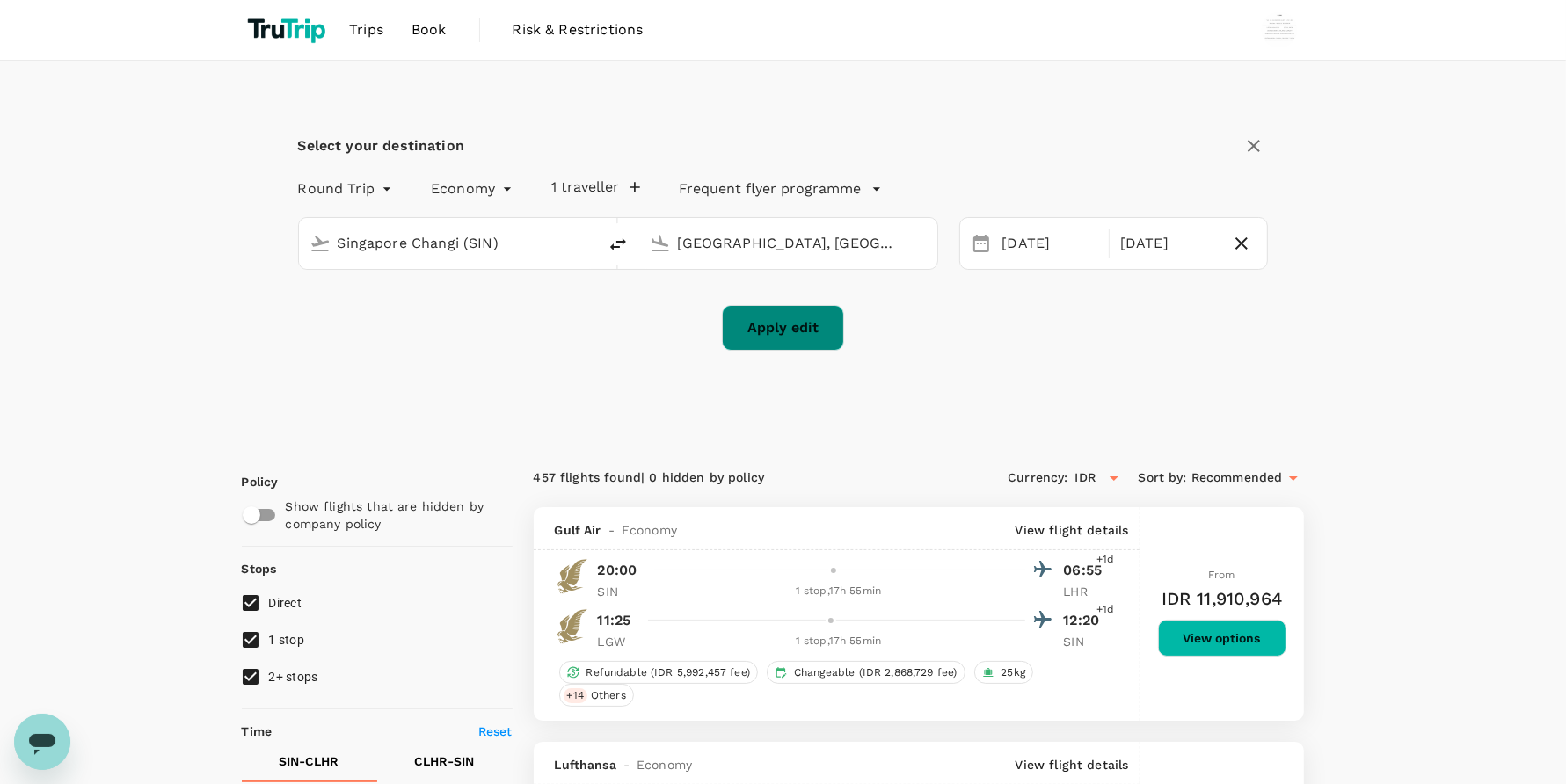
click at [807, 337] on button "Apply edit" at bounding box center [783, 328] width 122 height 46
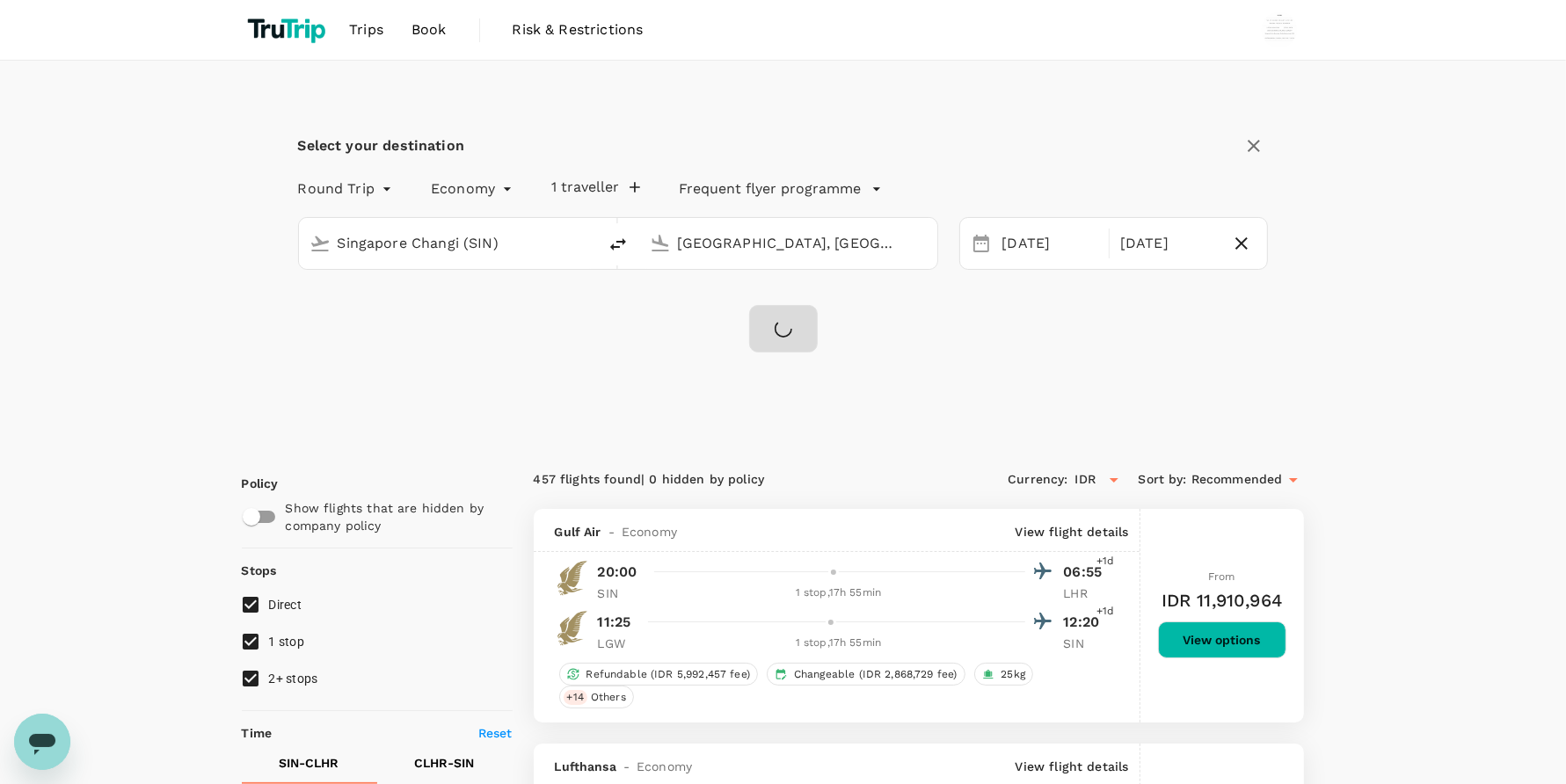
checkbox input "false"
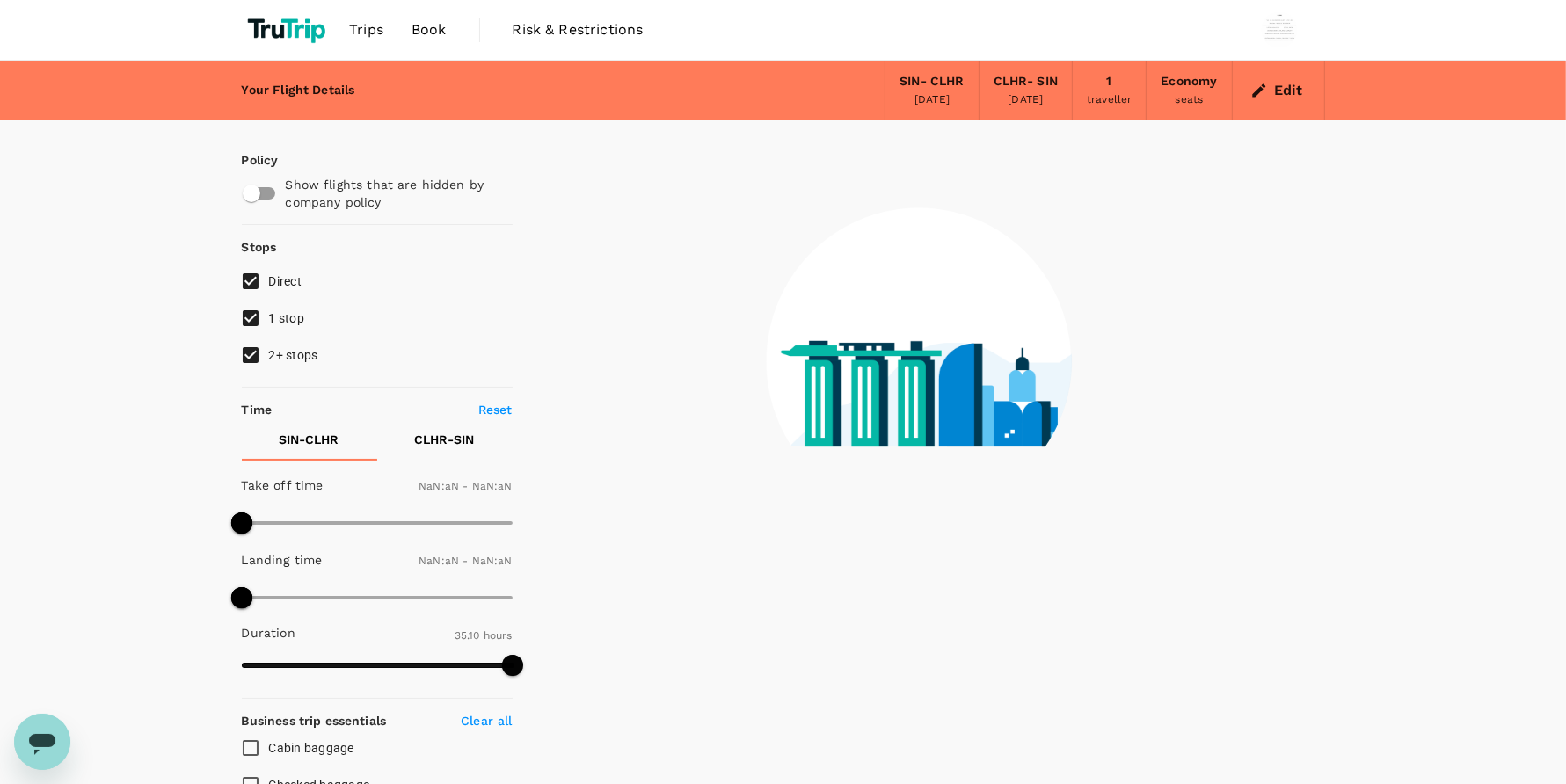
type input "1440"
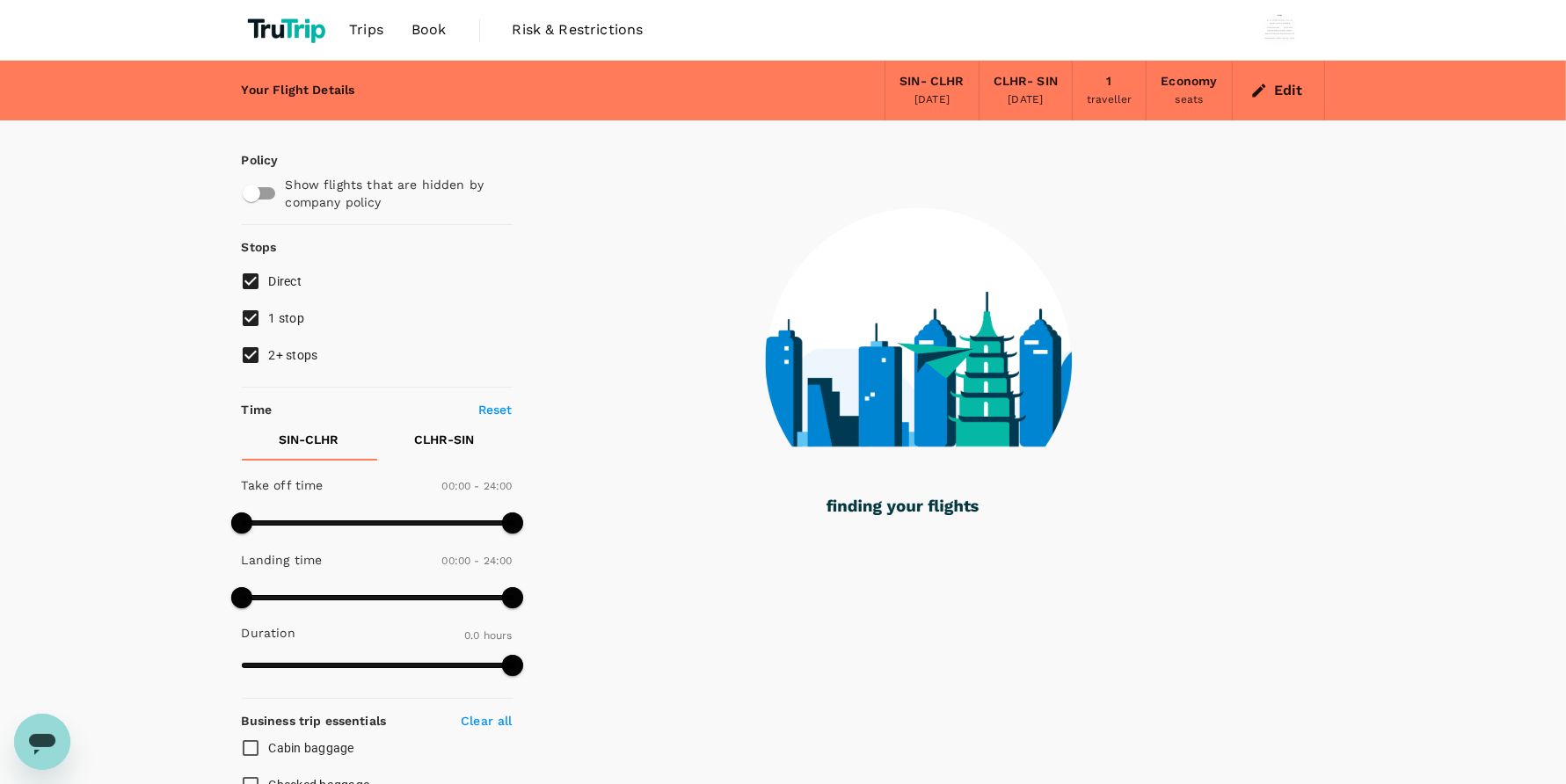
type input "1835"
checkbox input "true"
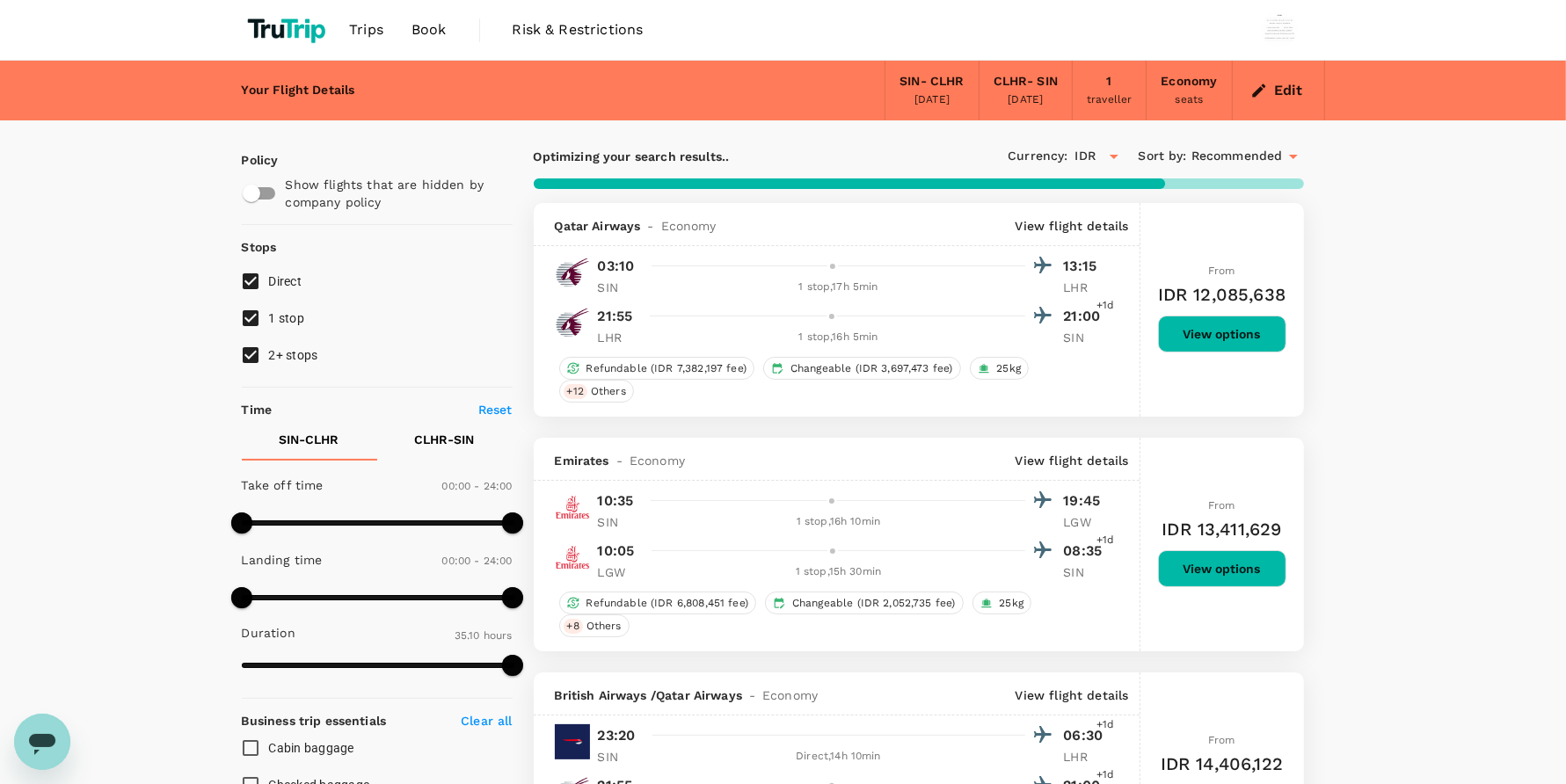
type input "2110"
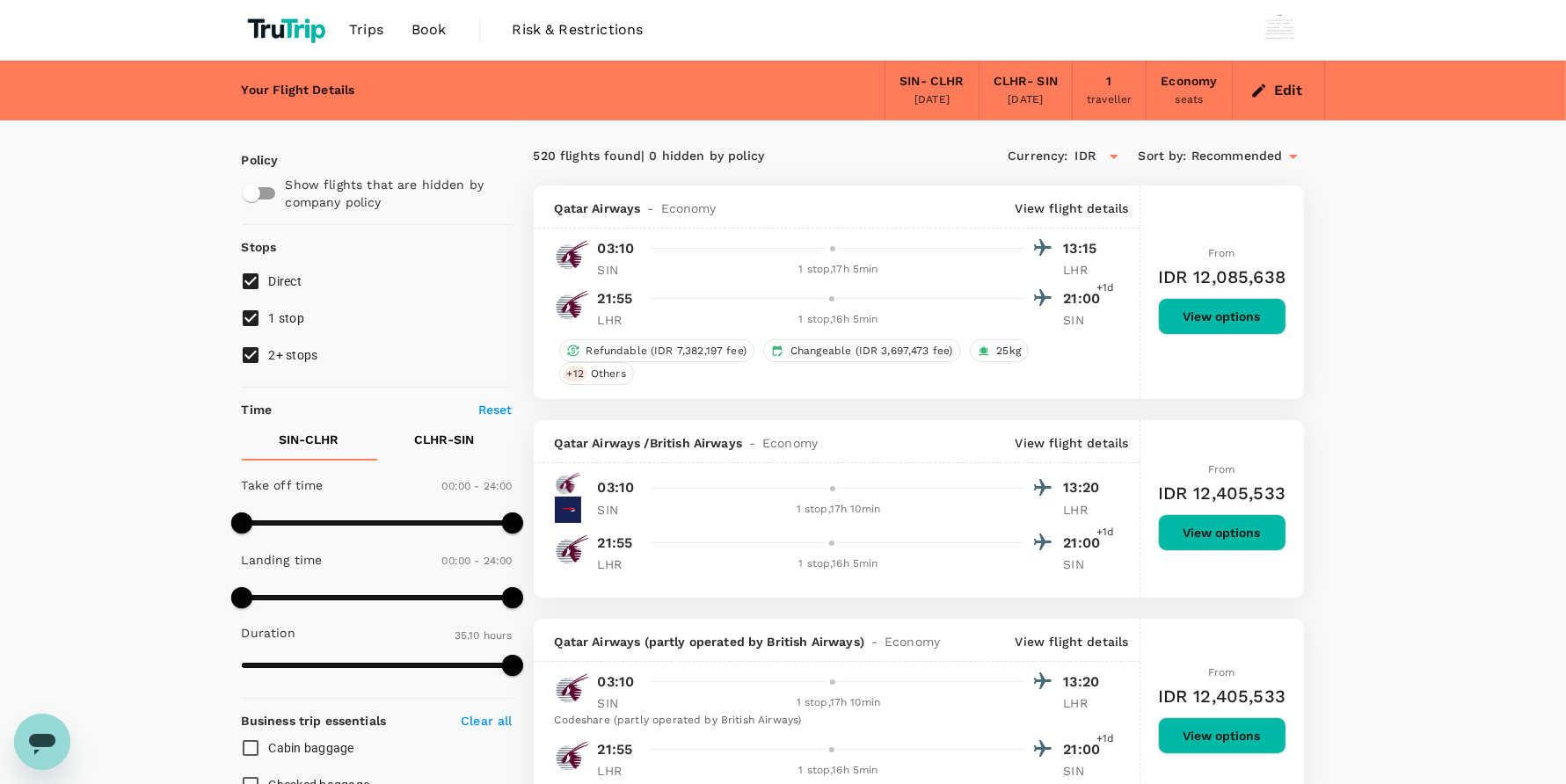
click at [1270, 89] on button "Edit" at bounding box center [1278, 90] width 63 height 28
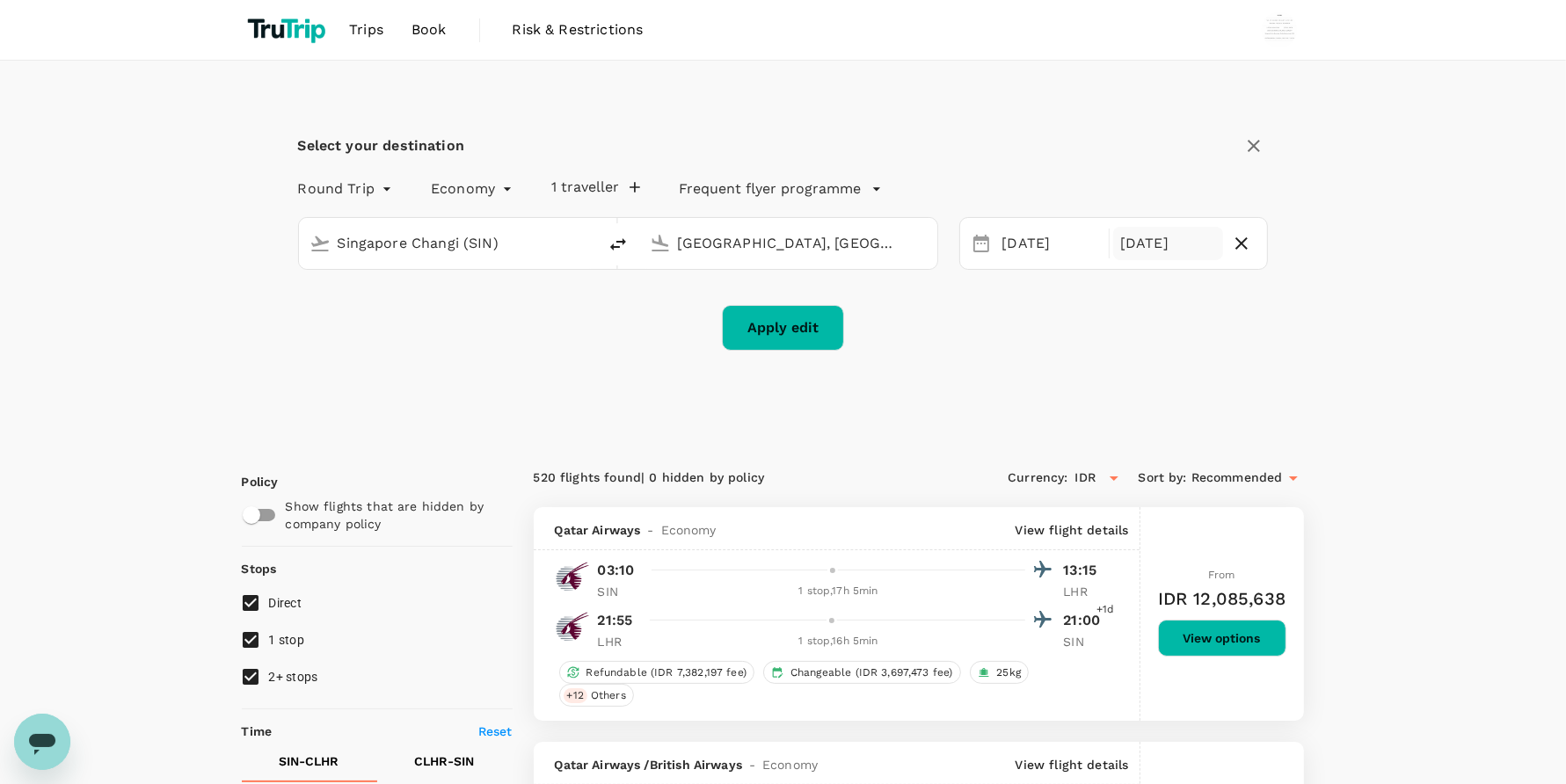
type input "Singapore Changi (SIN)"
type input "[GEOGRAPHIC_DATA], [GEOGRAPHIC_DATA] (any)"
type input "Singapore Changi (SIN)"
type input "[GEOGRAPHIC_DATA], [GEOGRAPHIC_DATA] (any)"
click at [1009, 239] on div "[DATE]" at bounding box center [1050, 244] width 110 height 35
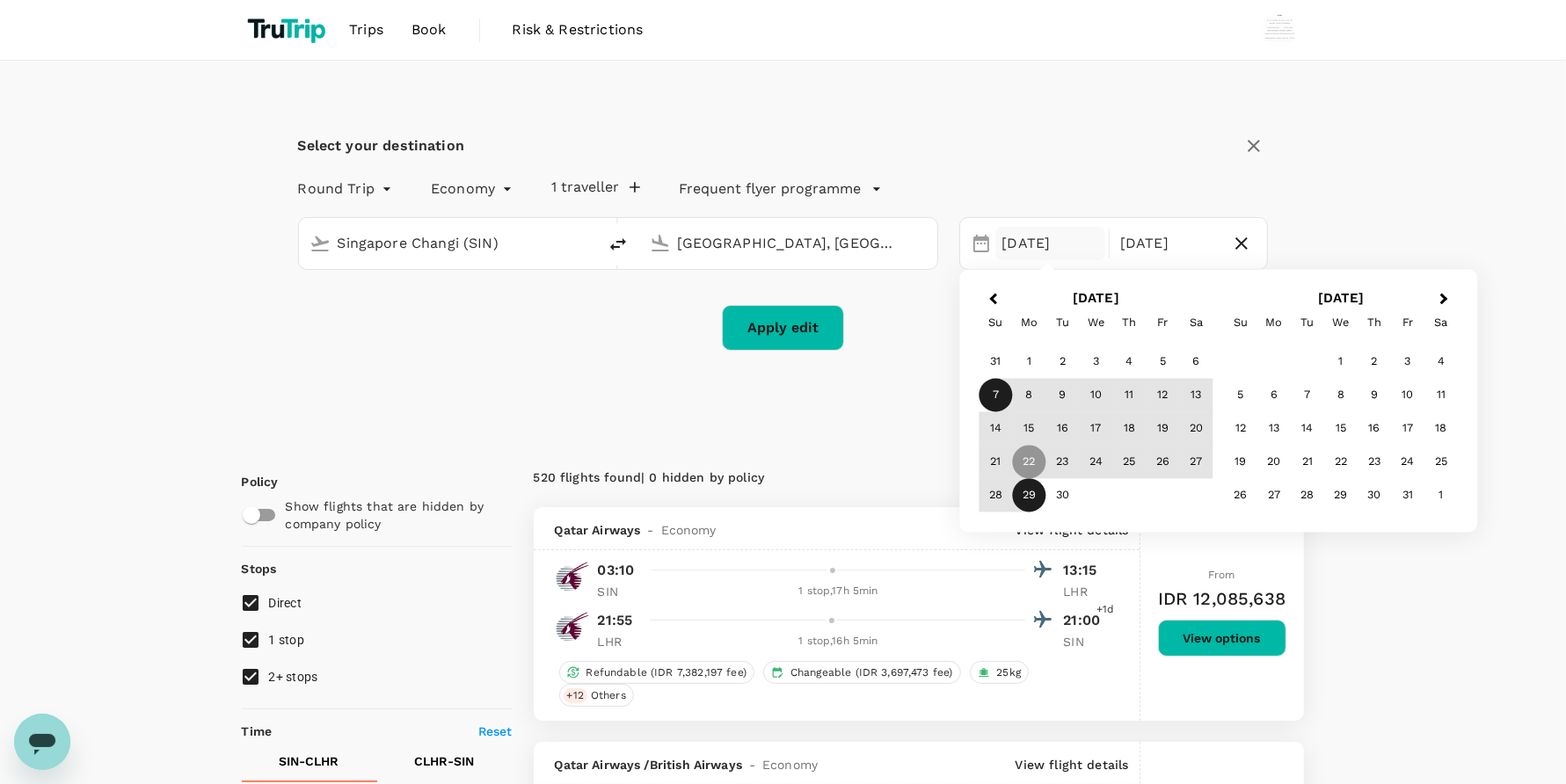
click at [992, 383] on div "7" at bounding box center [995, 396] width 34 height 34
click at [1001, 448] on div "21" at bounding box center [995, 462] width 34 height 34
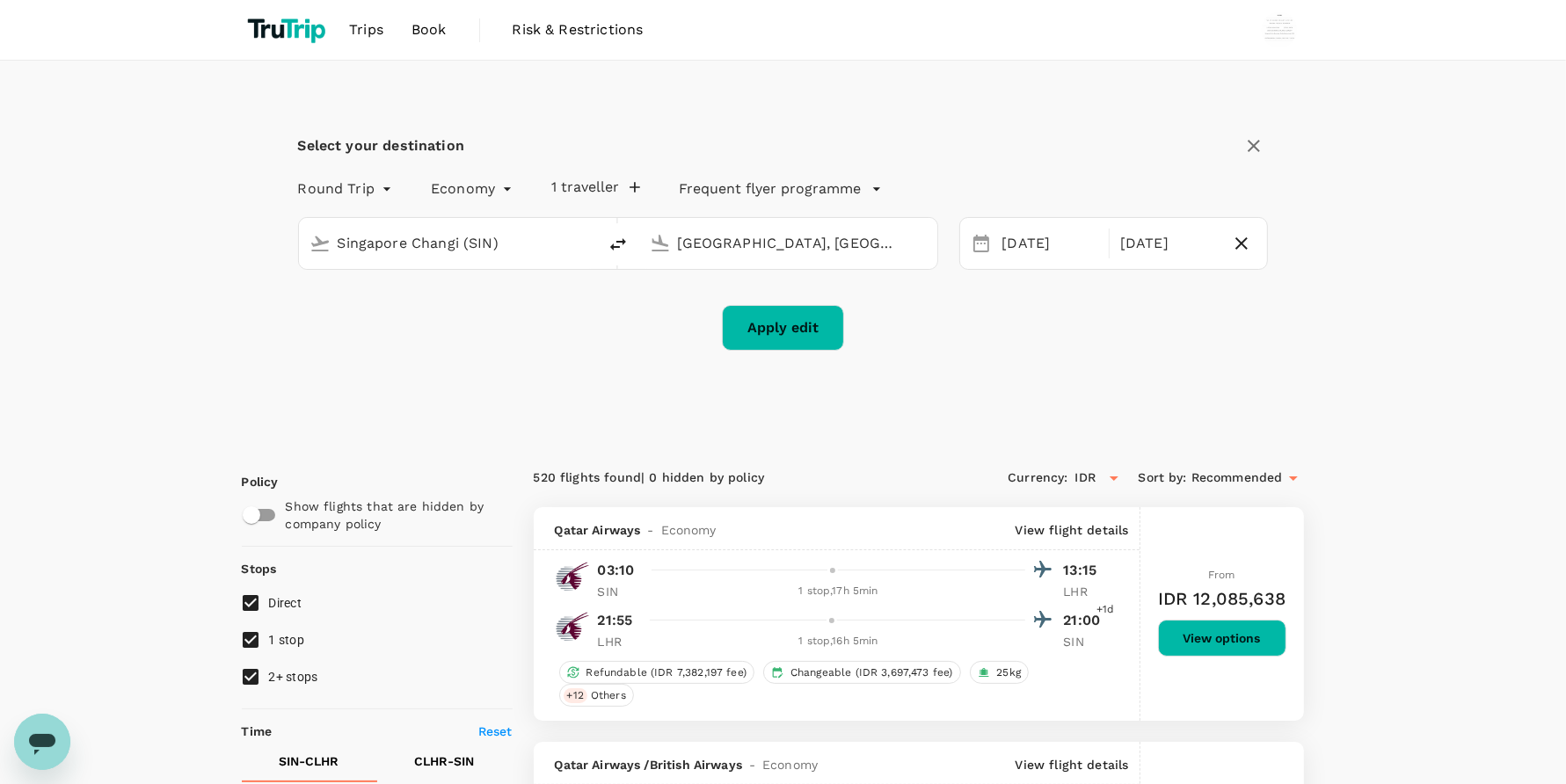
click at [917, 337] on div "Apply edit" at bounding box center [783, 328] width 970 height 46
click at [814, 323] on button "Apply edit" at bounding box center [783, 328] width 122 height 46
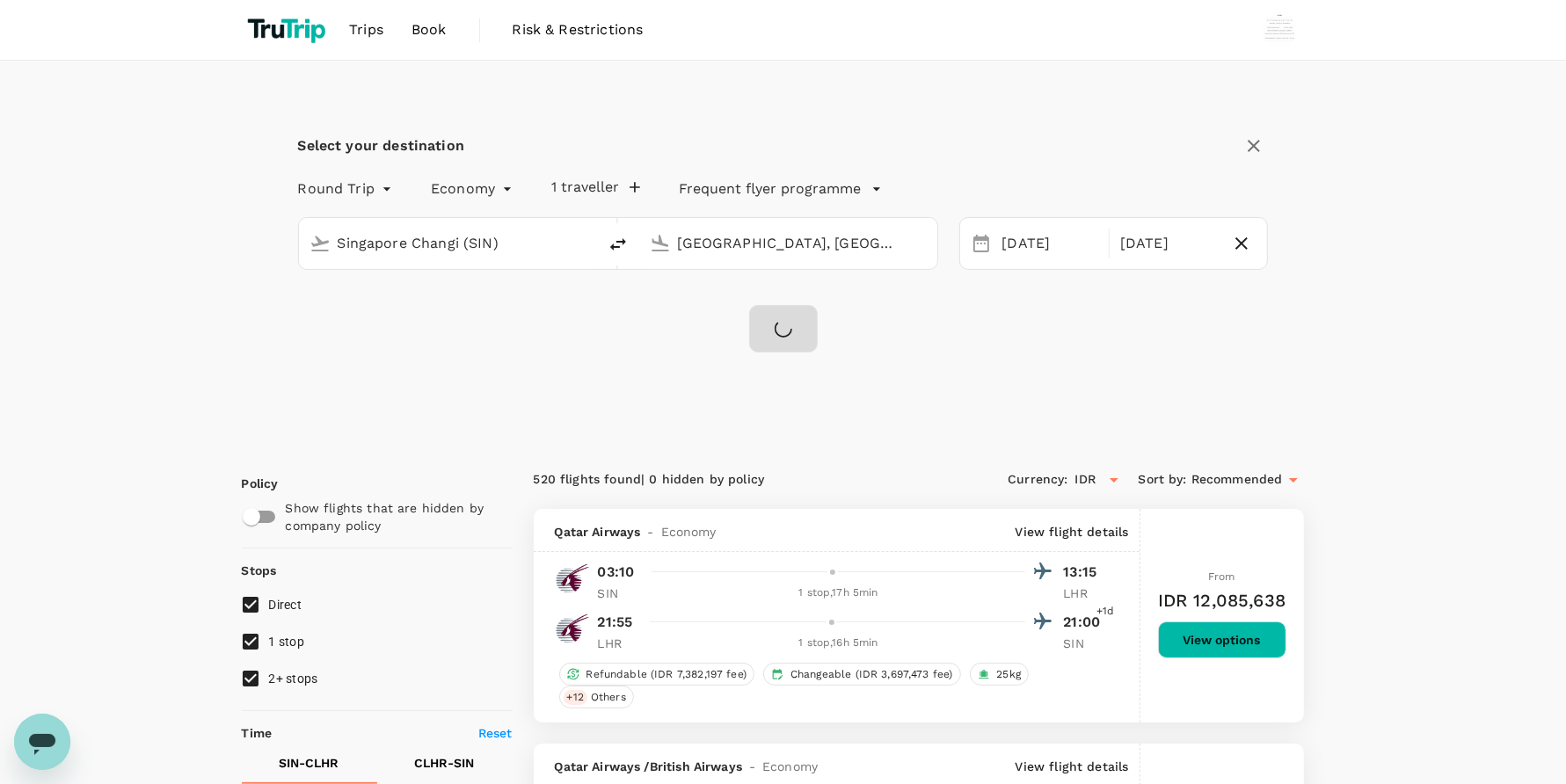
checkbox input "false"
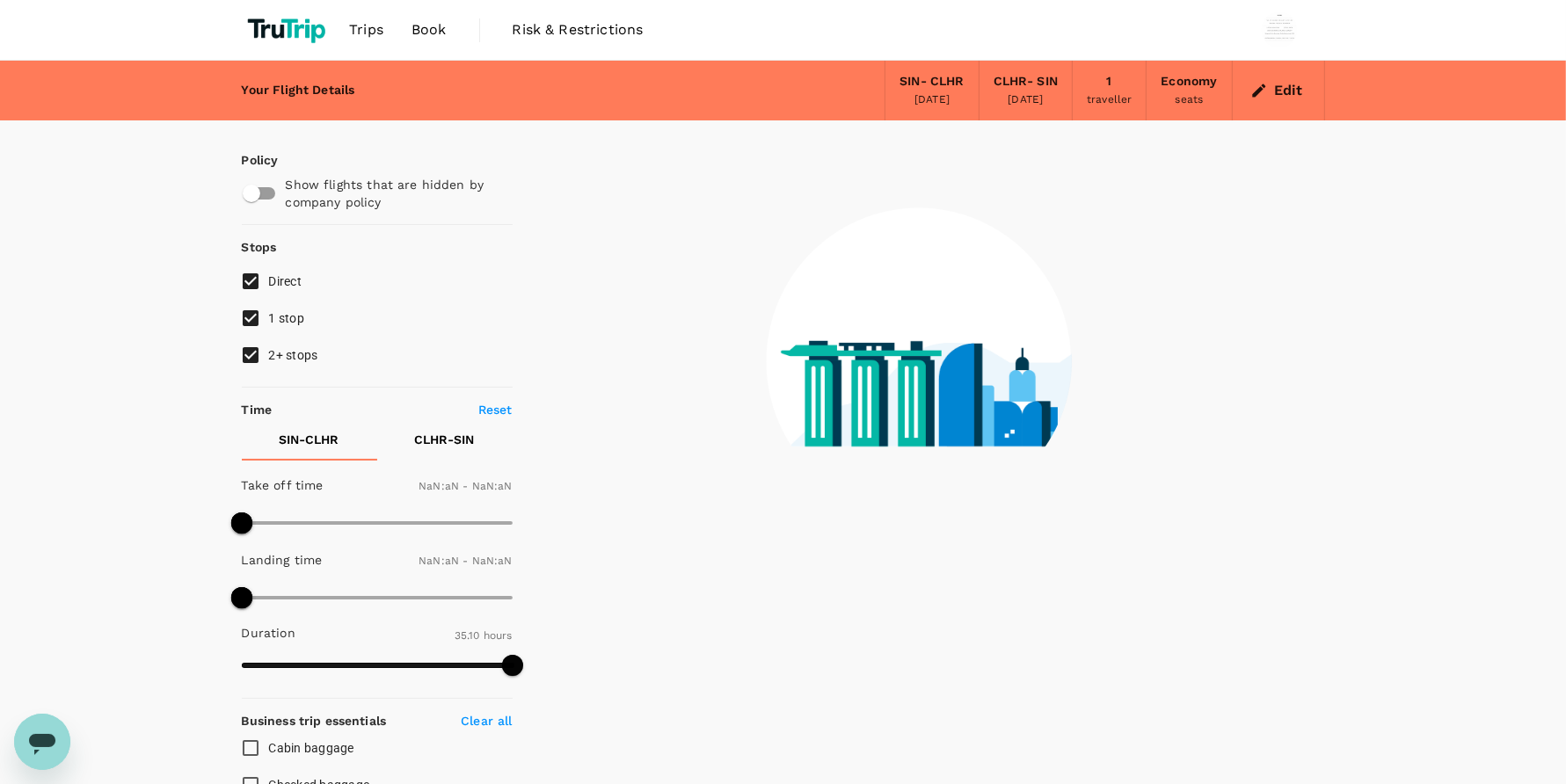
type input "1440"
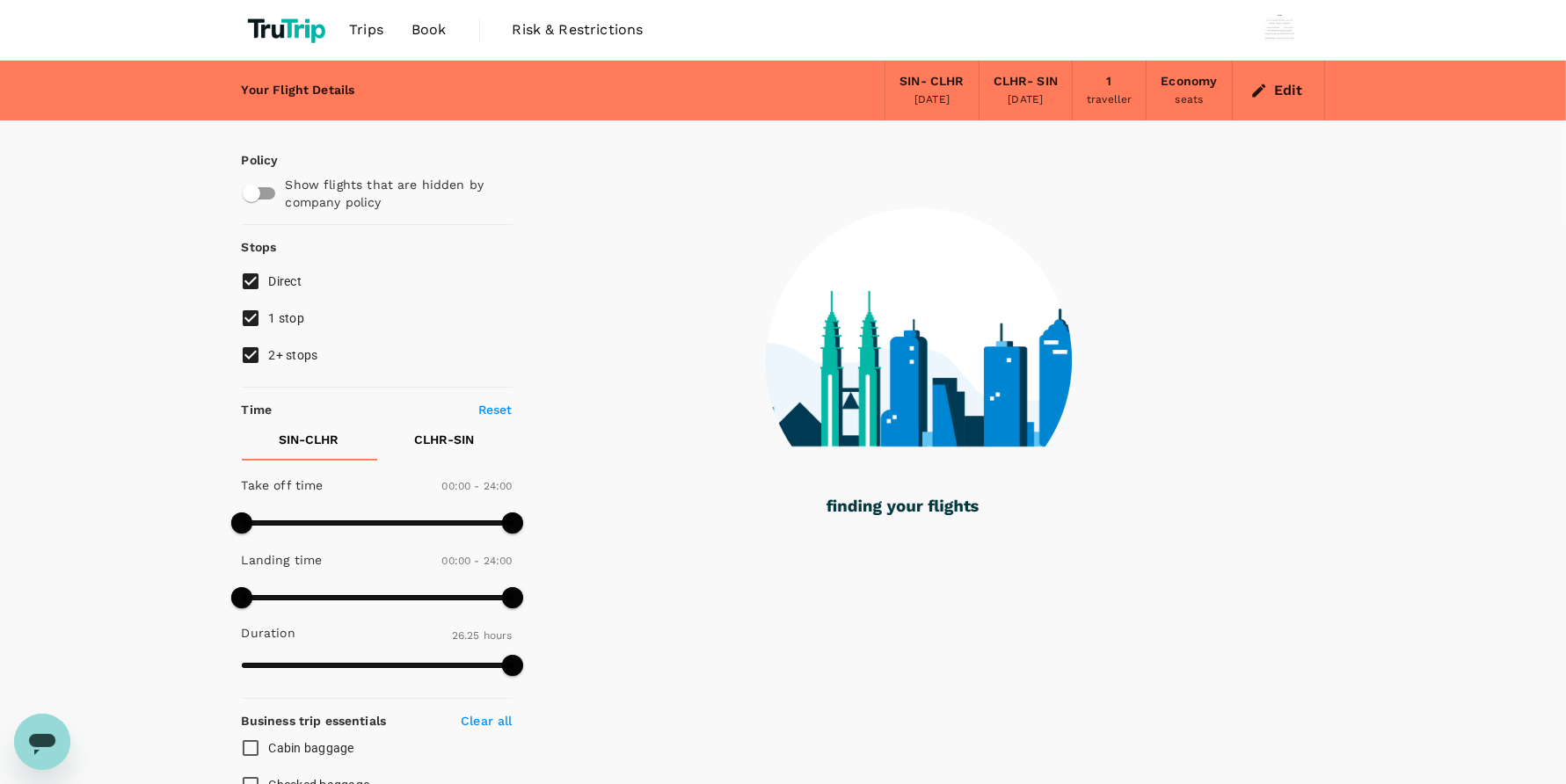
type input "1585"
checkbox input "true"
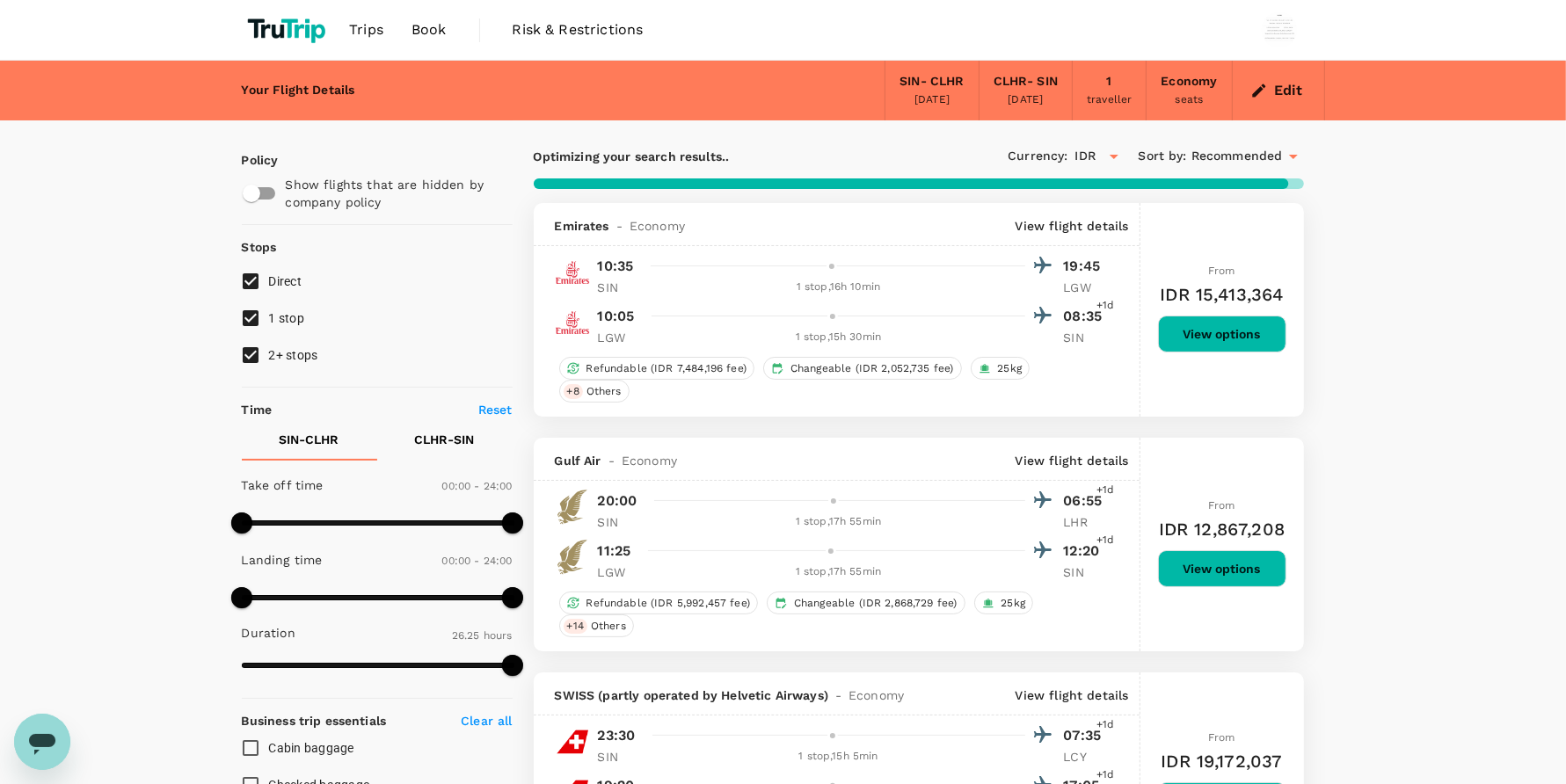
type input "2300"
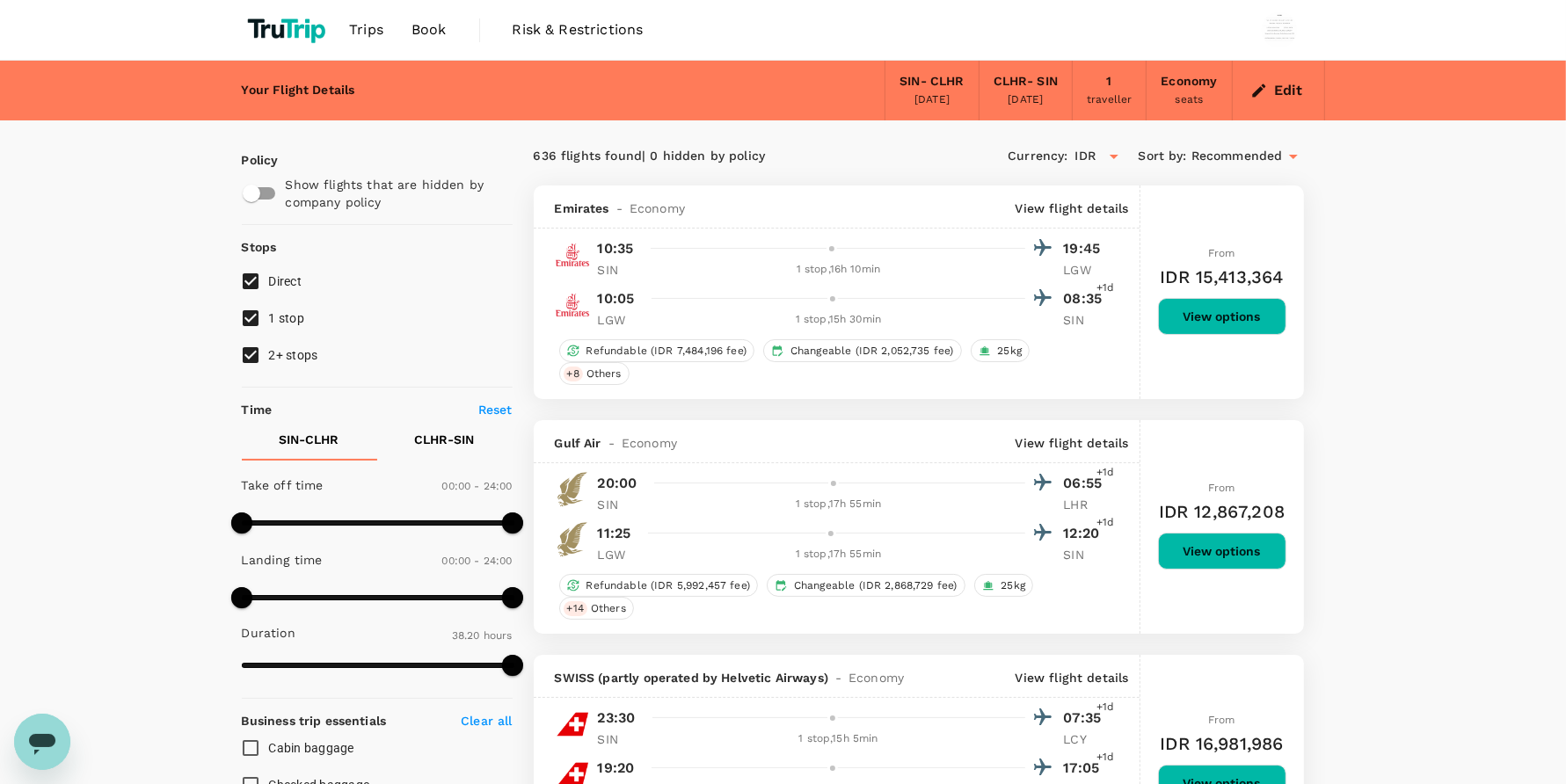
click at [444, 47] on link "Book" at bounding box center [428, 29] width 63 height 59
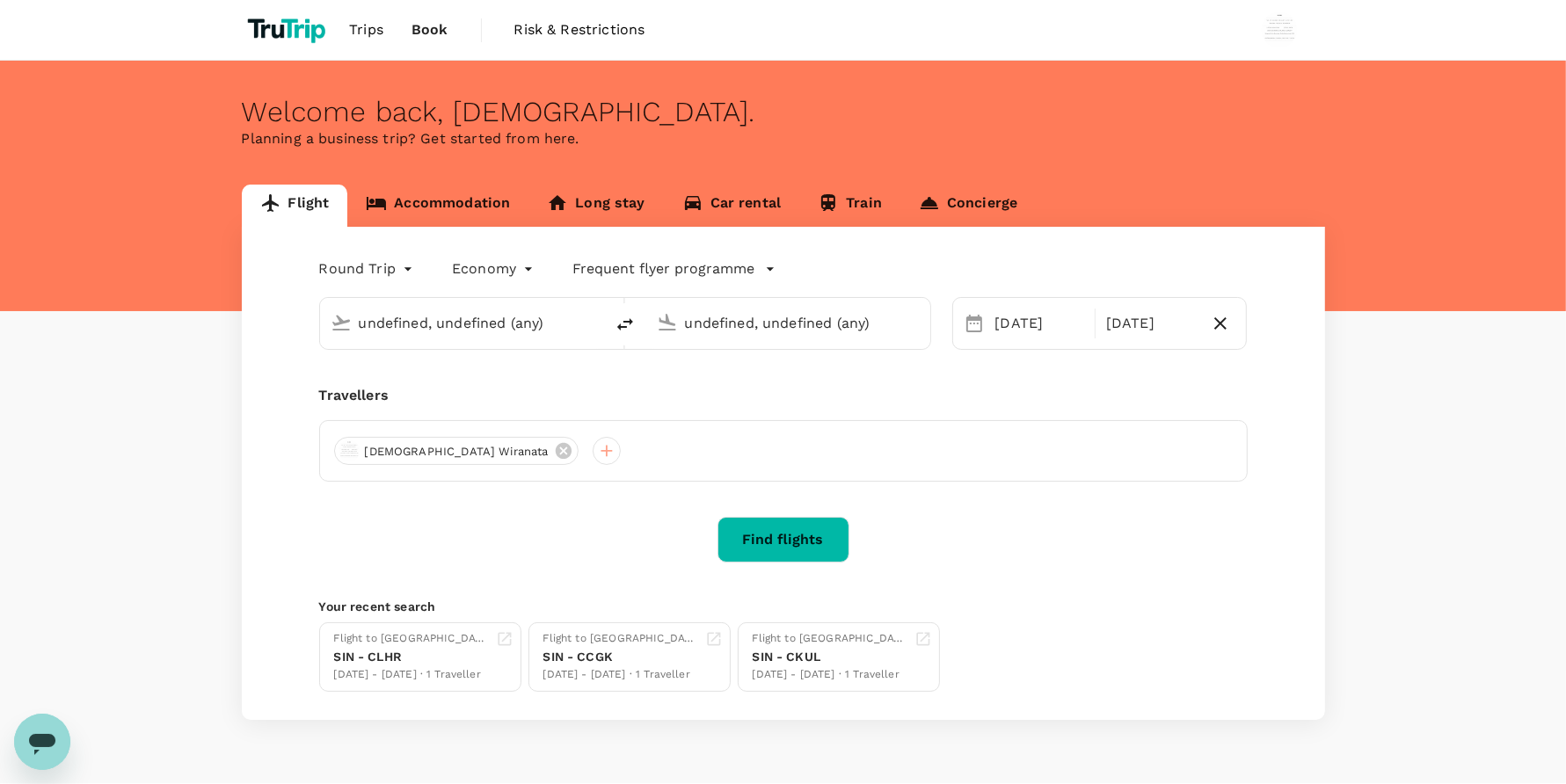
type input "Singapore Changi (SIN)"
type input "[GEOGRAPHIC_DATA], [GEOGRAPHIC_DATA] (any)"
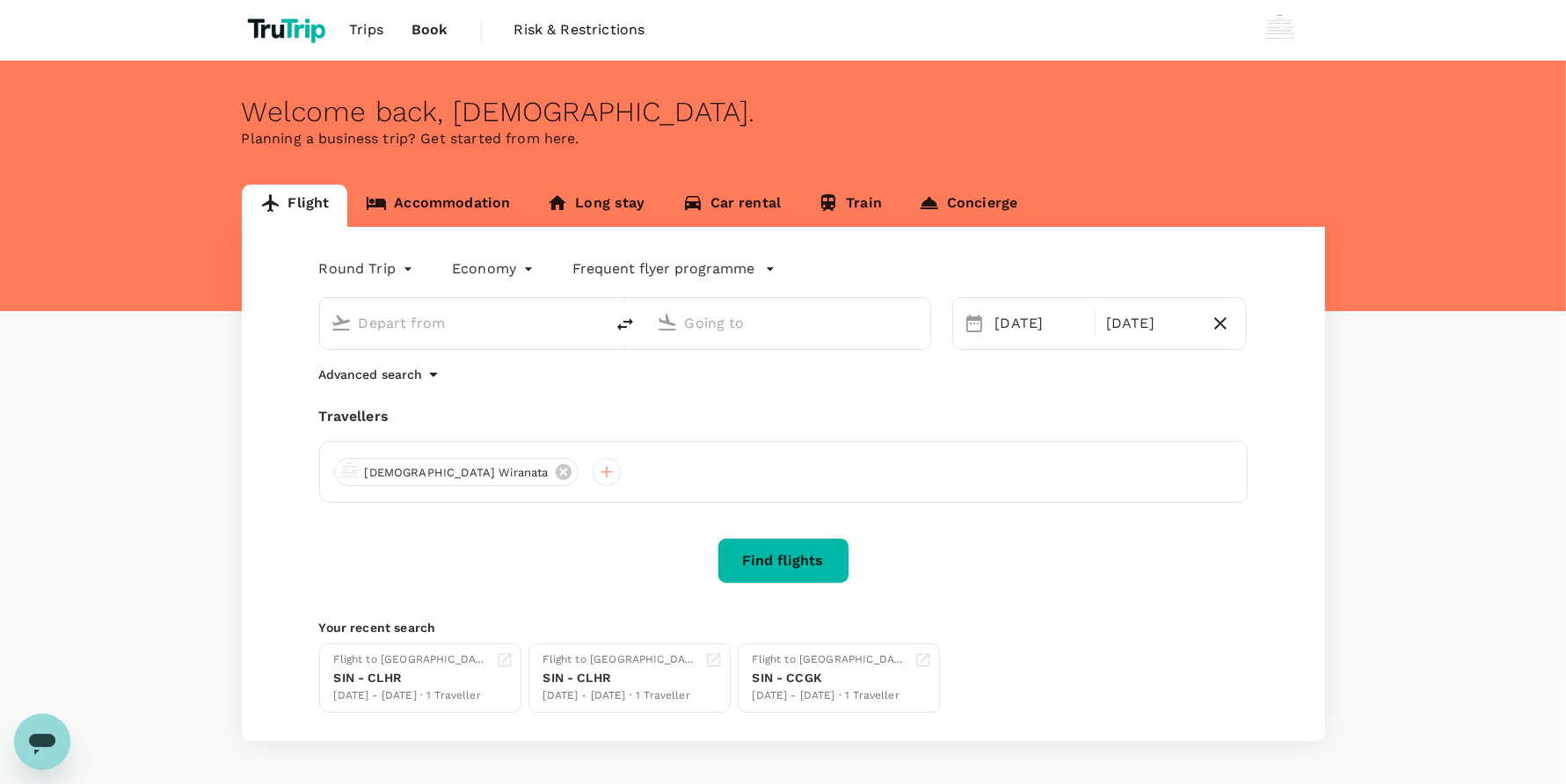
type input "Singapore Changi (SIN)"
type input "[GEOGRAPHIC_DATA], [GEOGRAPHIC_DATA] (any)"
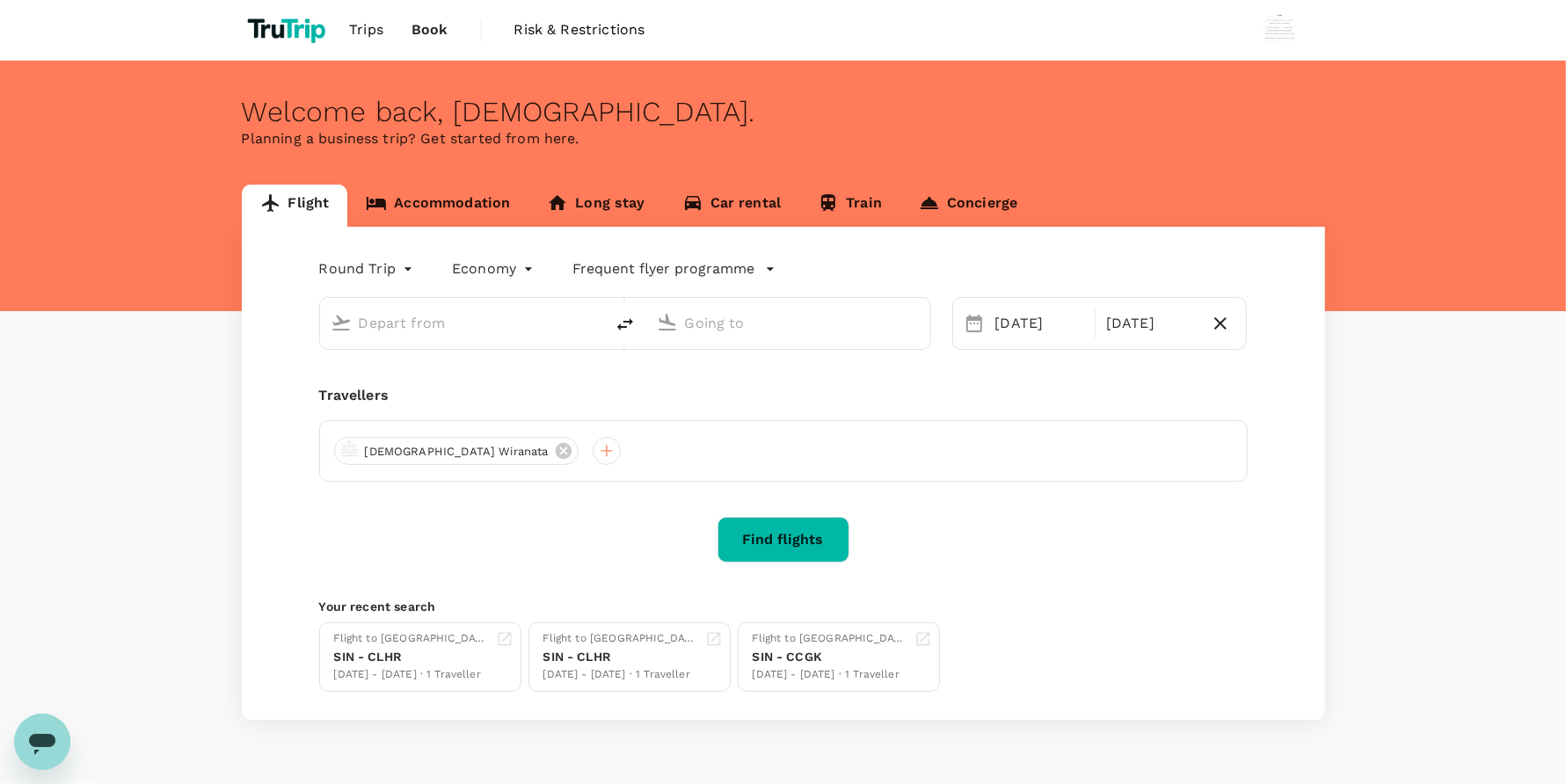
type input "Singapore Changi (SIN)"
type input "[GEOGRAPHIC_DATA], [GEOGRAPHIC_DATA] (any)"
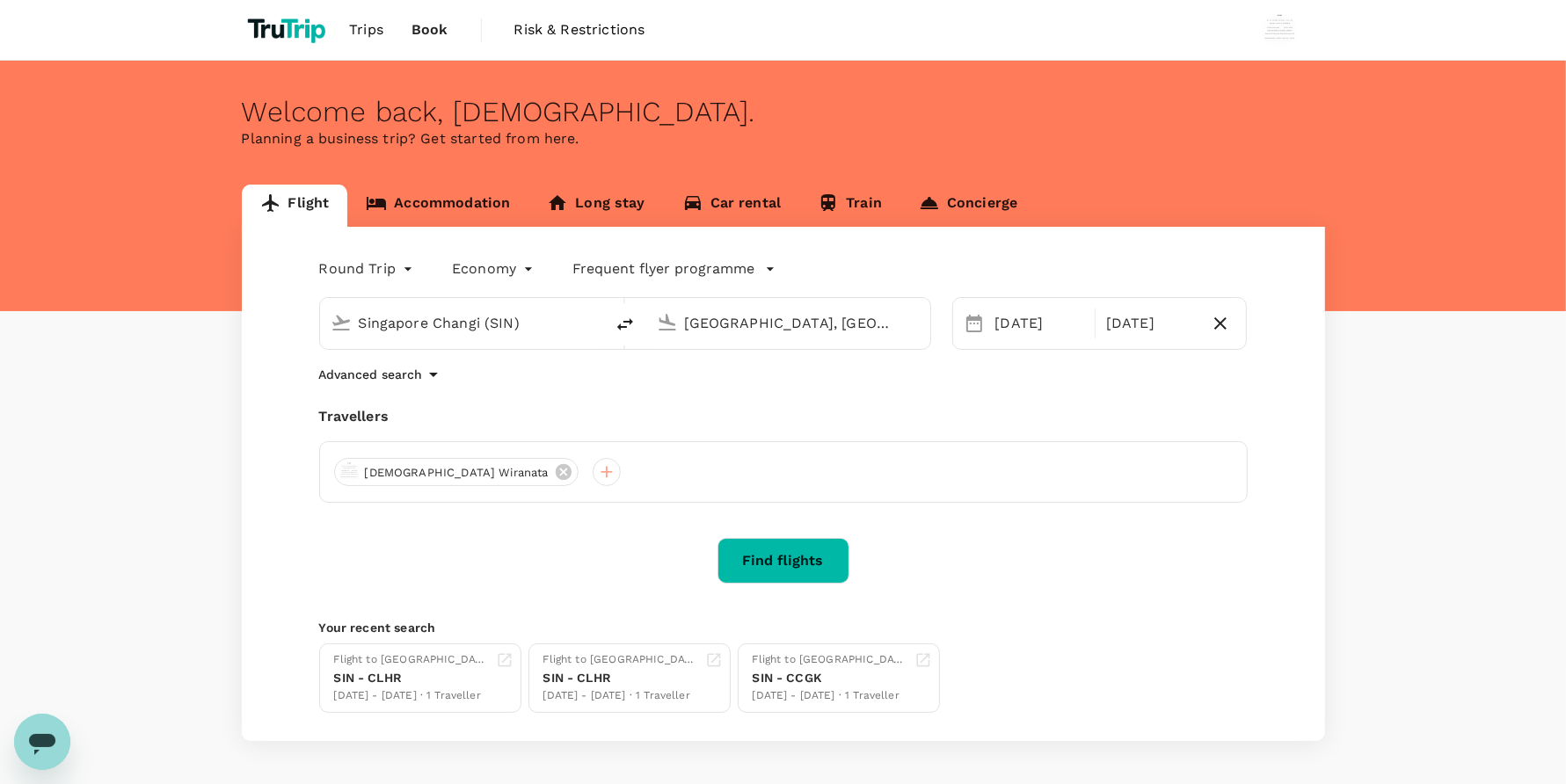
click at [848, 83] on div "Welcome back , Wisnu . Planning a business trip? Get started from here." at bounding box center [783, 185] width 1566 height 251
